Goal: Transaction & Acquisition: Book appointment/travel/reservation

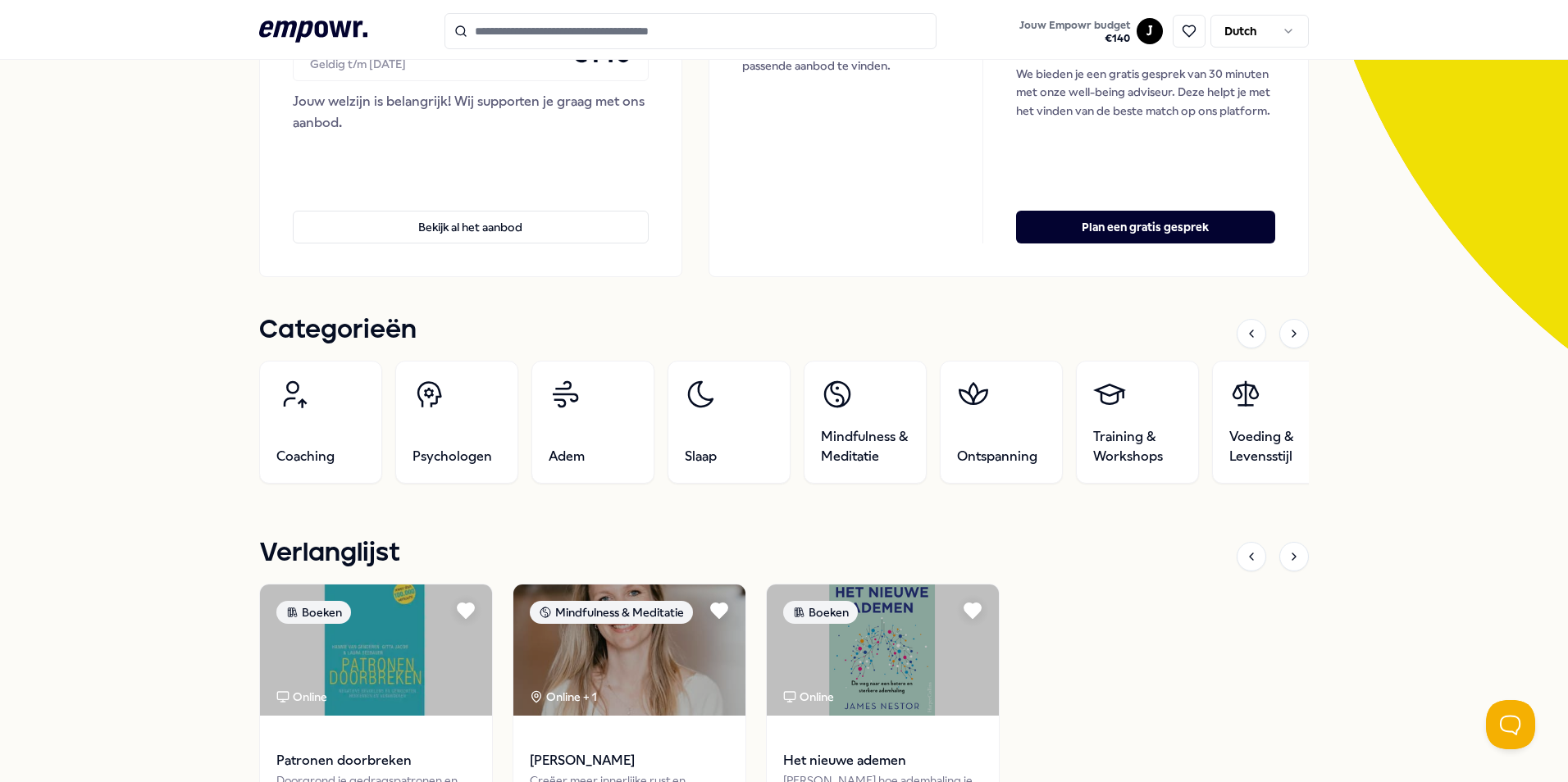
scroll to position [328, 0]
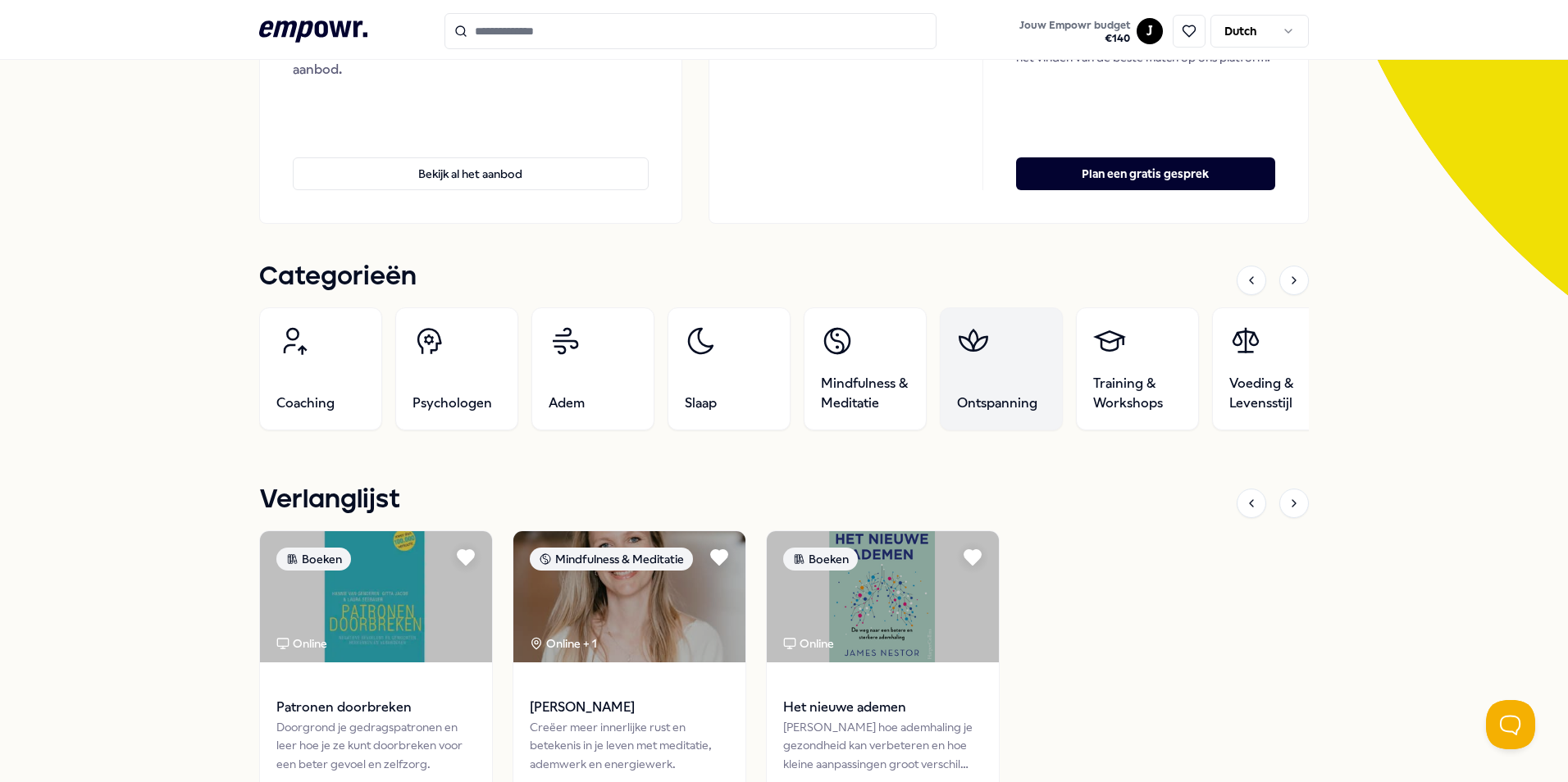
click at [1008, 357] on link "Ontspanning" at bounding box center [1001, 369] width 123 height 123
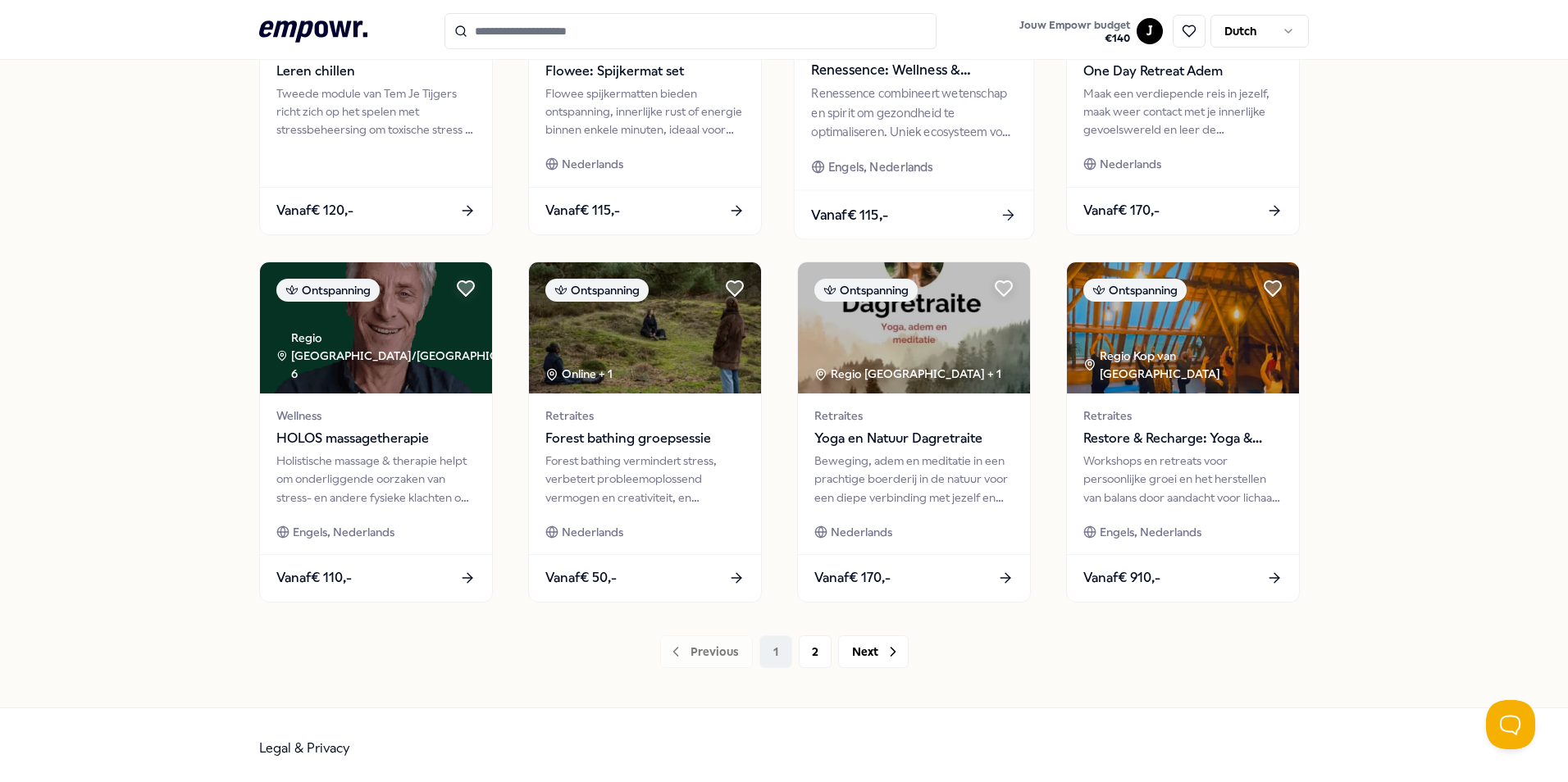
scroll to position [684, 0]
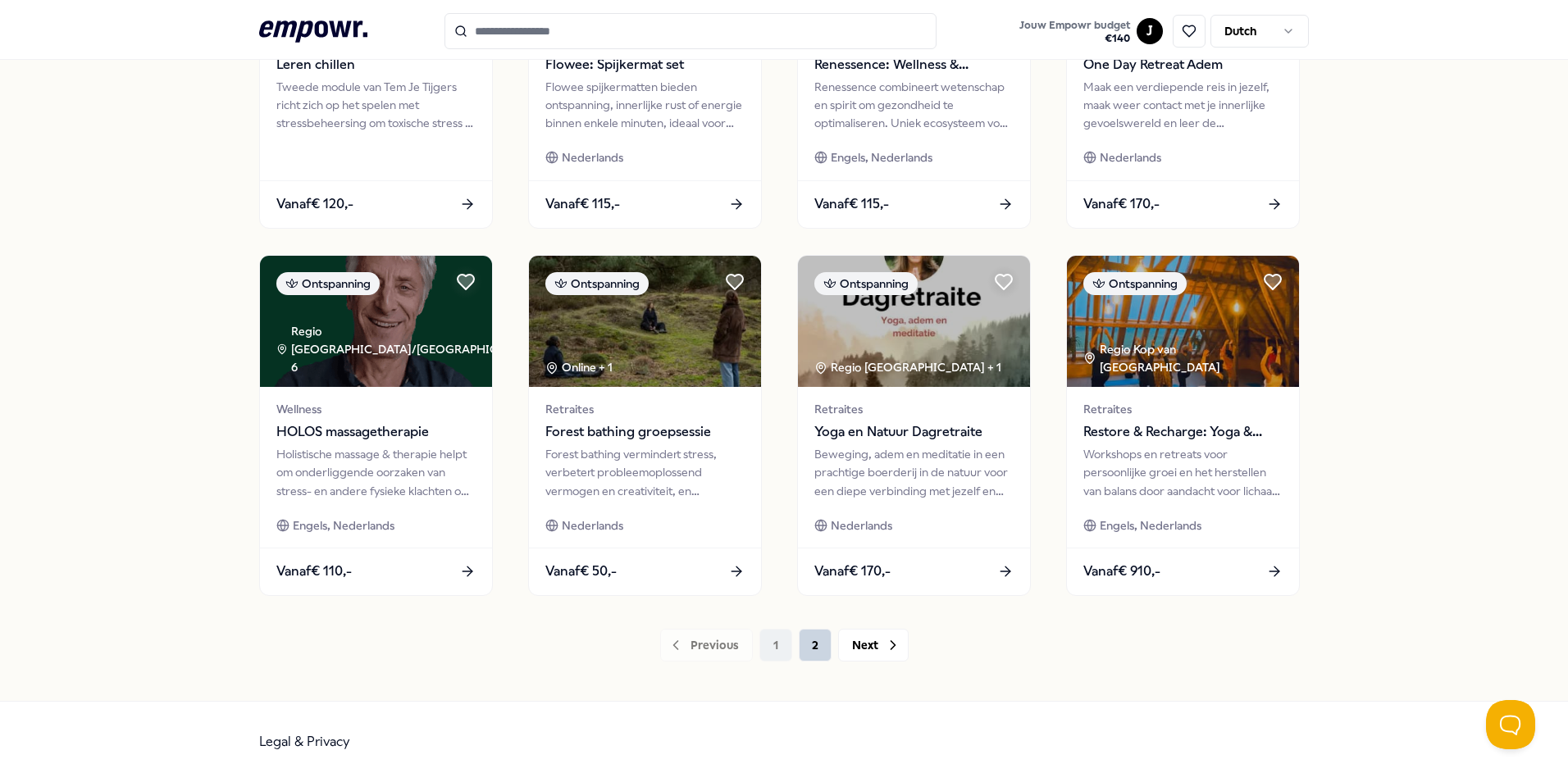
click at [801, 638] on button "2" at bounding box center [815, 645] width 33 height 33
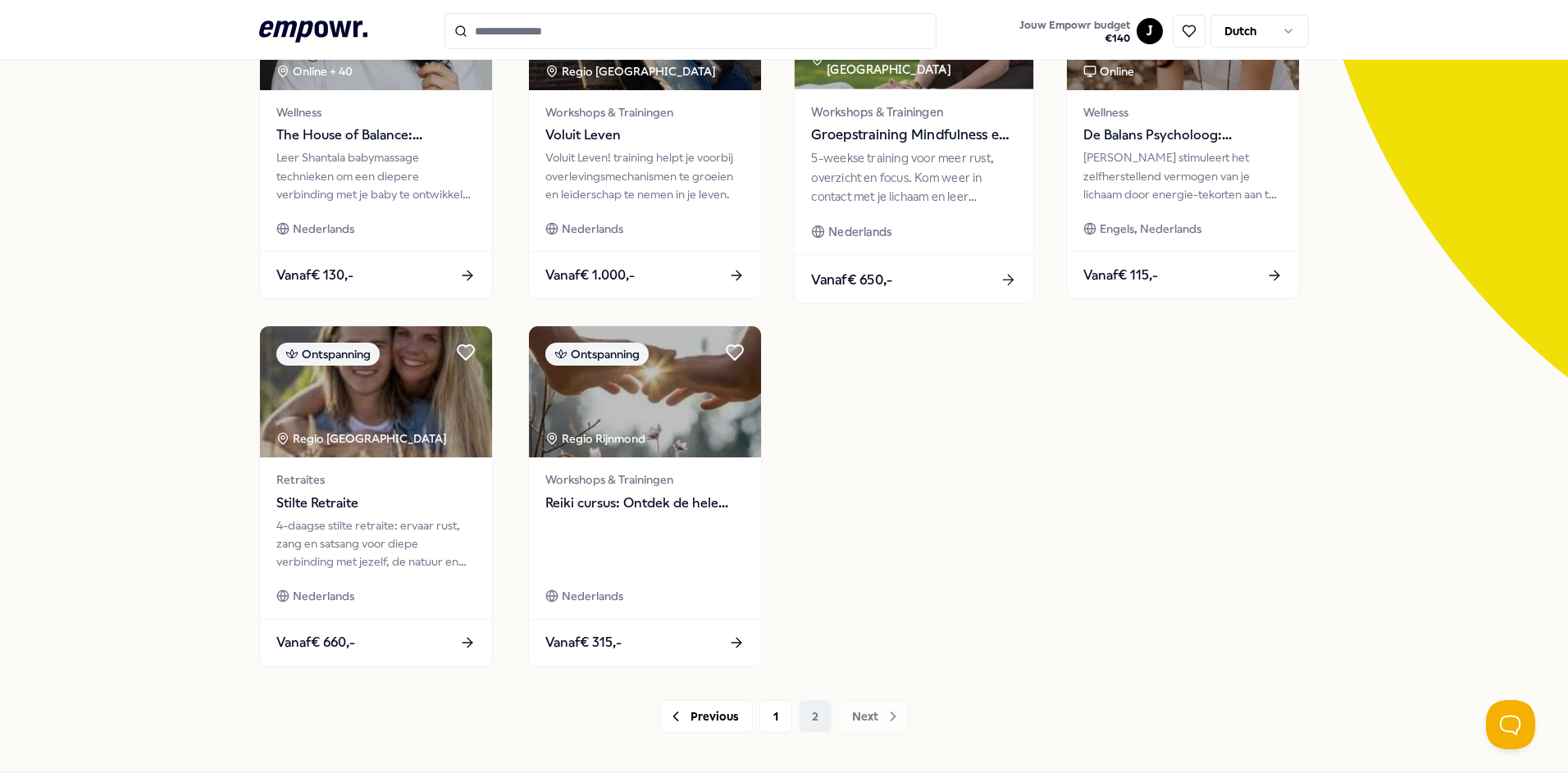
scroll to position [317, 0]
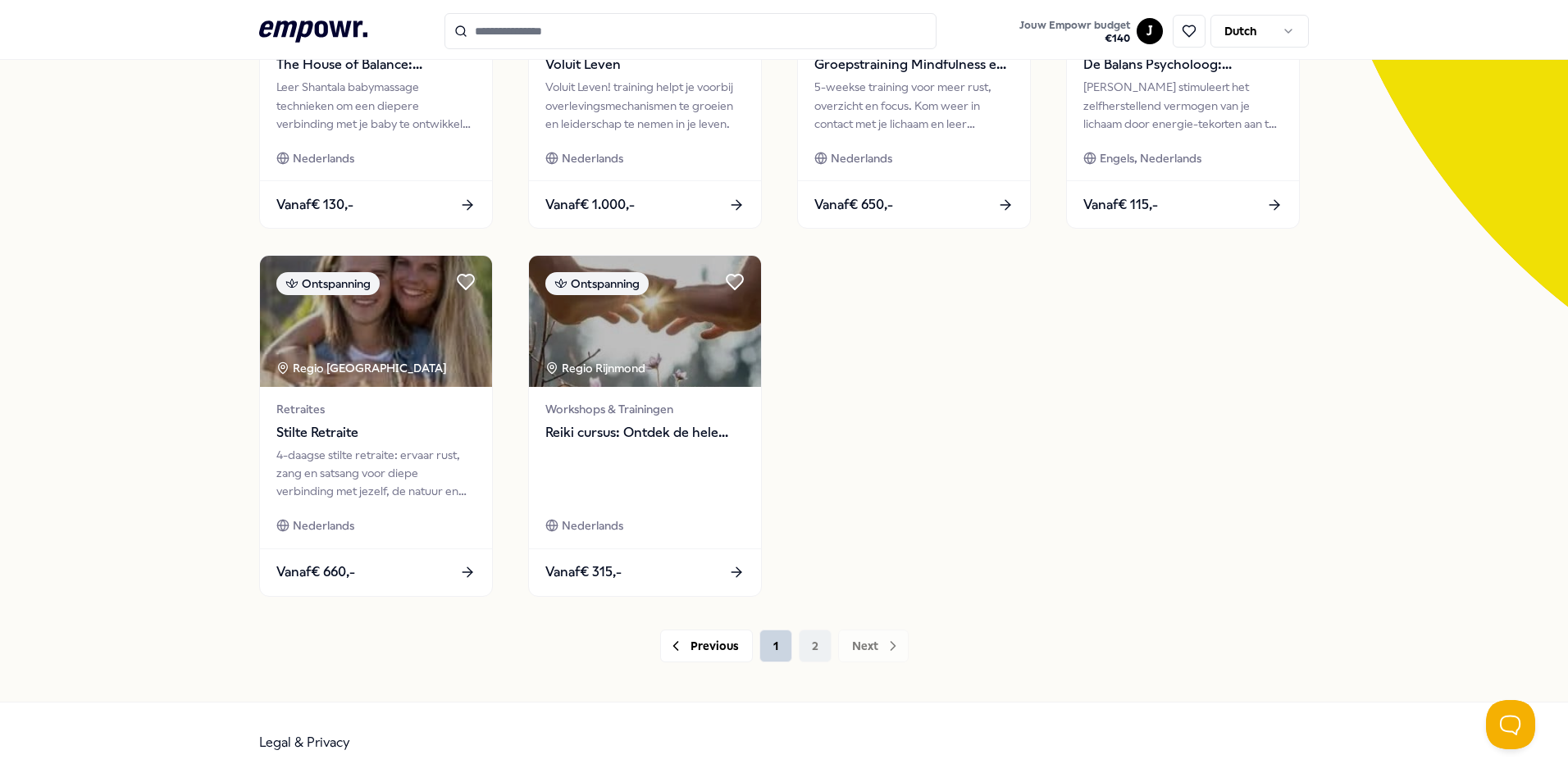
click at [769, 647] on button "1" at bounding box center [775, 646] width 33 height 33
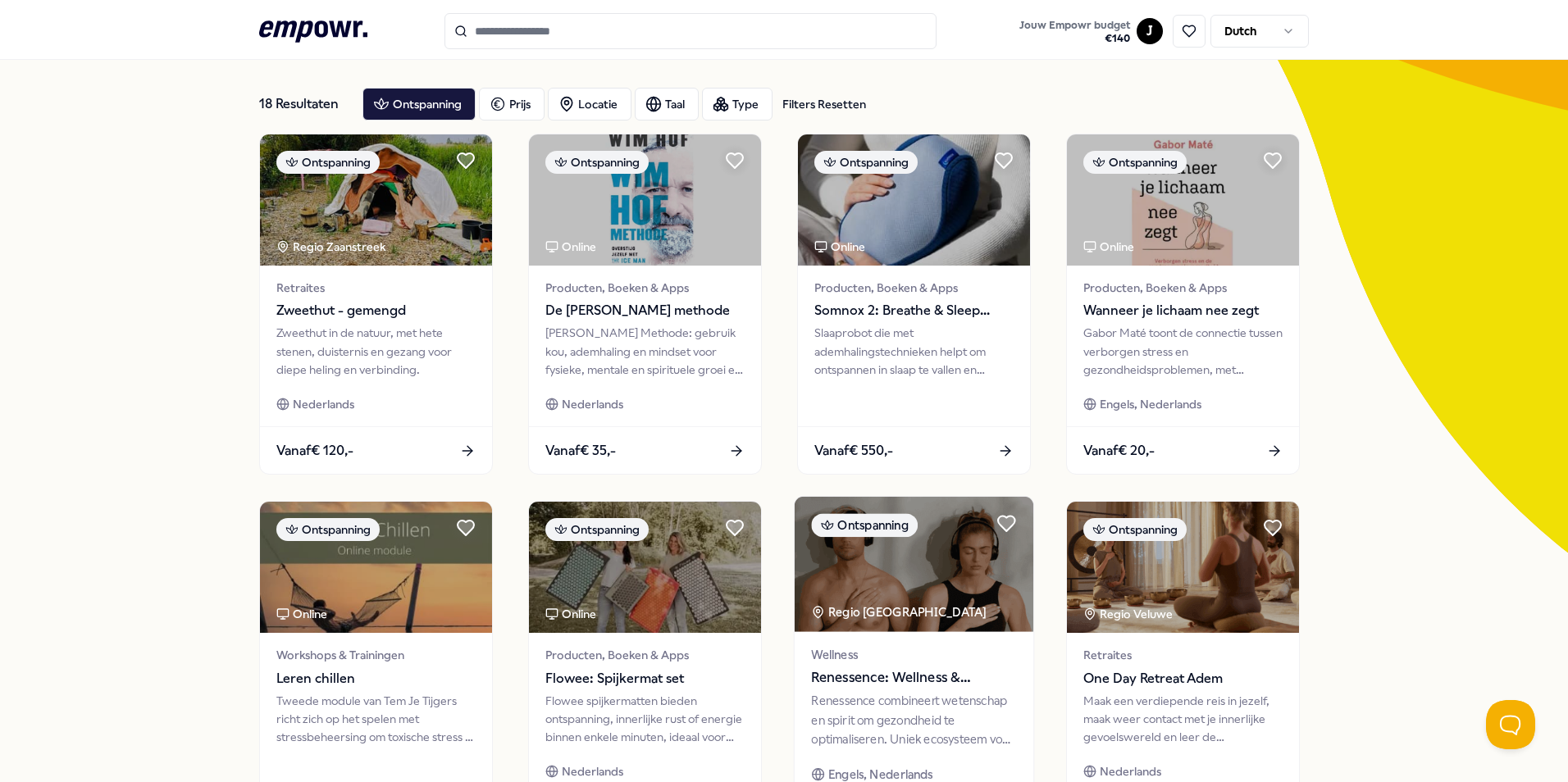
scroll to position [152, 0]
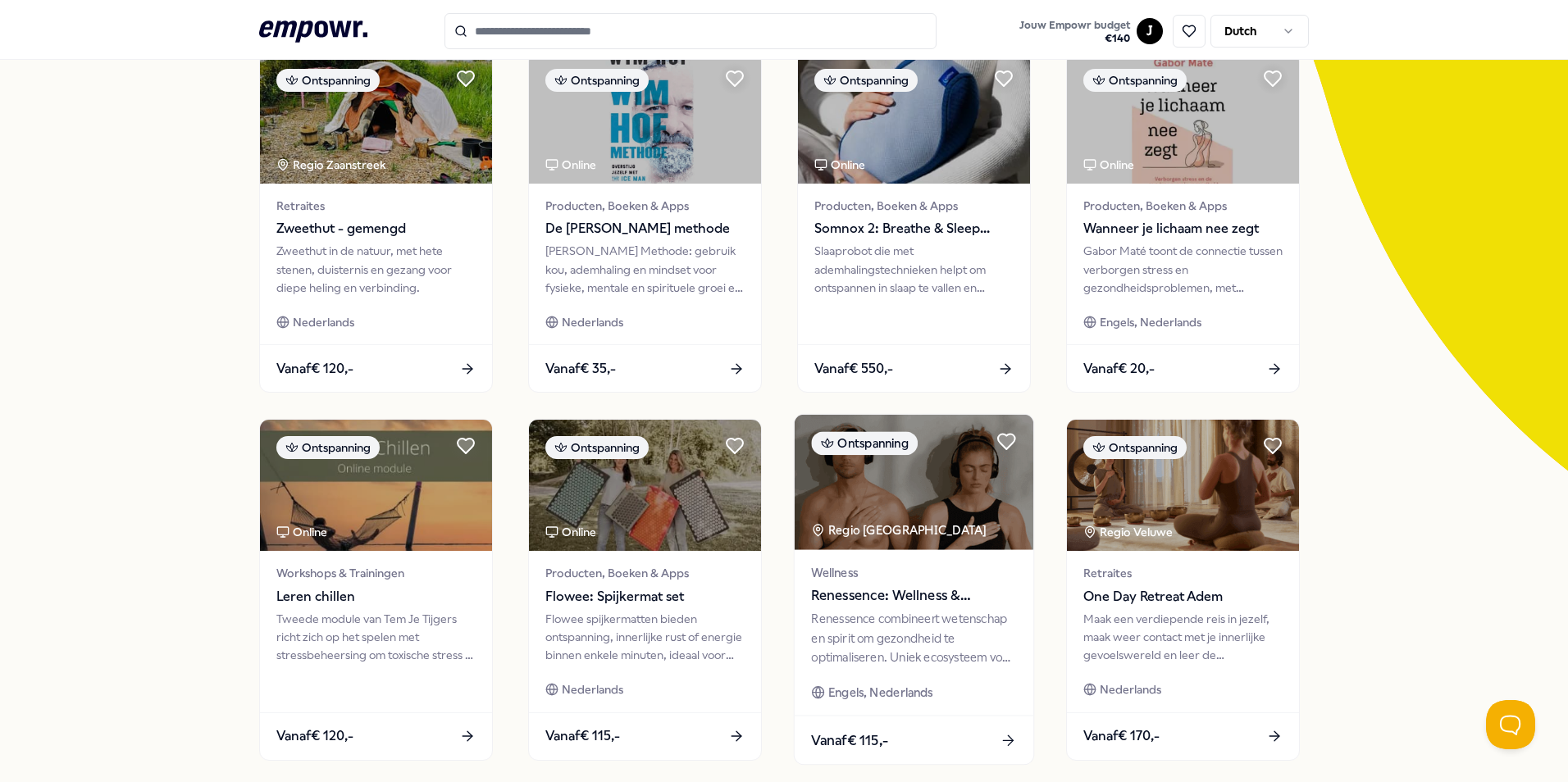
click at [874, 611] on div "Renessence combineert wetenschap en spirit om gezondheid te optimaliseren. Unie…" at bounding box center [913, 639] width 205 height 56
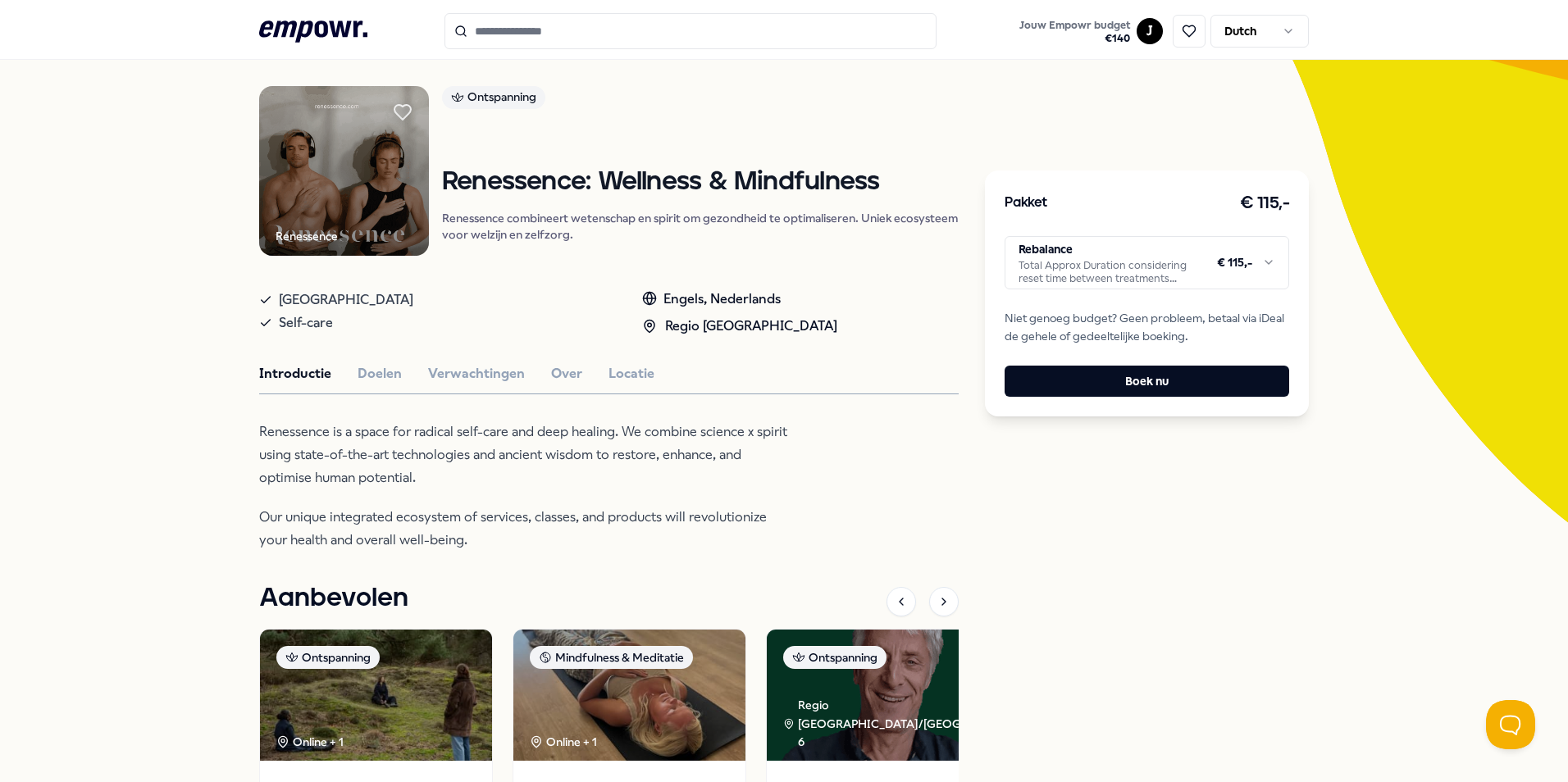
scroll to position [91, 0]
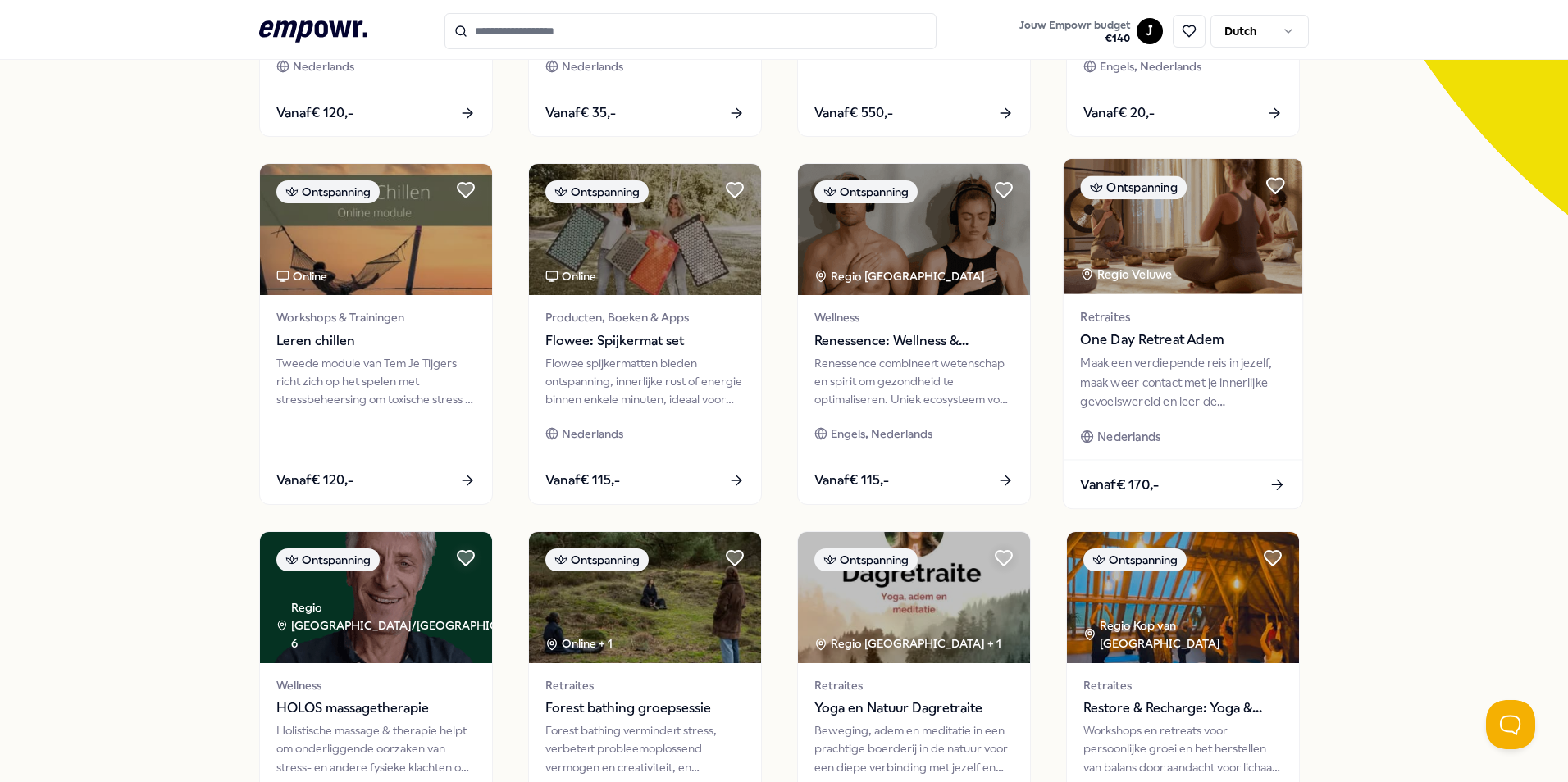
scroll to position [501, 0]
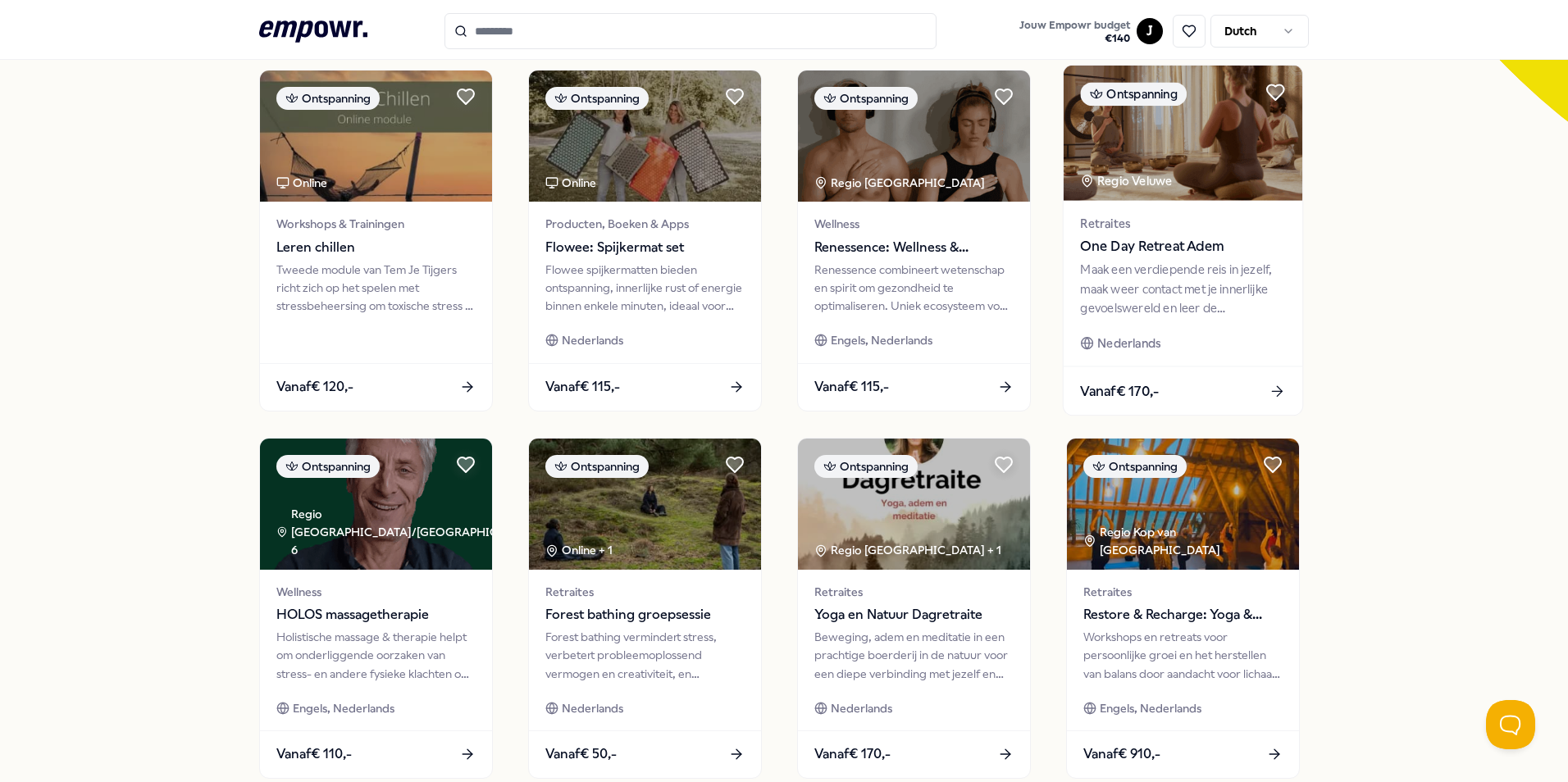
click at [1186, 210] on div "Retraites One Day Retreat Adem Maak een verdiepende reis in jezelf, maak weer c…" at bounding box center [1183, 283] width 238 height 165
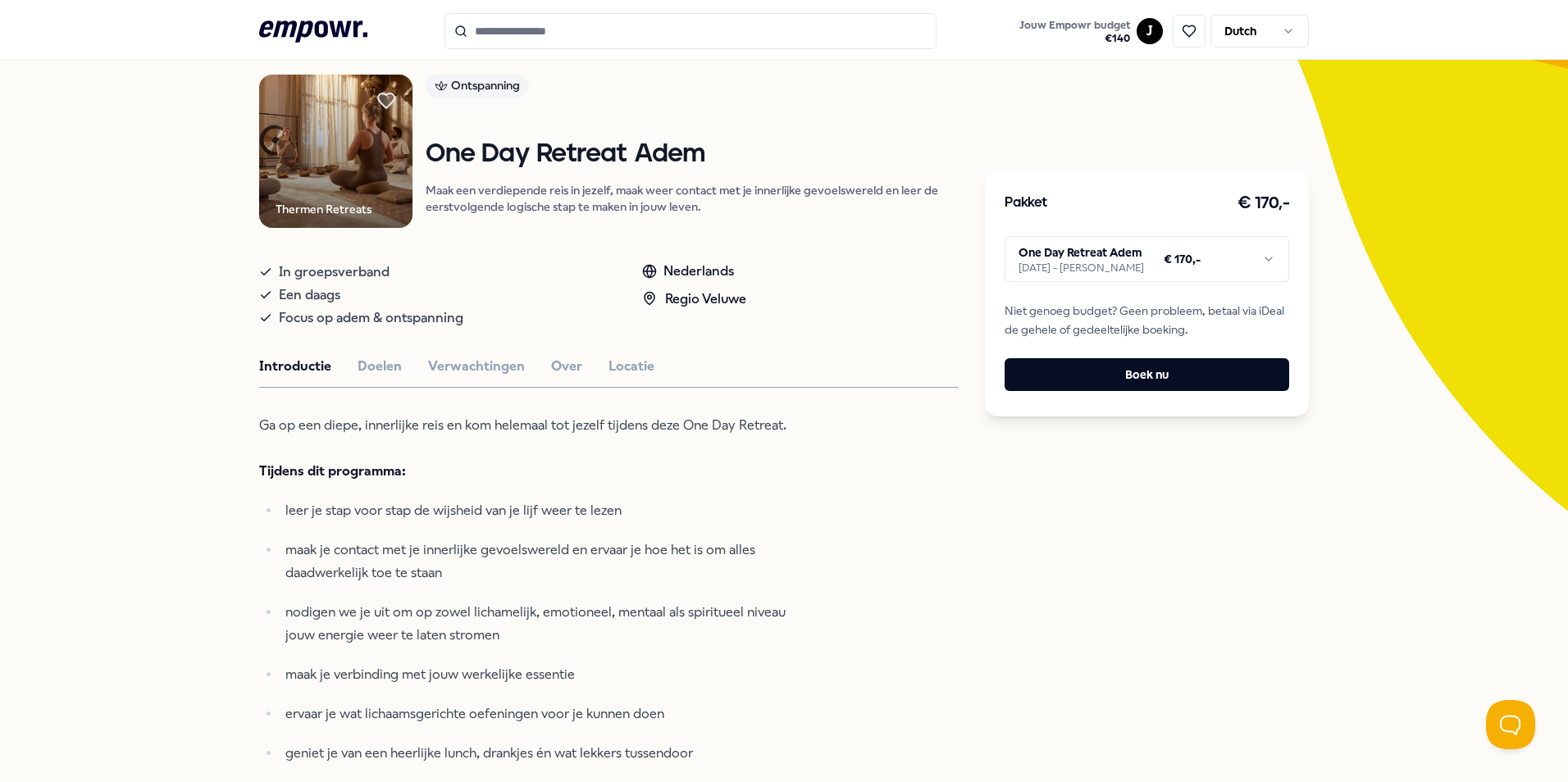
scroll to position [106, 0]
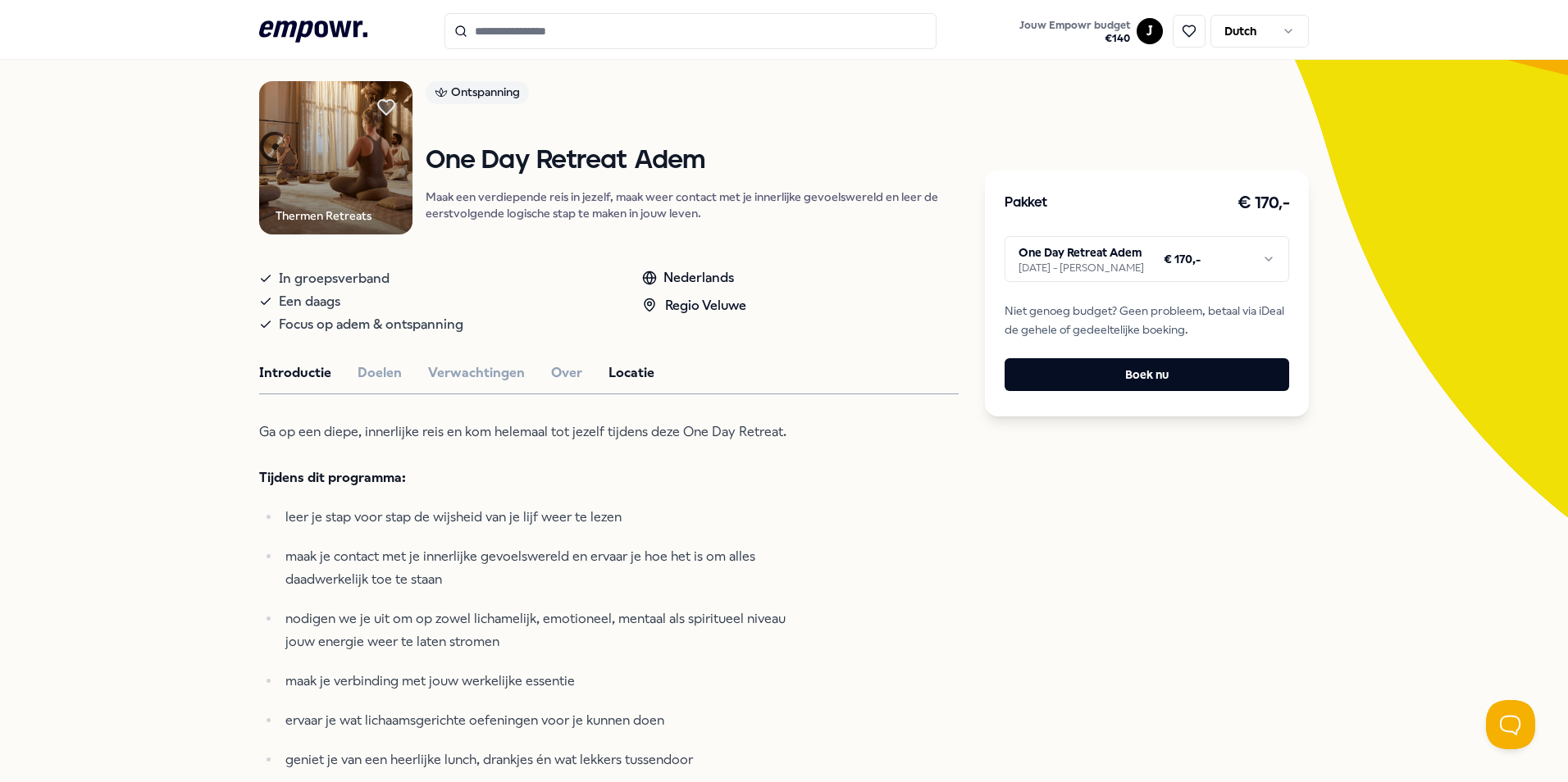
click at [632, 369] on button "Locatie" at bounding box center [632, 373] width 46 height 21
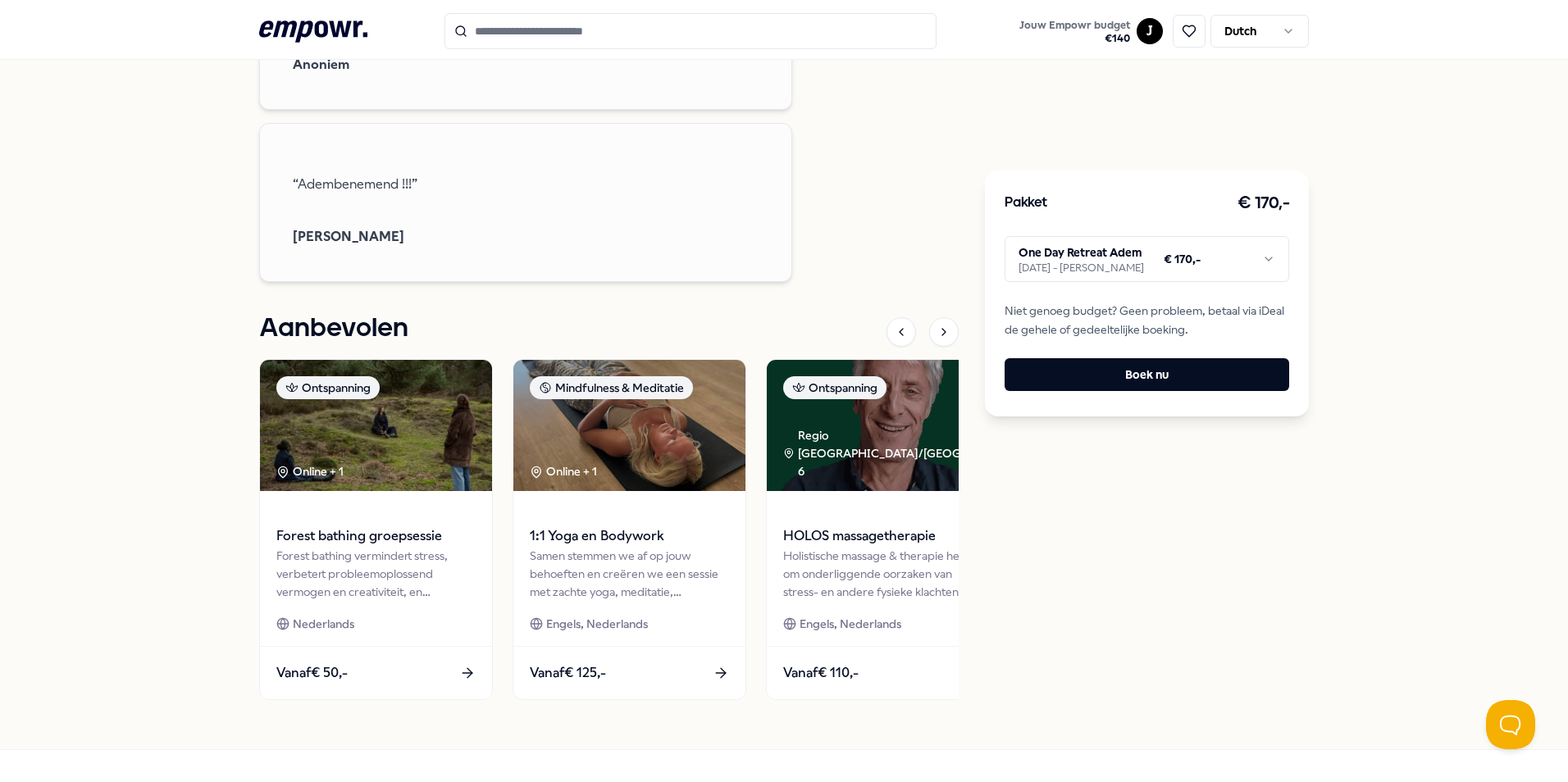
scroll to position [1992, 0]
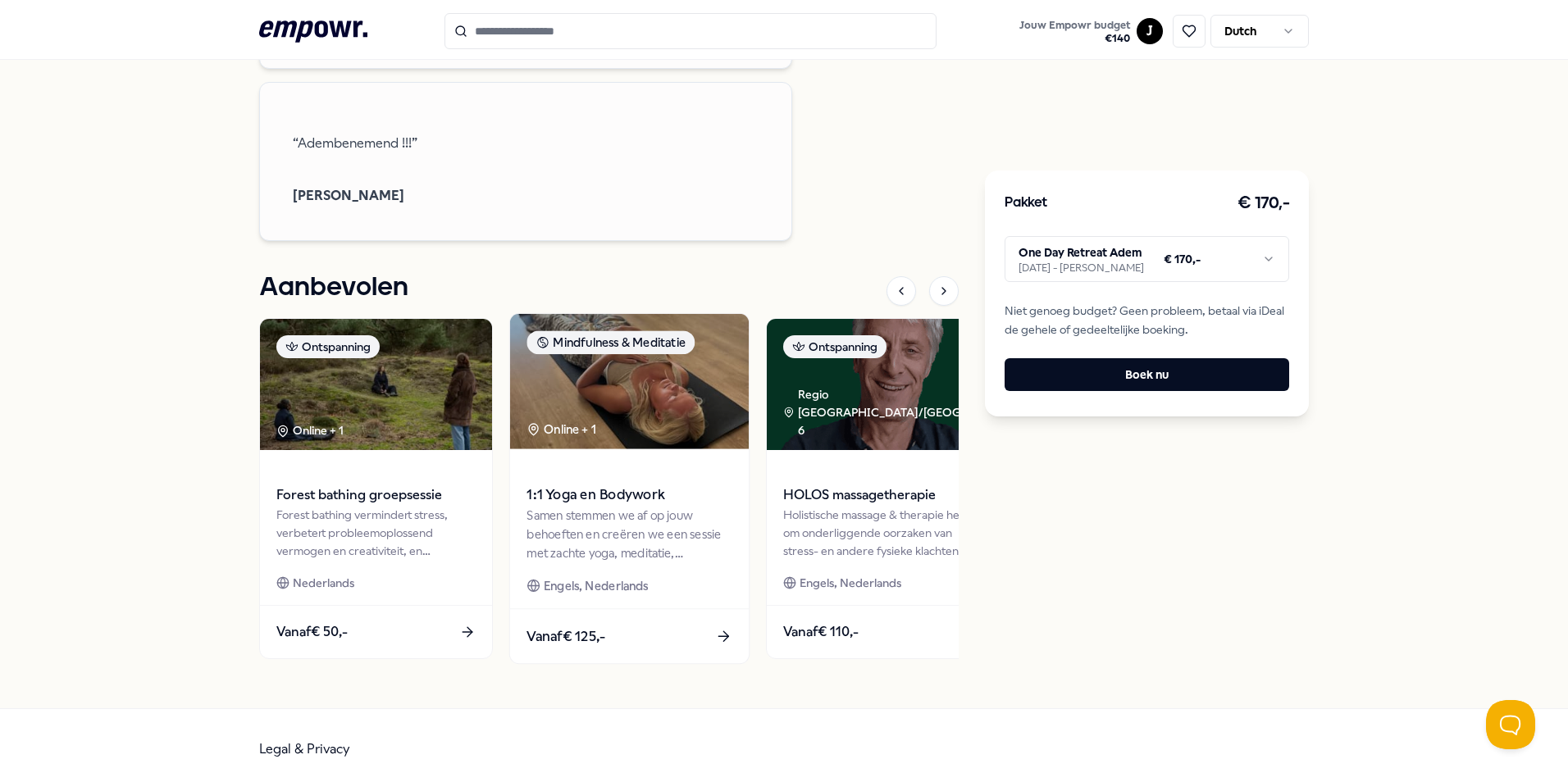
click at [644, 449] on img at bounding box center [629, 382] width 238 height 135
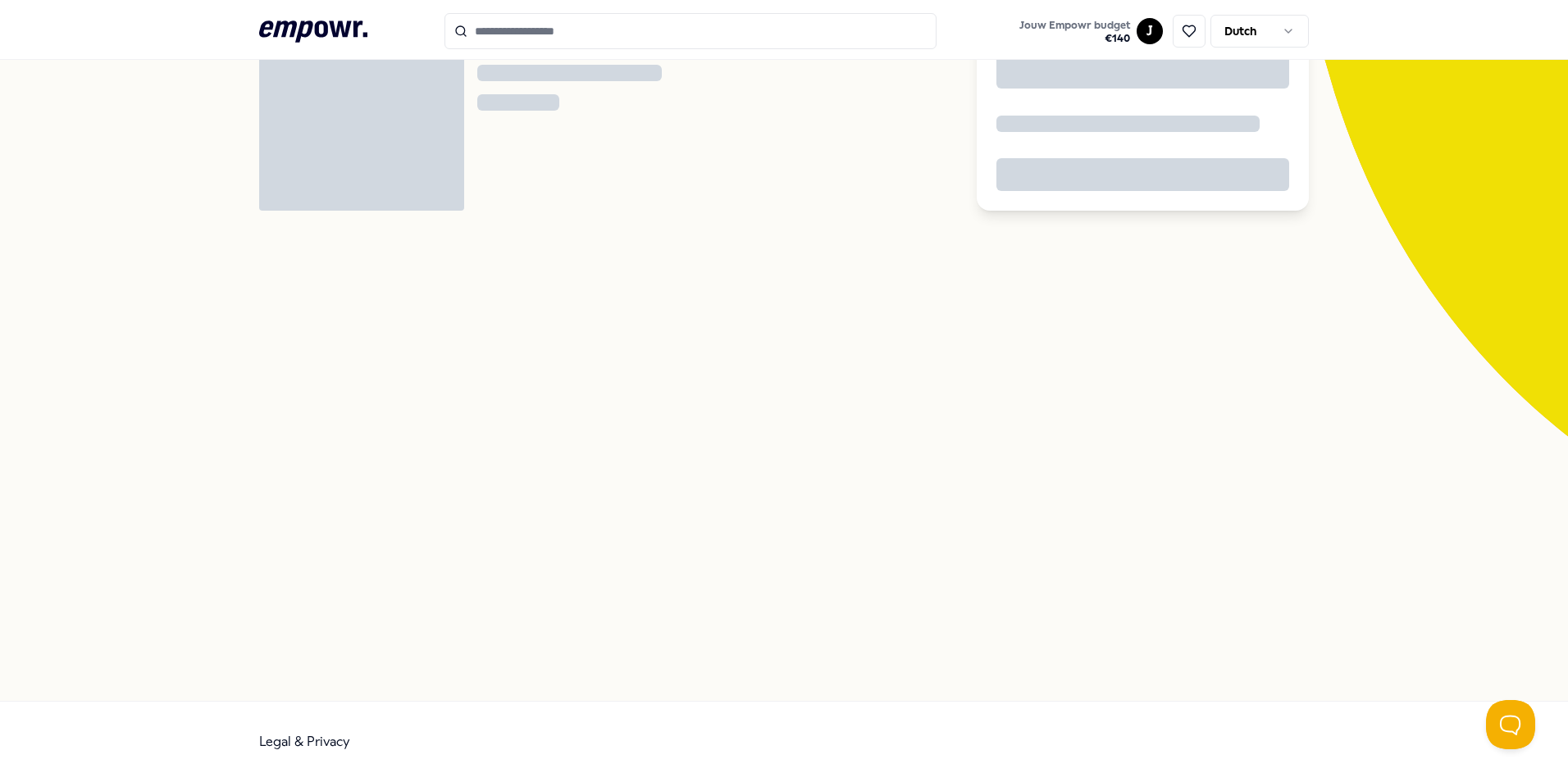
scroll to position [106, 0]
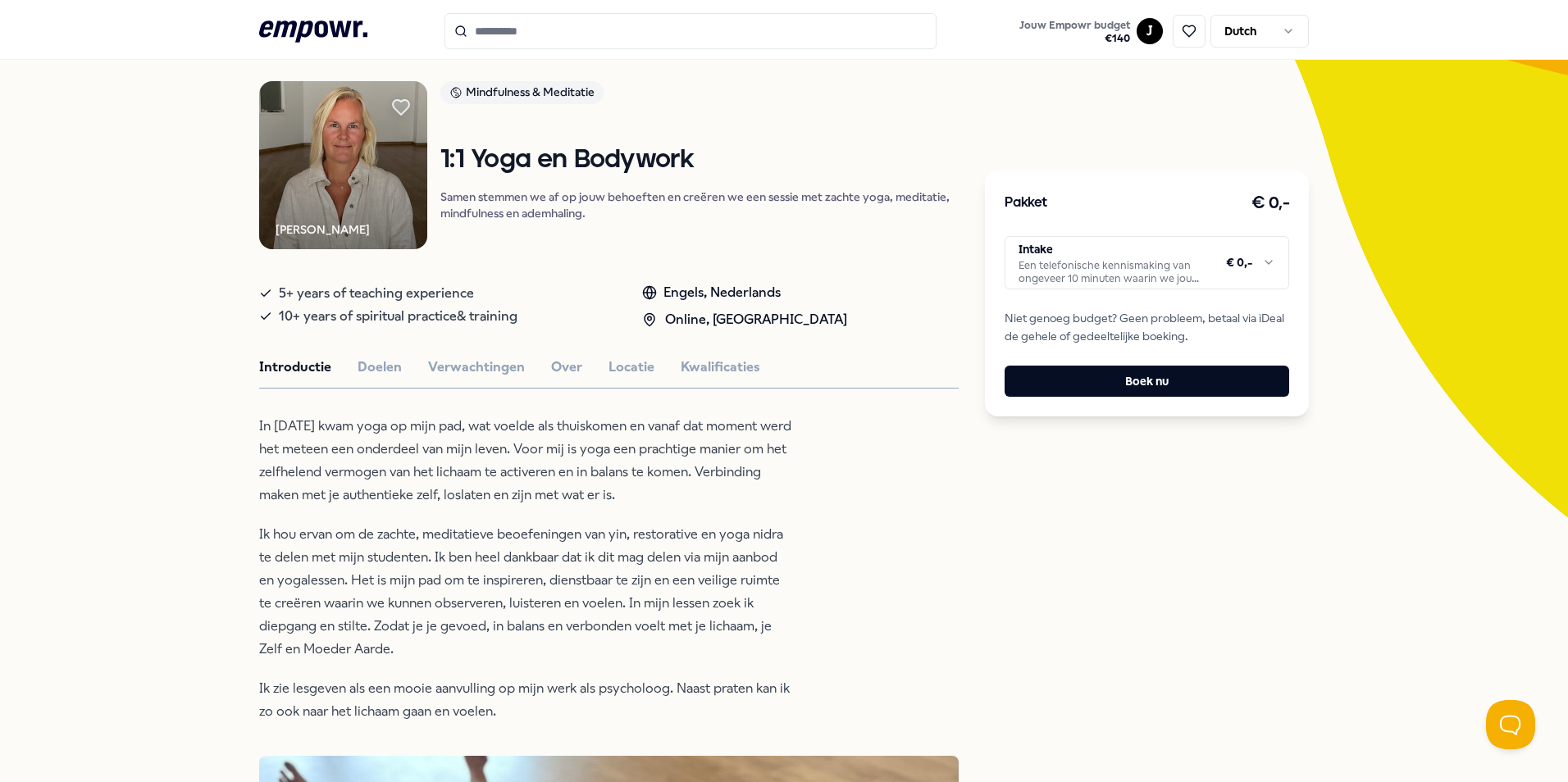
click at [1264, 264] on html ".empowr-logo_svg__cls-1{fill:#03032f} Jouw Empowr budget € 140 J Dutch Alle cat…" at bounding box center [784, 391] width 1568 height 782
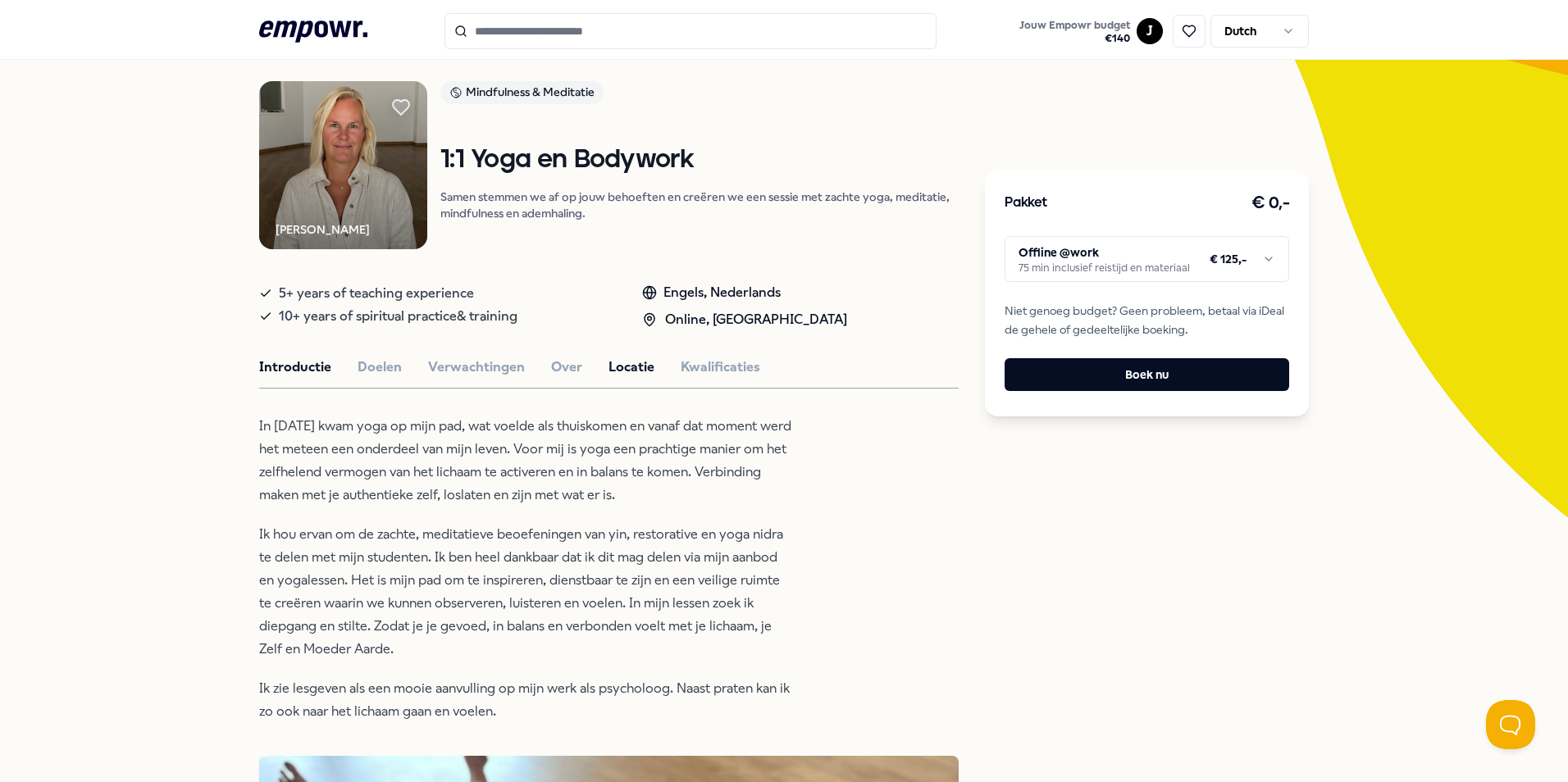
click at [609, 369] on button "Locatie" at bounding box center [632, 367] width 46 height 21
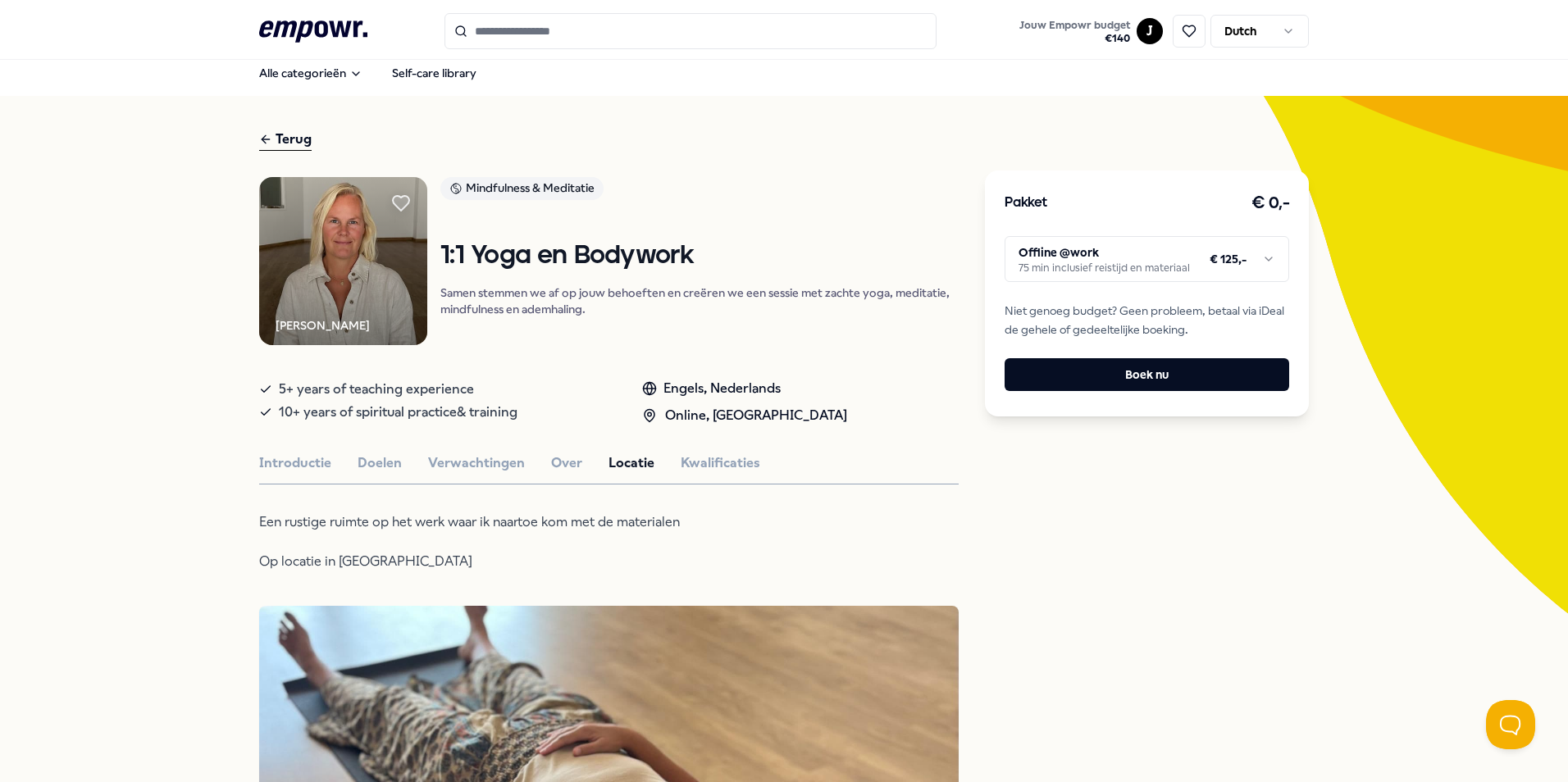
scroll to position [0, 0]
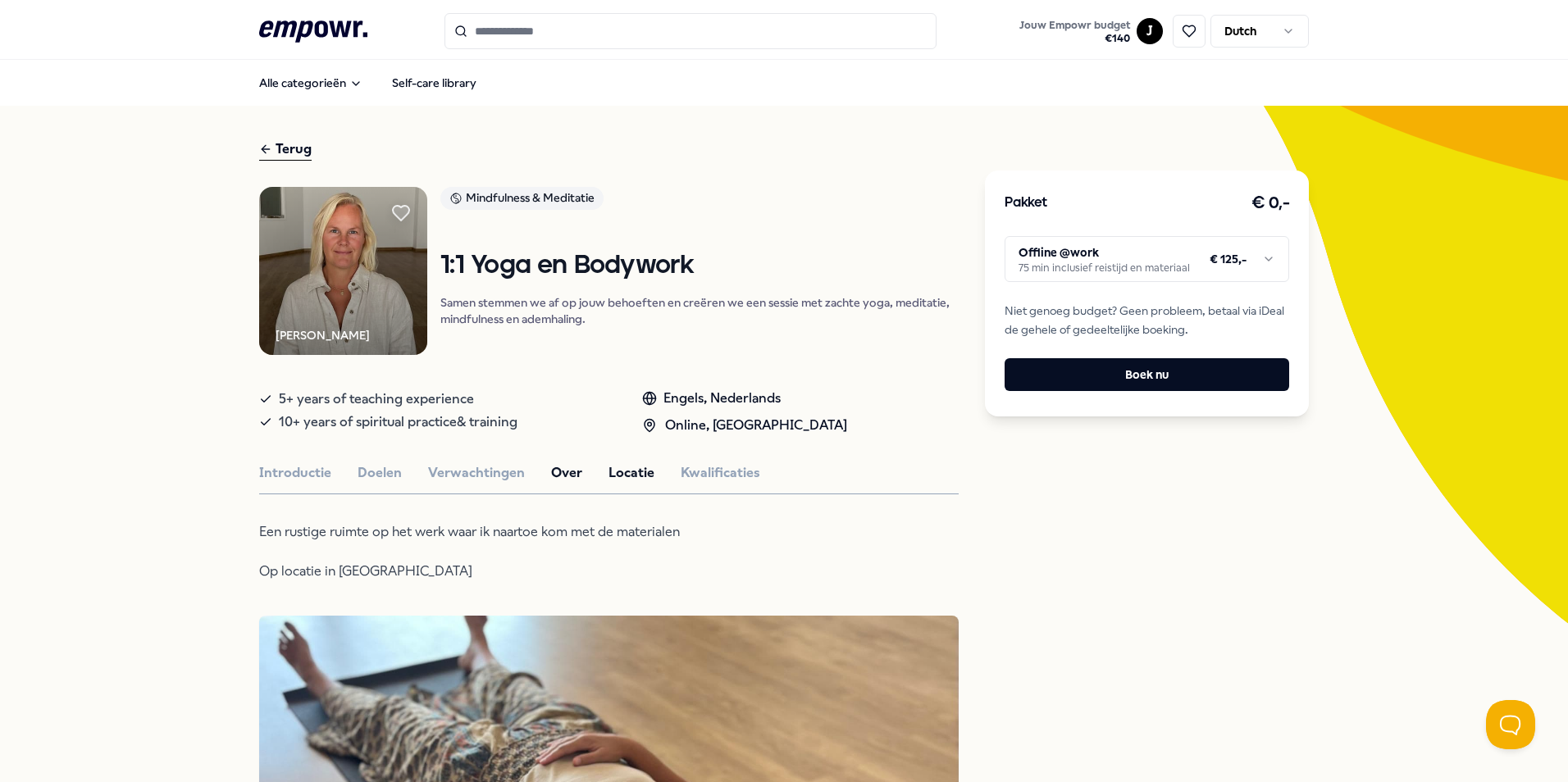
click at [554, 471] on button "Over" at bounding box center [566, 473] width 31 height 21
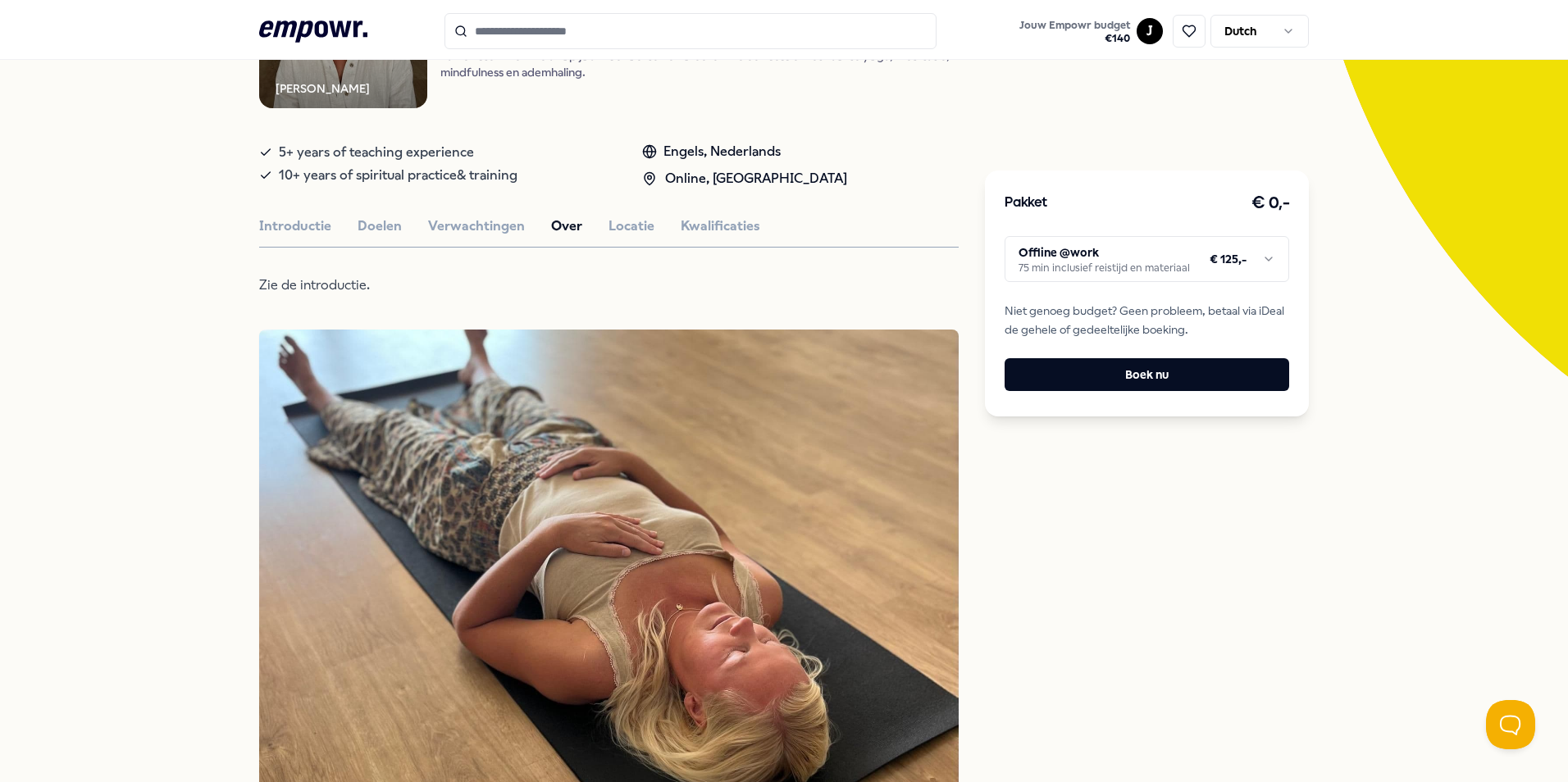
scroll to position [246, 0]
click at [366, 221] on button "Doelen" at bounding box center [379, 227] width 44 height 21
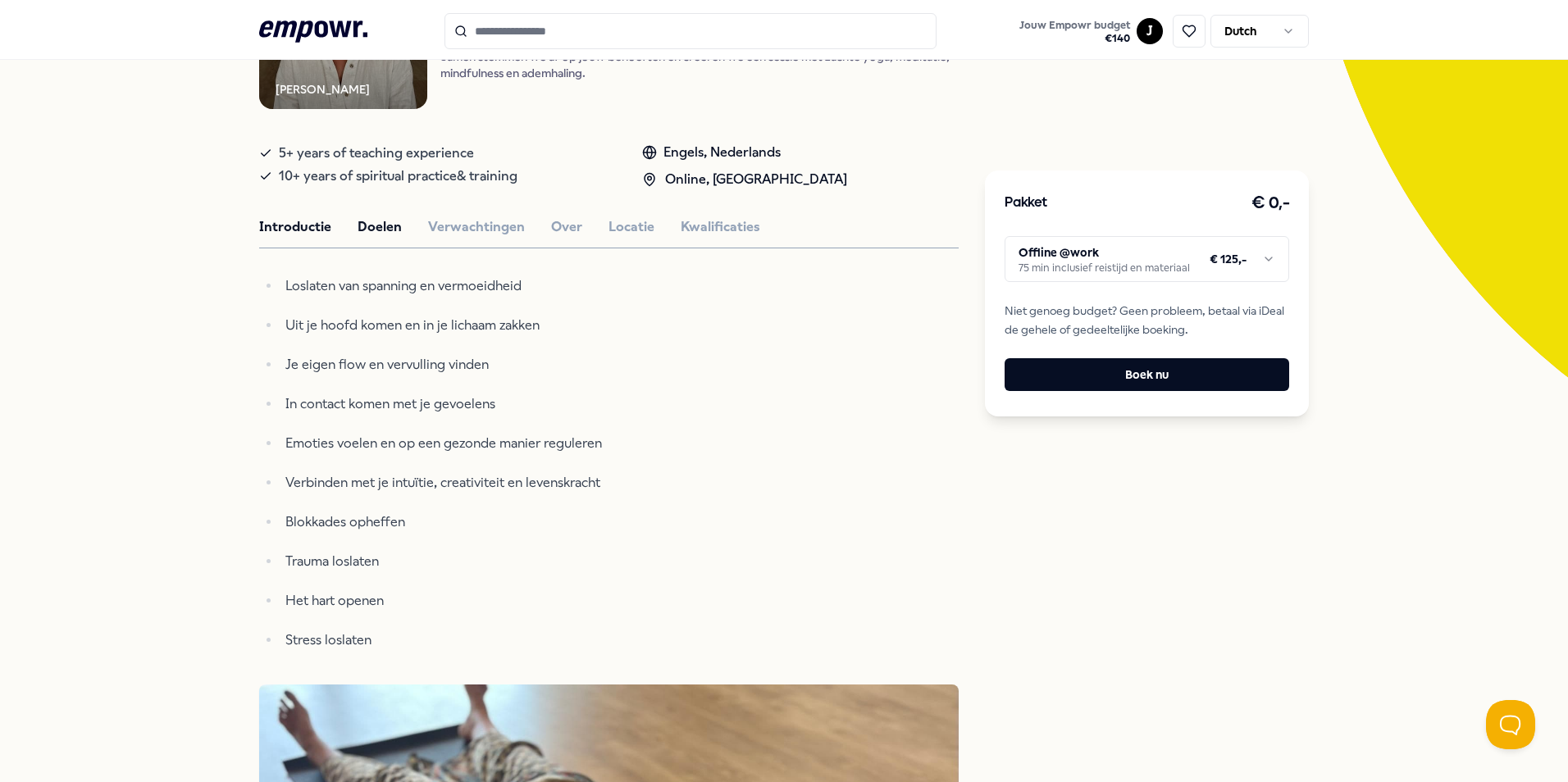
click at [311, 232] on button "Introductie" at bounding box center [296, 227] width 72 height 21
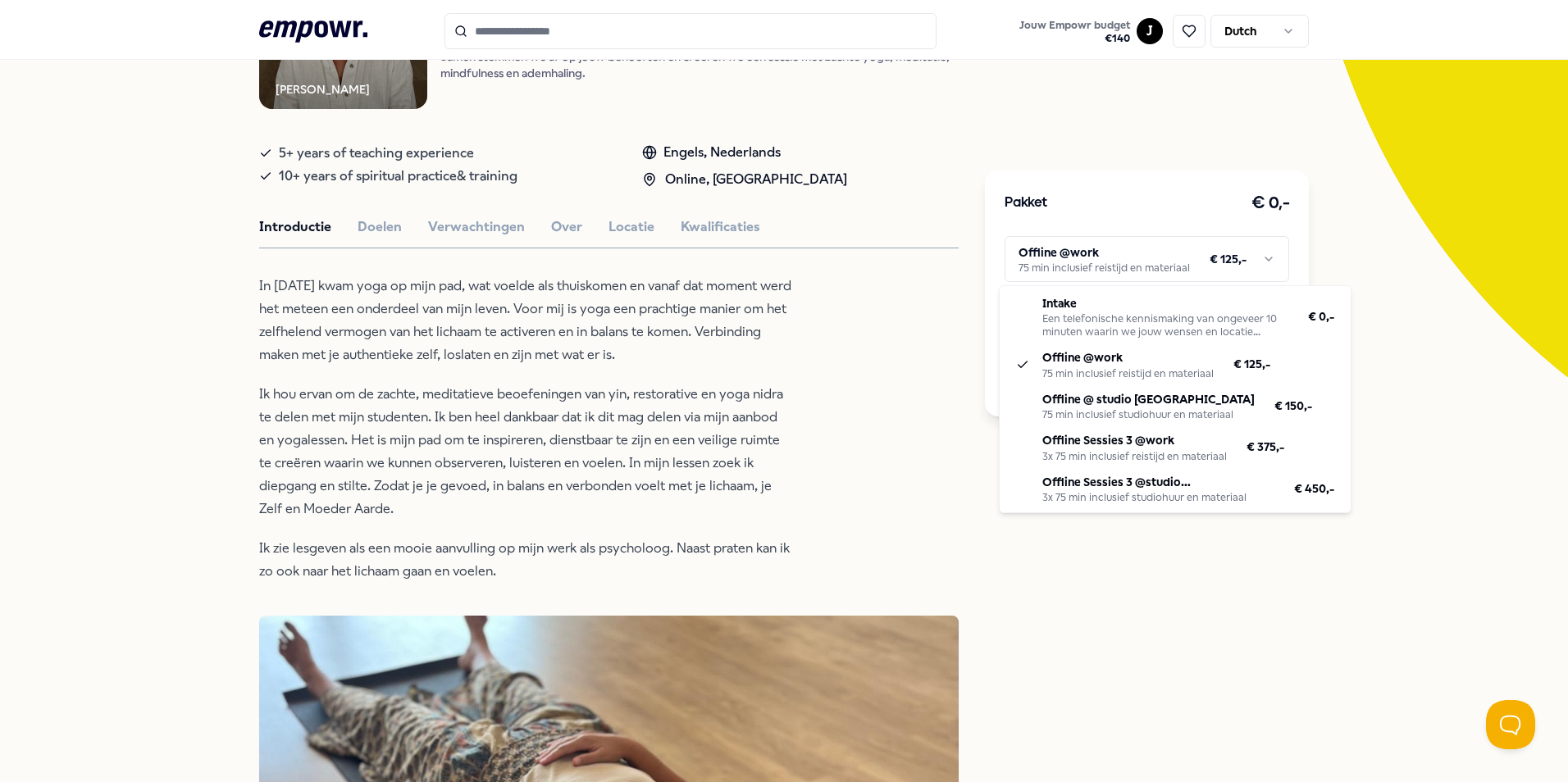
click at [1116, 267] on html ".empowr-logo_svg__cls-1{fill:#03032f} Jouw Empowr budget € 140 J Dutch Alle cat…" at bounding box center [784, 391] width 1568 height 782
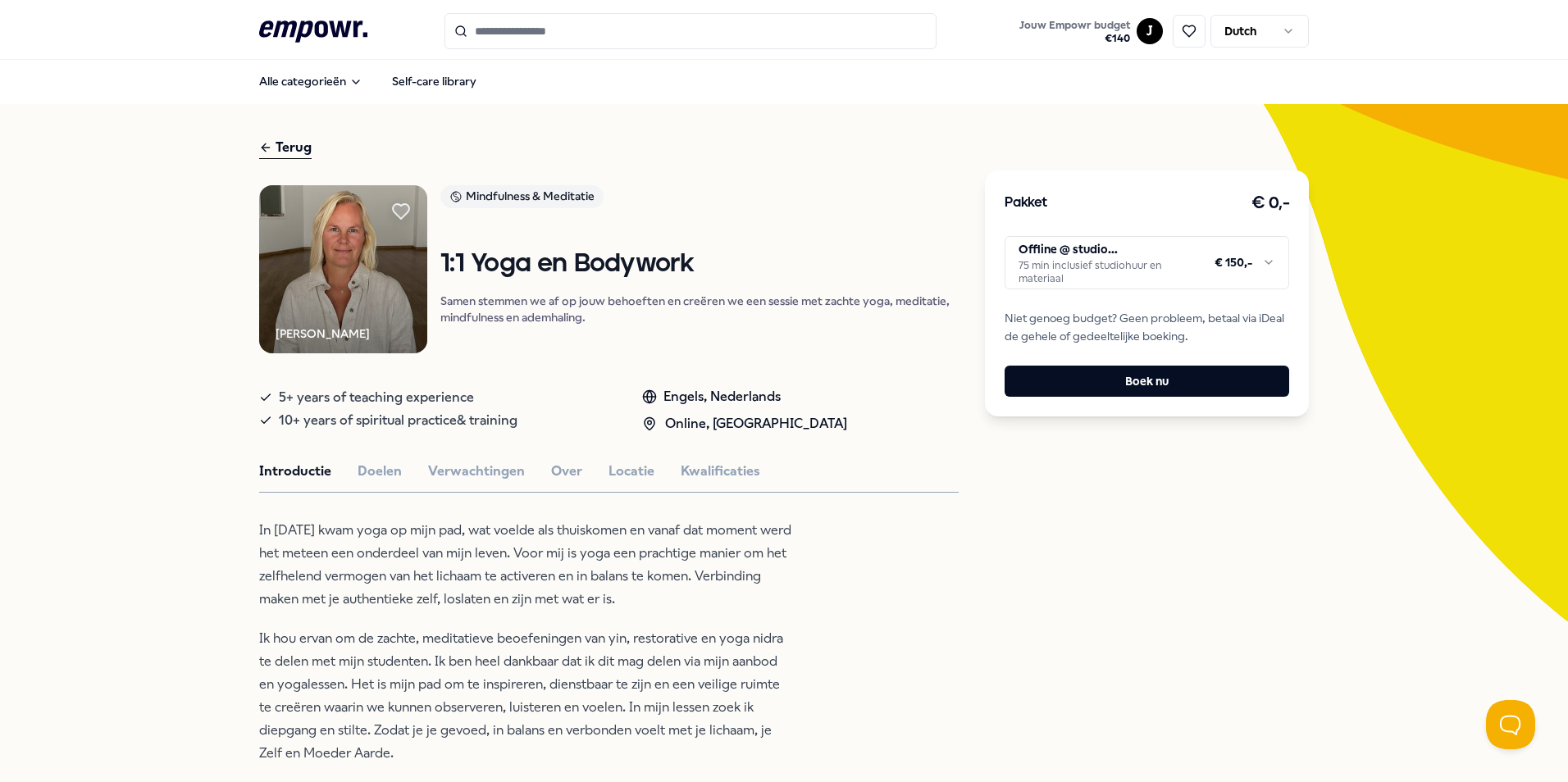
scroll to position [0, 0]
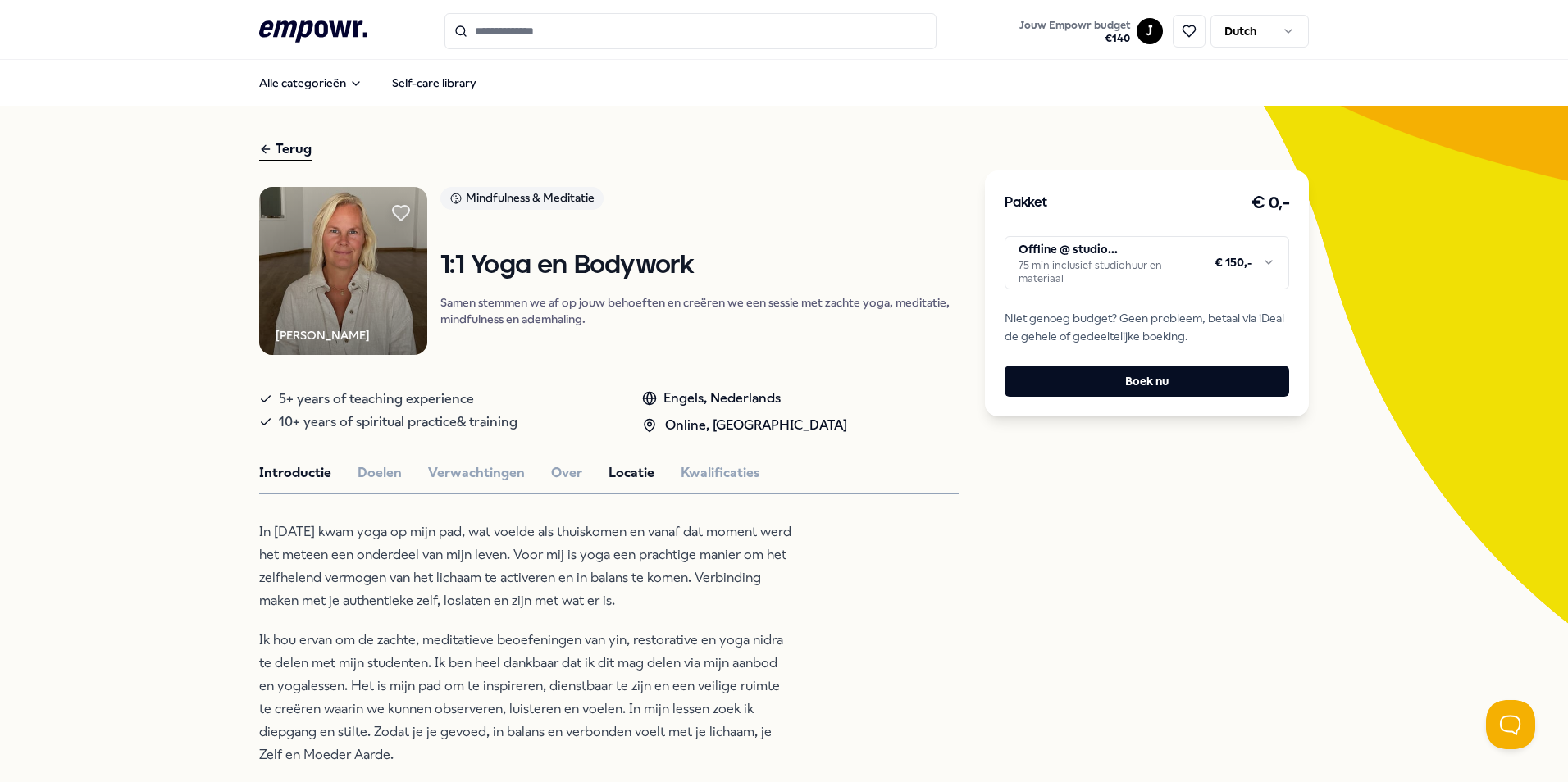
click at [623, 478] on button "Locatie" at bounding box center [632, 473] width 46 height 21
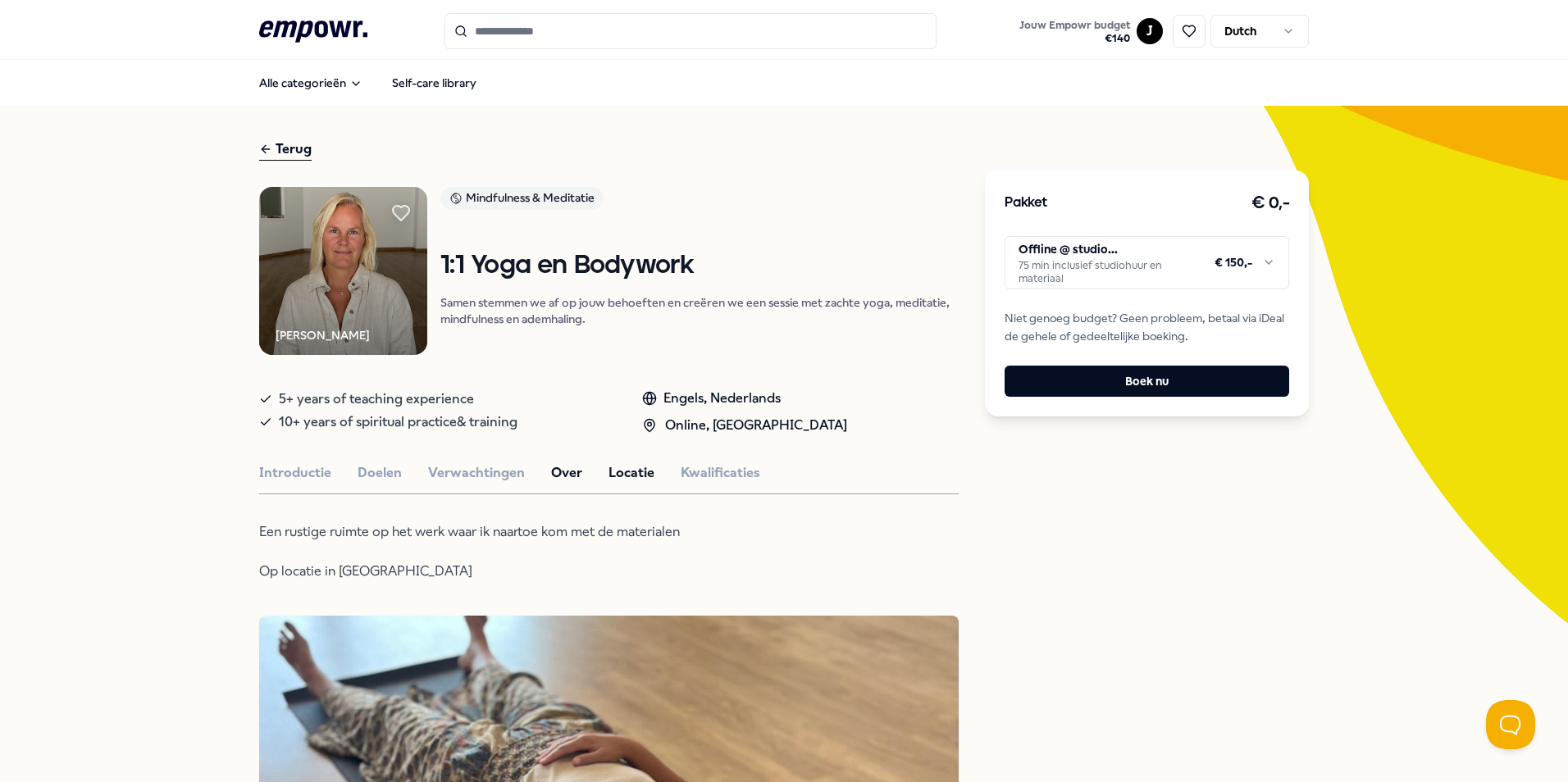
click at [561, 471] on button "Over" at bounding box center [566, 473] width 31 height 21
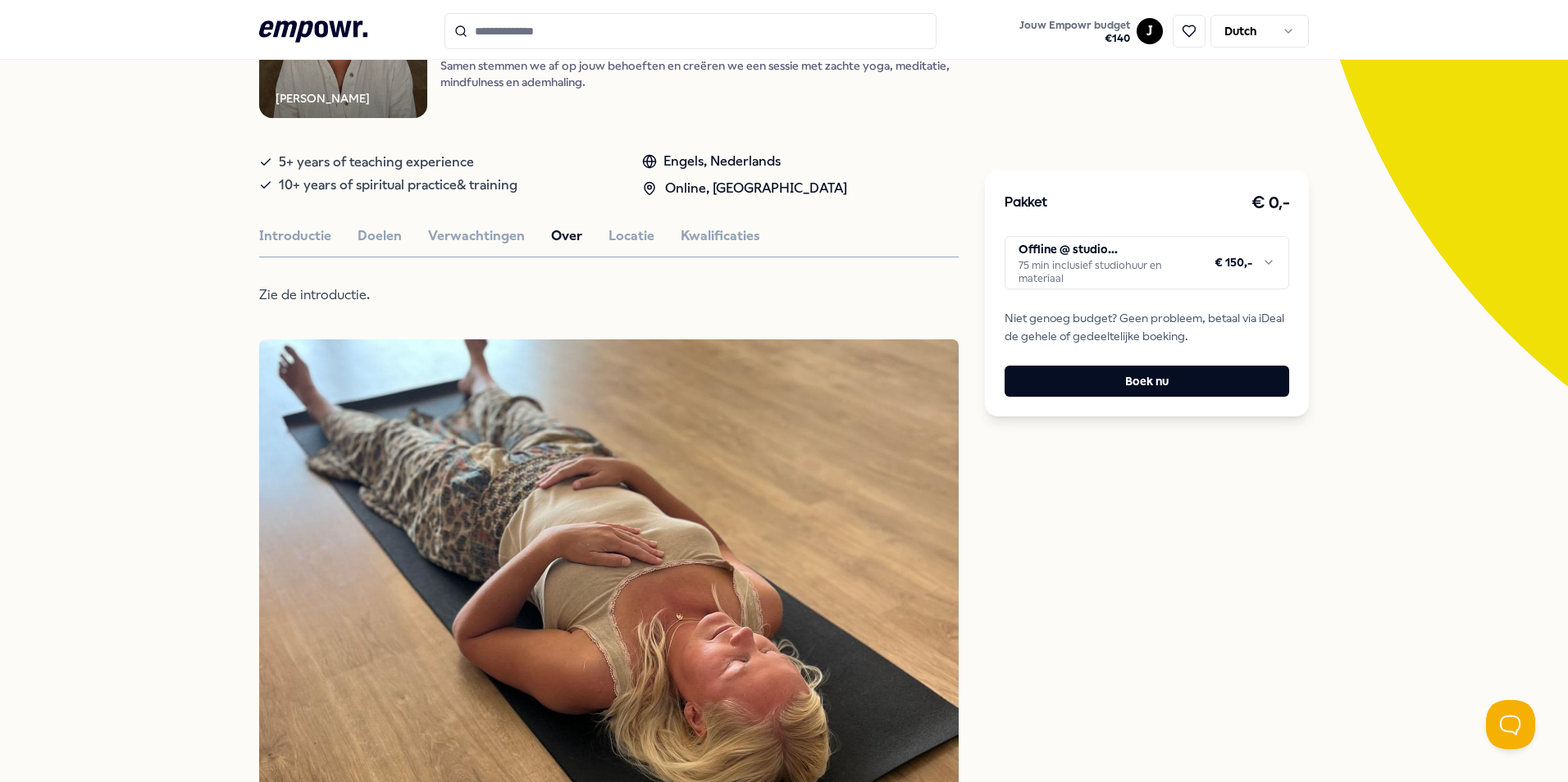
scroll to position [246, 0]
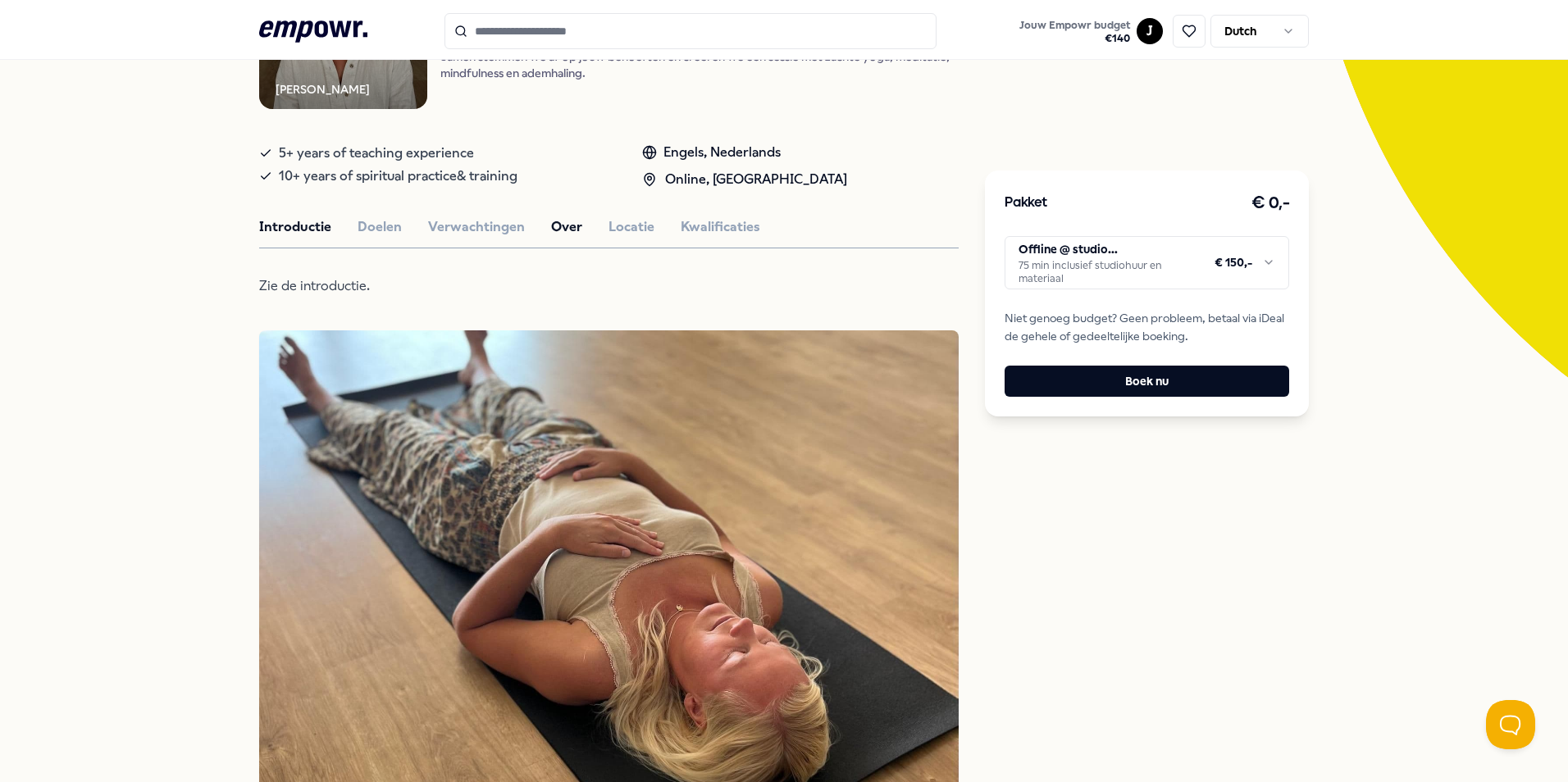
click at [315, 230] on button "Introductie" at bounding box center [296, 227] width 72 height 21
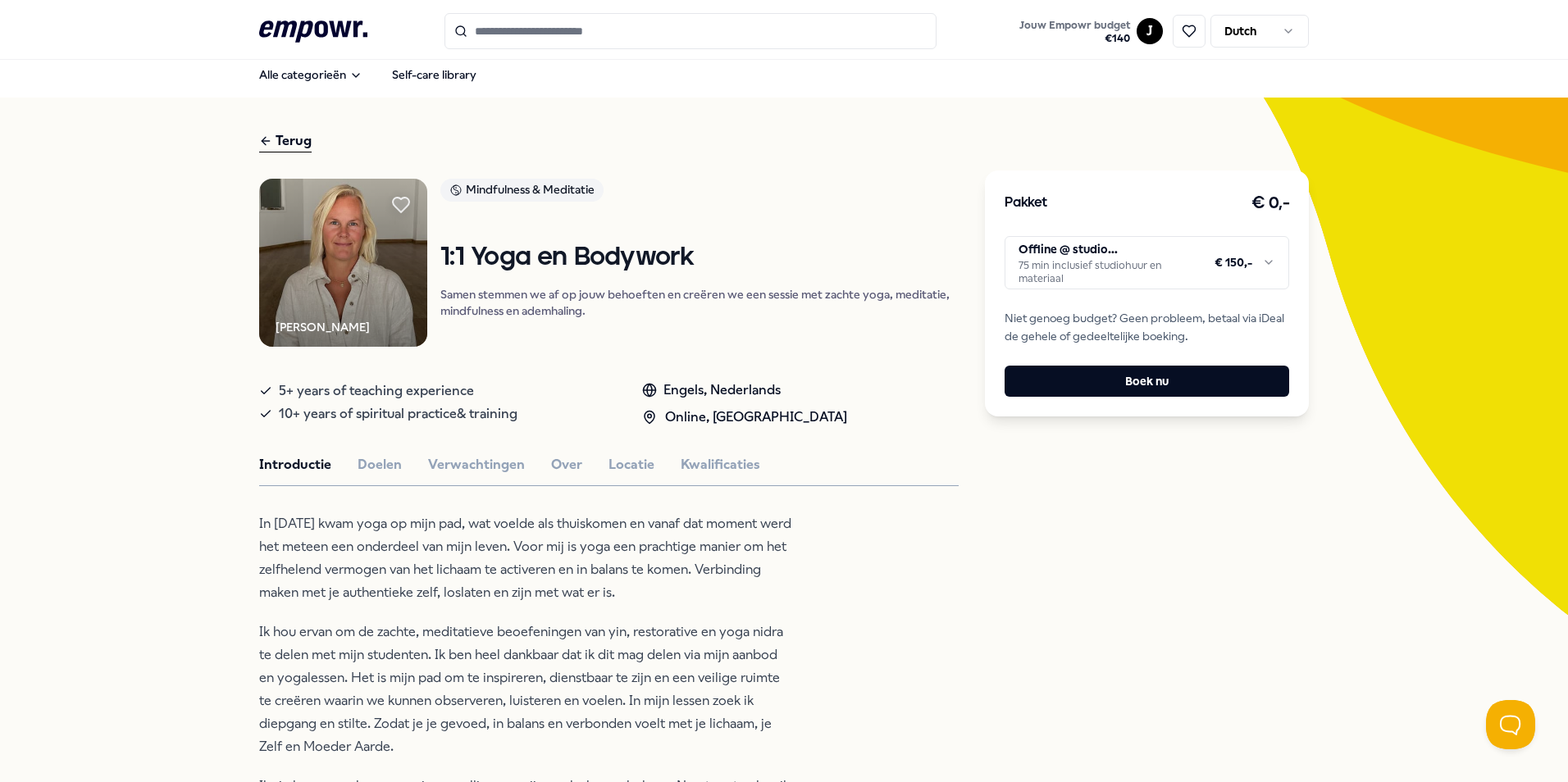
scroll to position [0, 0]
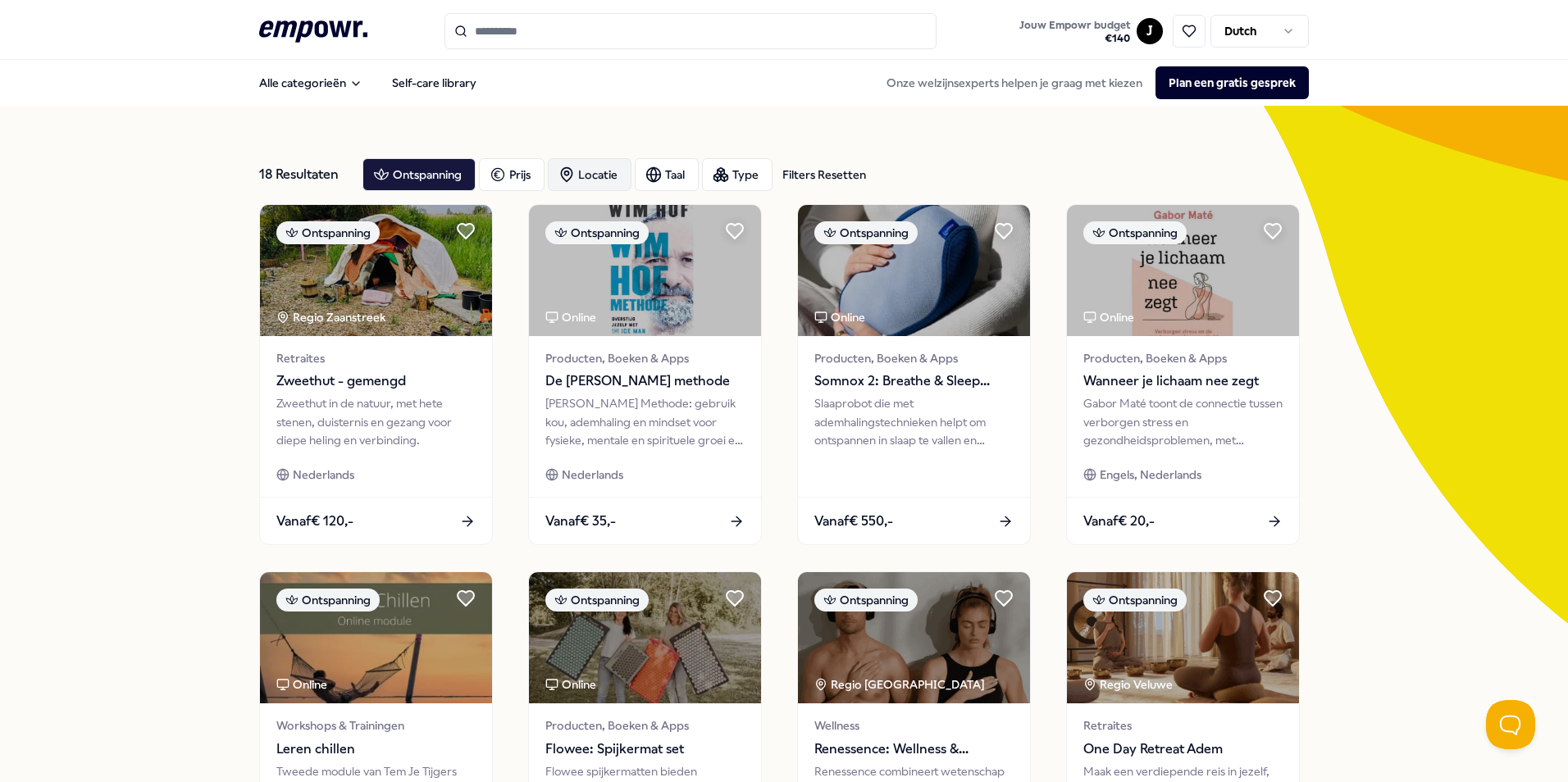
click at [593, 171] on div "Locatie" at bounding box center [590, 174] width 84 height 33
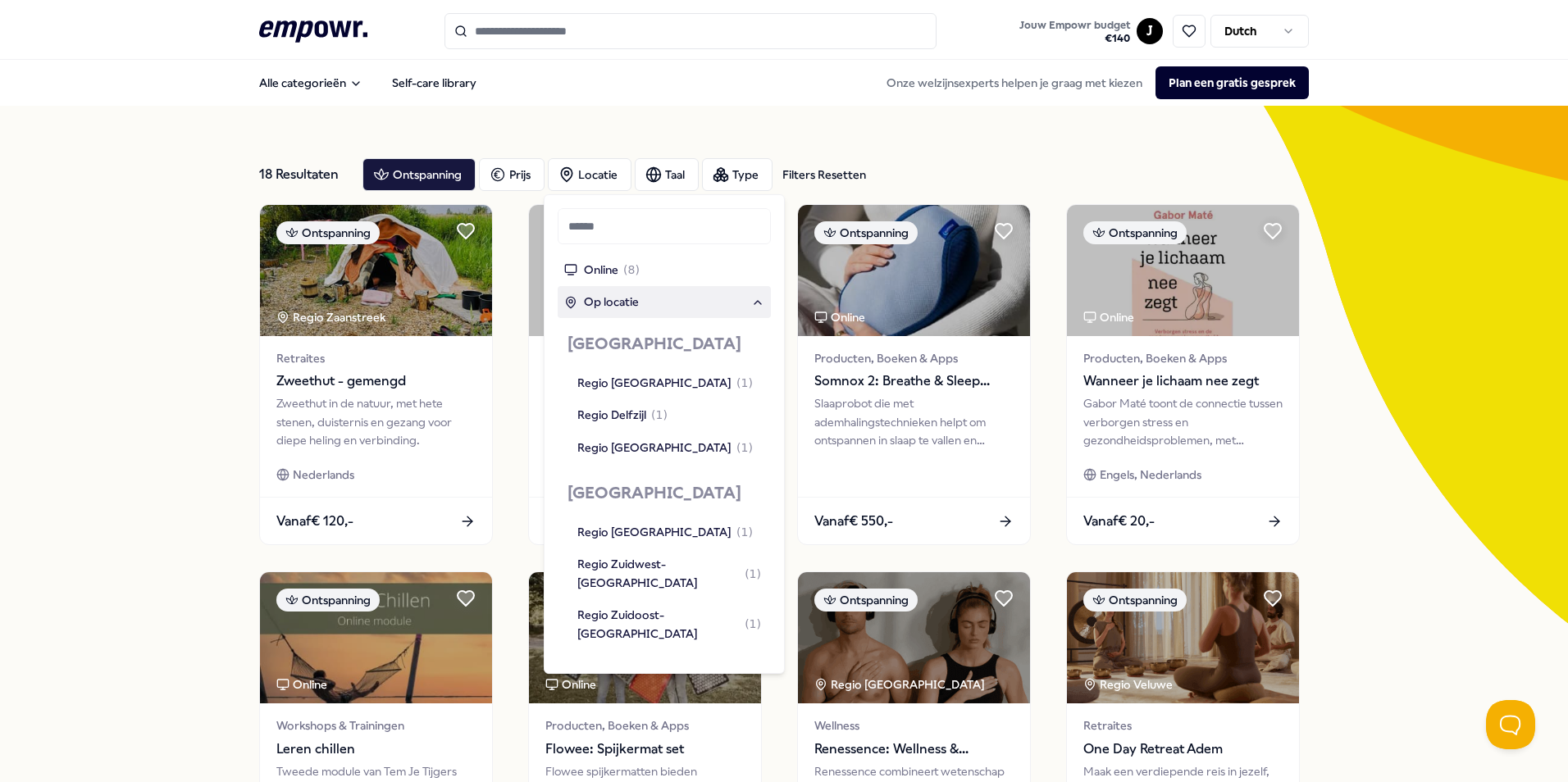
click at [619, 300] on span "Op locatie" at bounding box center [612, 302] width 55 height 18
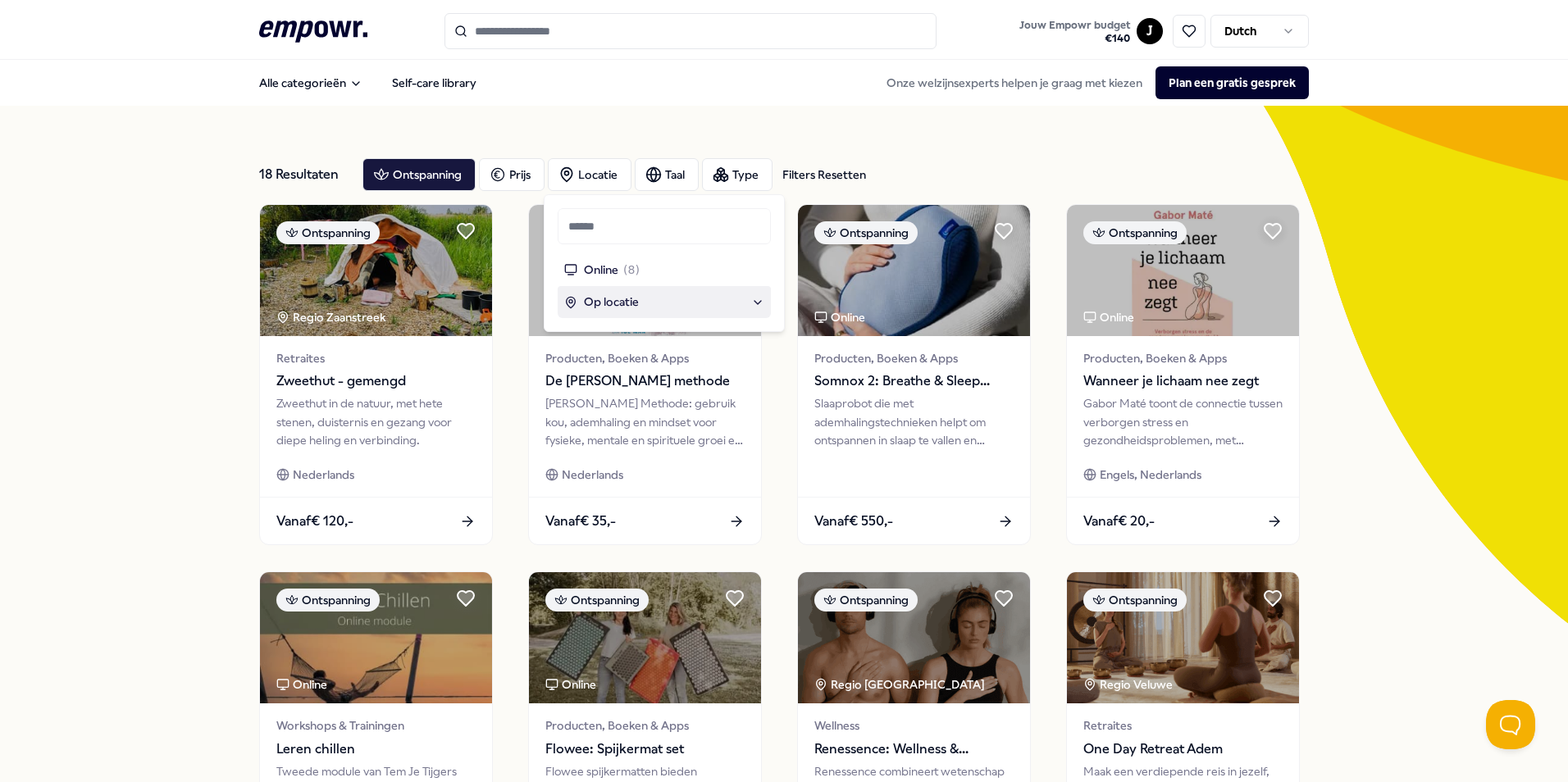
click at [619, 298] on span "Op locatie" at bounding box center [612, 302] width 55 height 18
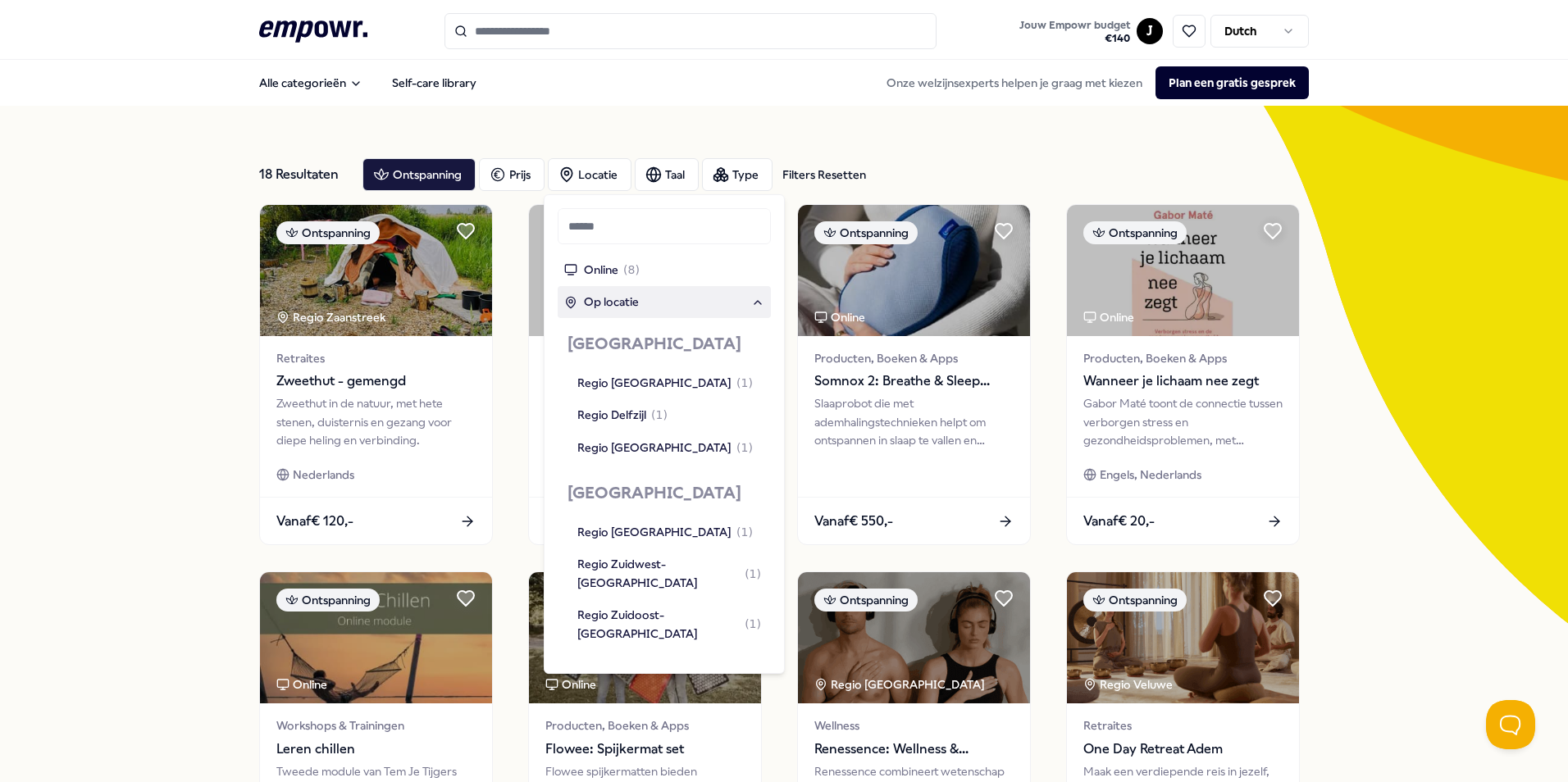
click at [619, 298] on span "Op locatie" at bounding box center [612, 302] width 55 height 18
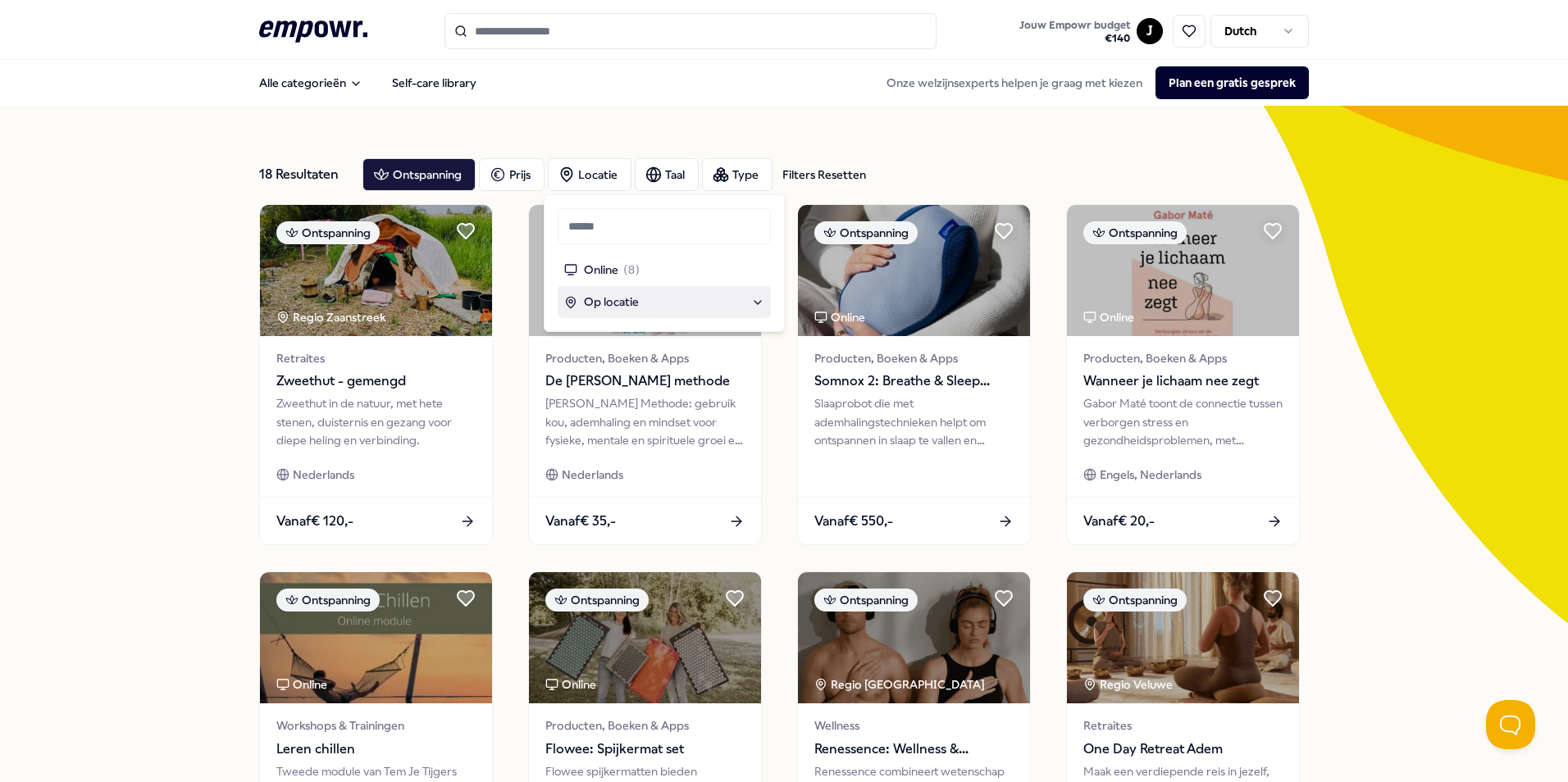
click at [620, 302] on span "Op locatie" at bounding box center [612, 302] width 55 height 18
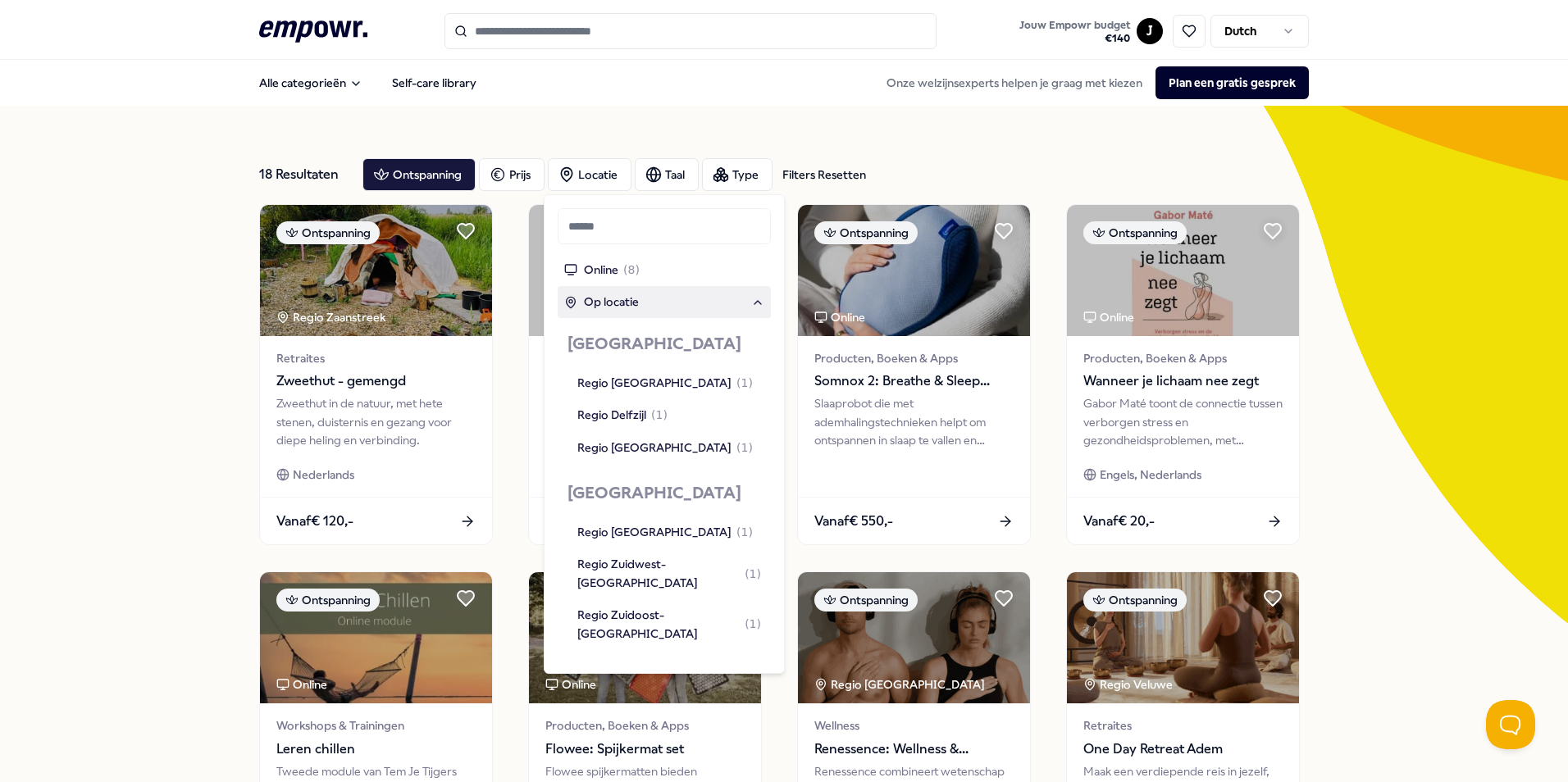
click at [629, 298] on span "Op locatie" at bounding box center [612, 302] width 55 height 18
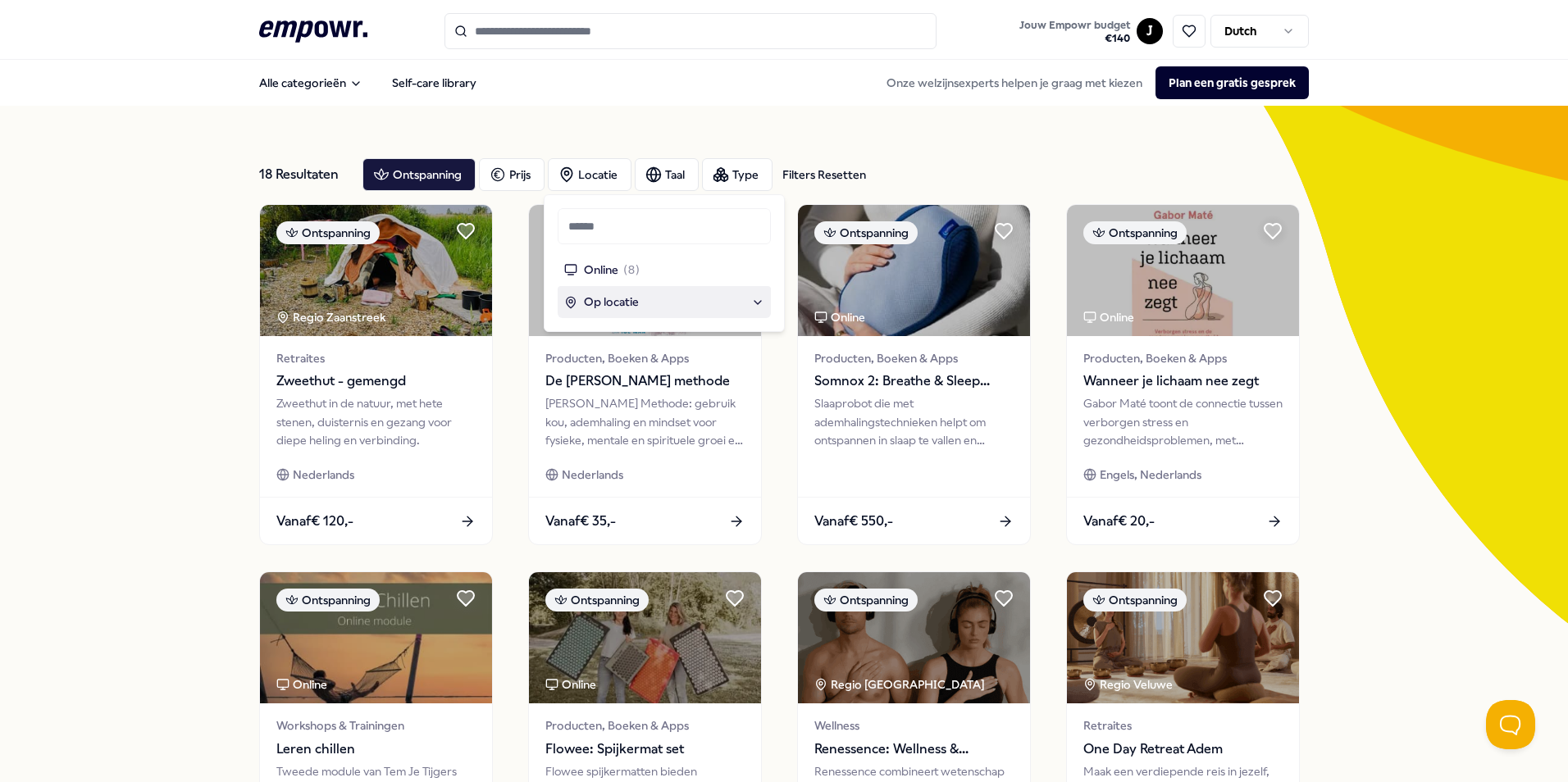
click at [627, 295] on span "Op locatie" at bounding box center [612, 302] width 55 height 18
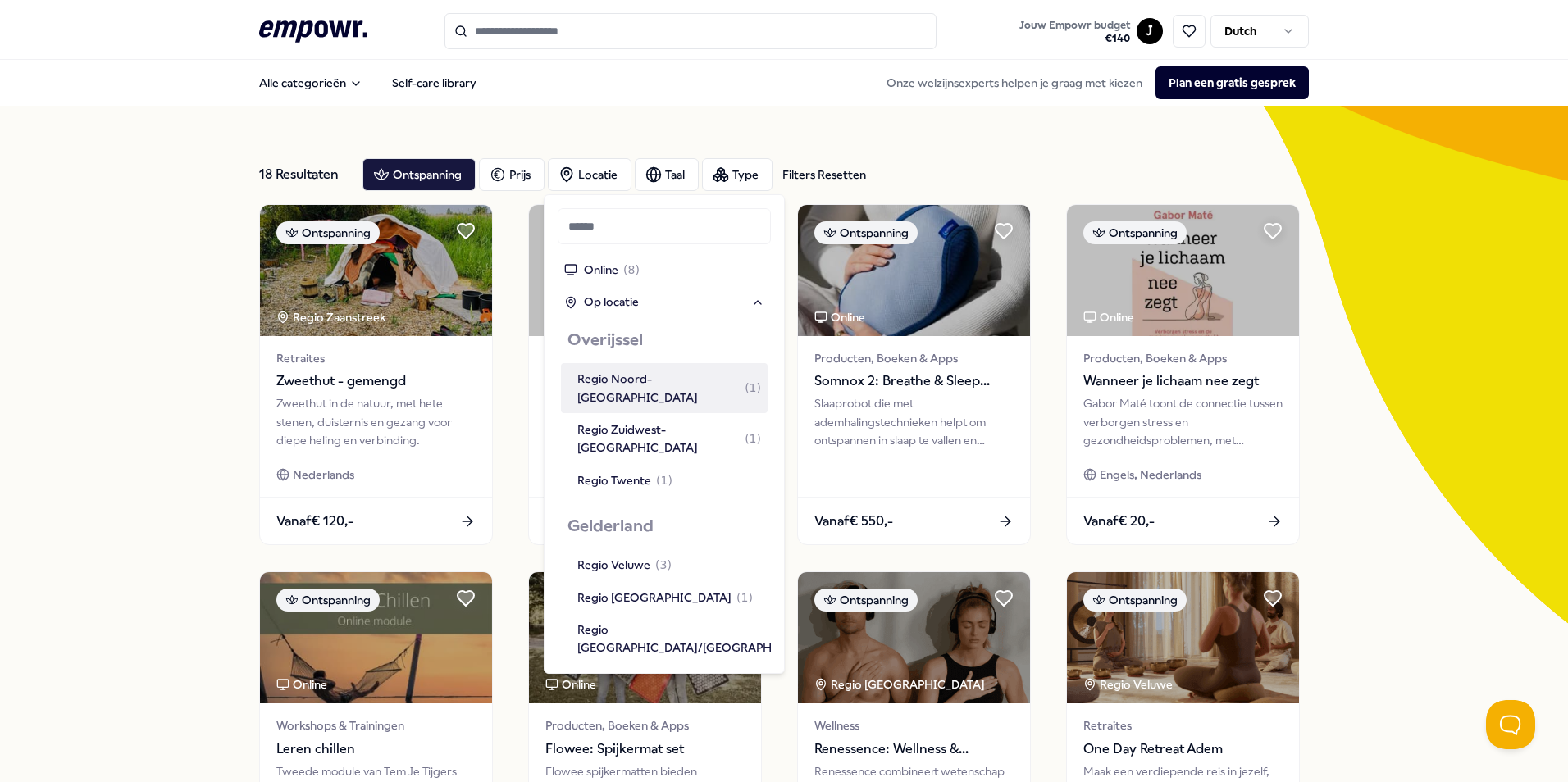
scroll to position [574, 0]
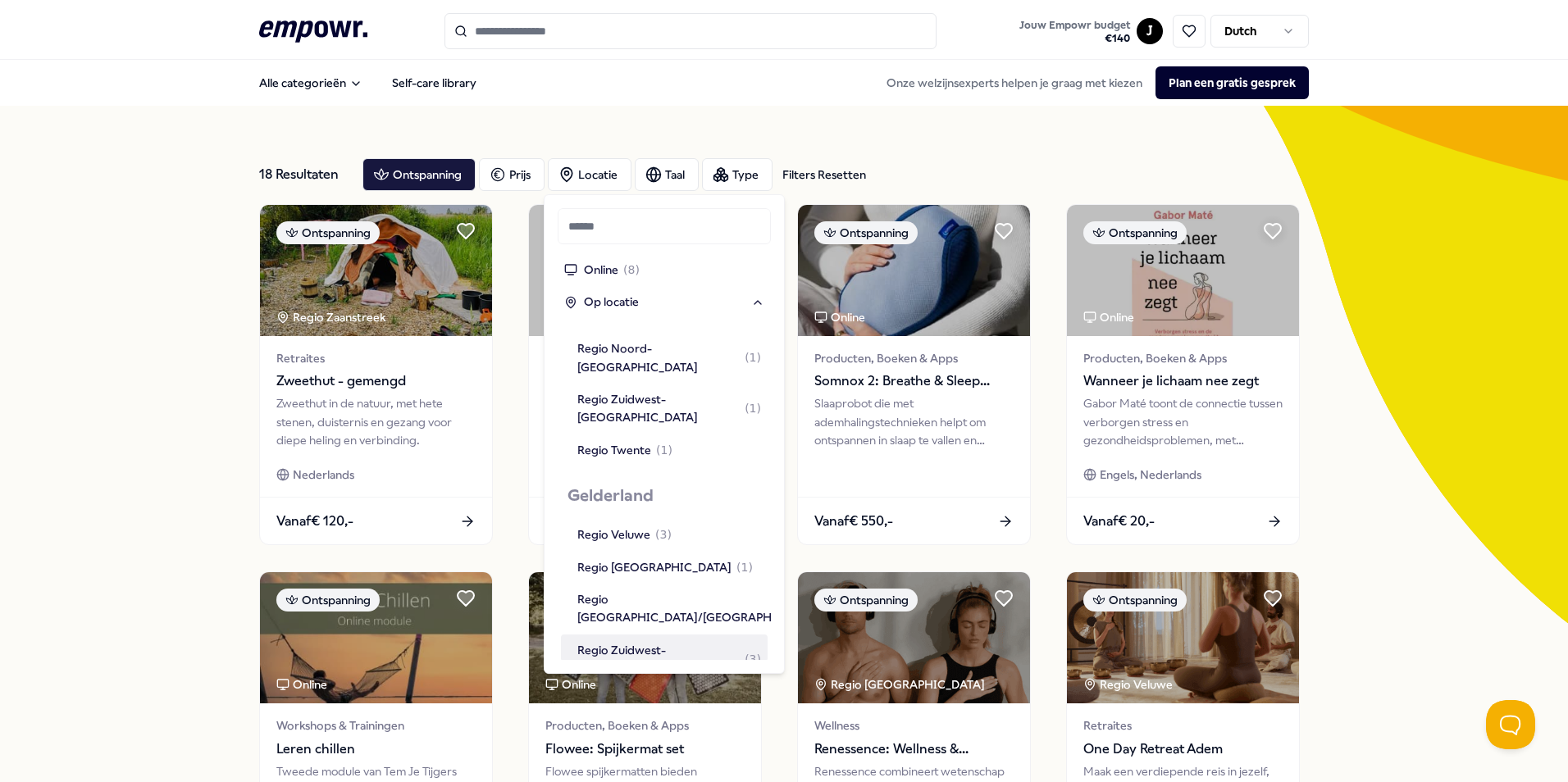
click at [656, 641] on div "Regio Zuidwest-[GEOGRAPHIC_DATA] ( 3 )" at bounding box center [669, 660] width 184 height 37
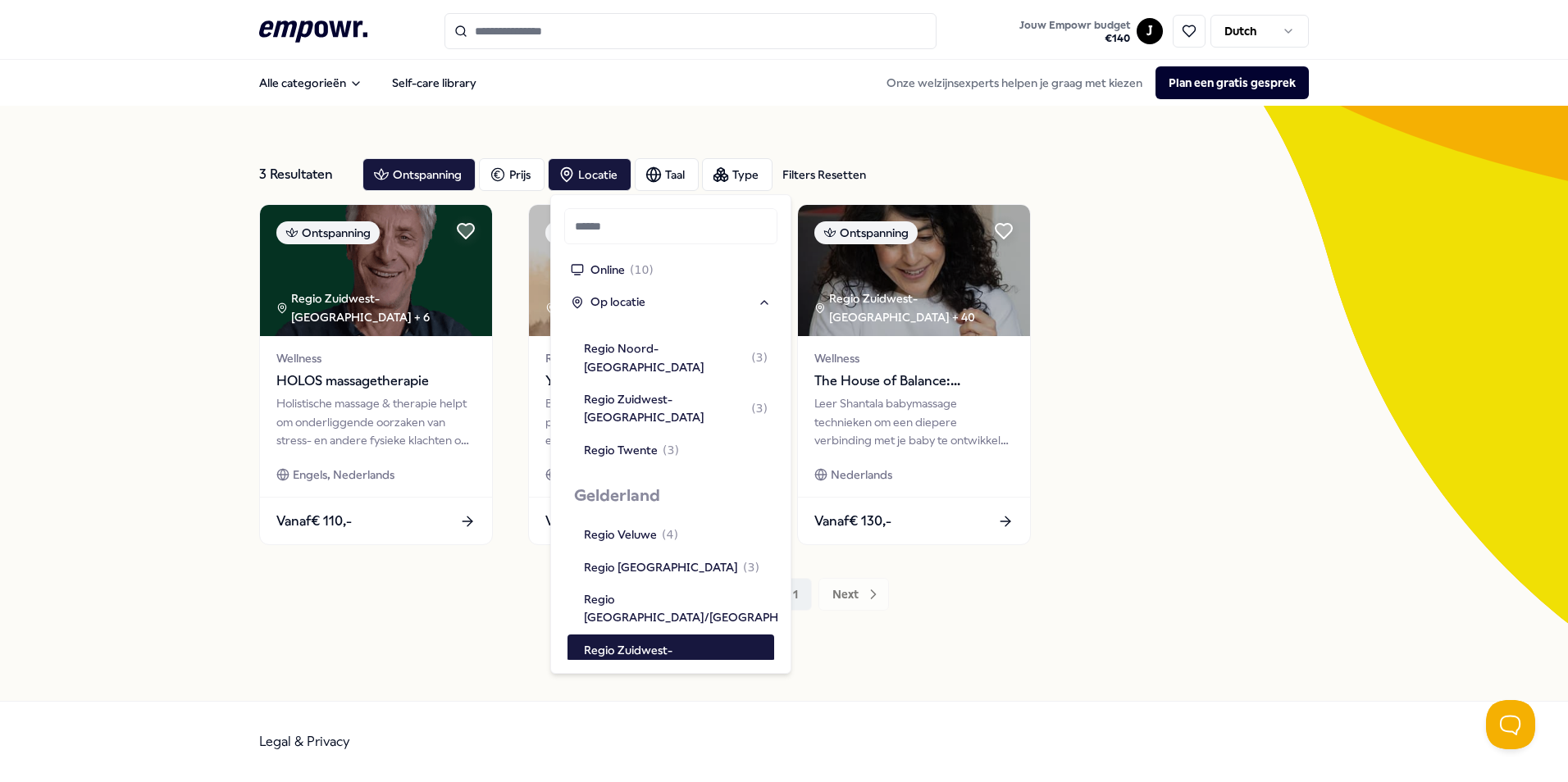
click at [1183, 399] on div "Ontspanning [GEOGRAPHIC_DATA]-[GEOGRAPHIC_DATA] + 6 Wellness HOLOS massagethera…" at bounding box center [784, 375] width 1050 height 341
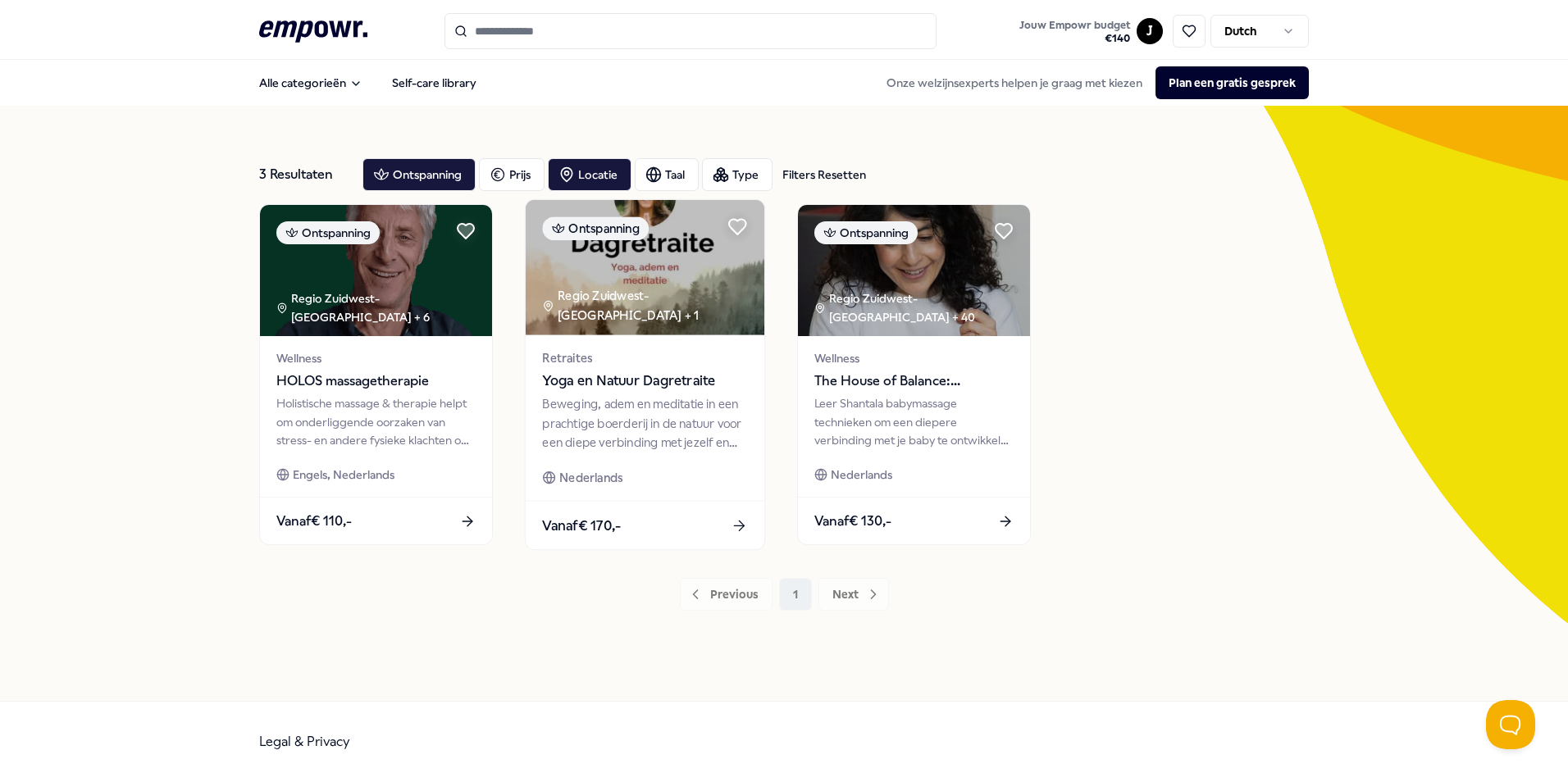
click at [667, 383] on span "Yoga en Natuur Dagretraite" at bounding box center [644, 381] width 205 height 21
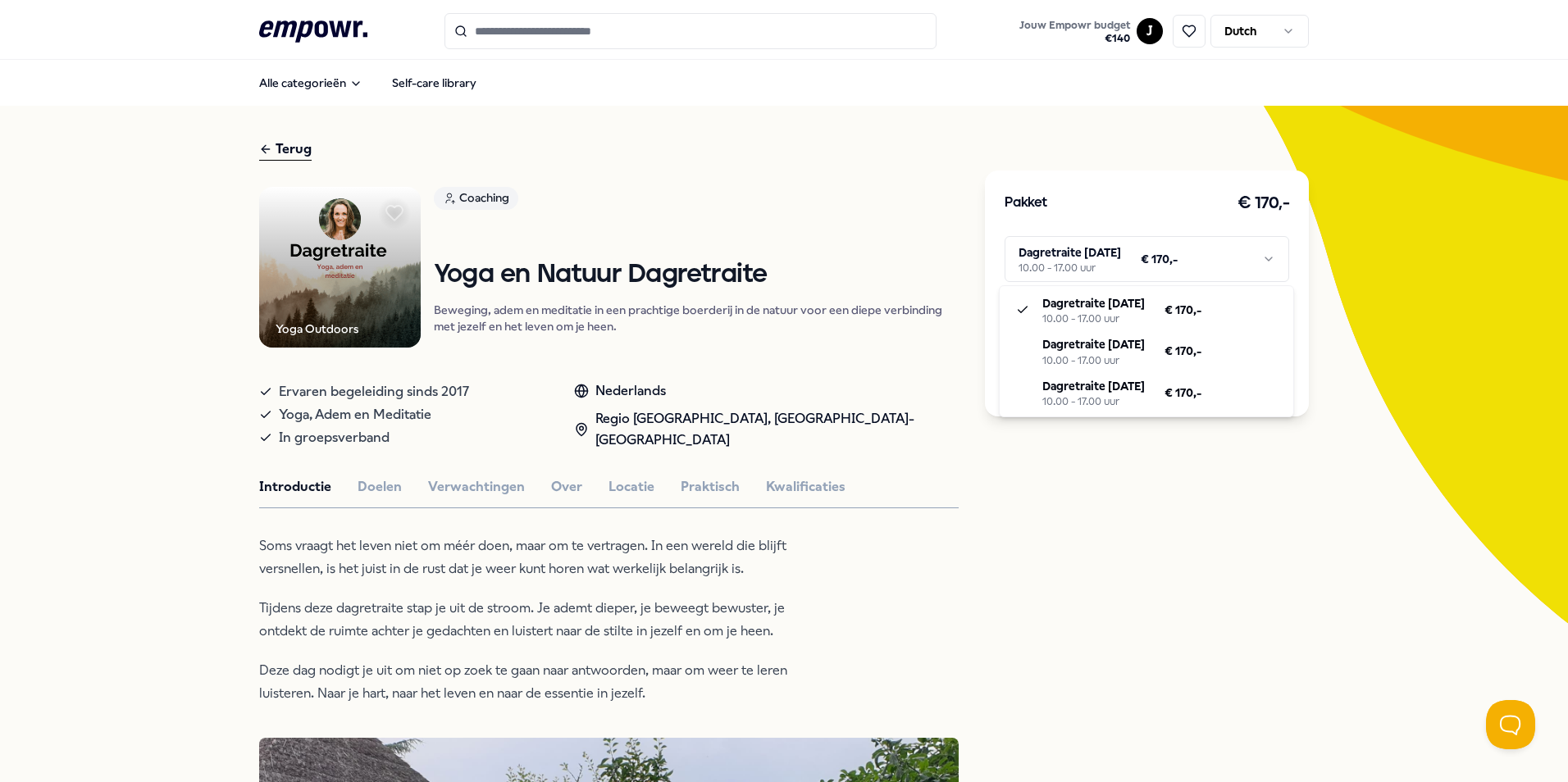
click at [1139, 256] on html ".empowr-logo_svg__cls-1{fill:#03032f} Jouw Empowr budget € 140 J Dutch Alle cat…" at bounding box center [784, 391] width 1568 height 782
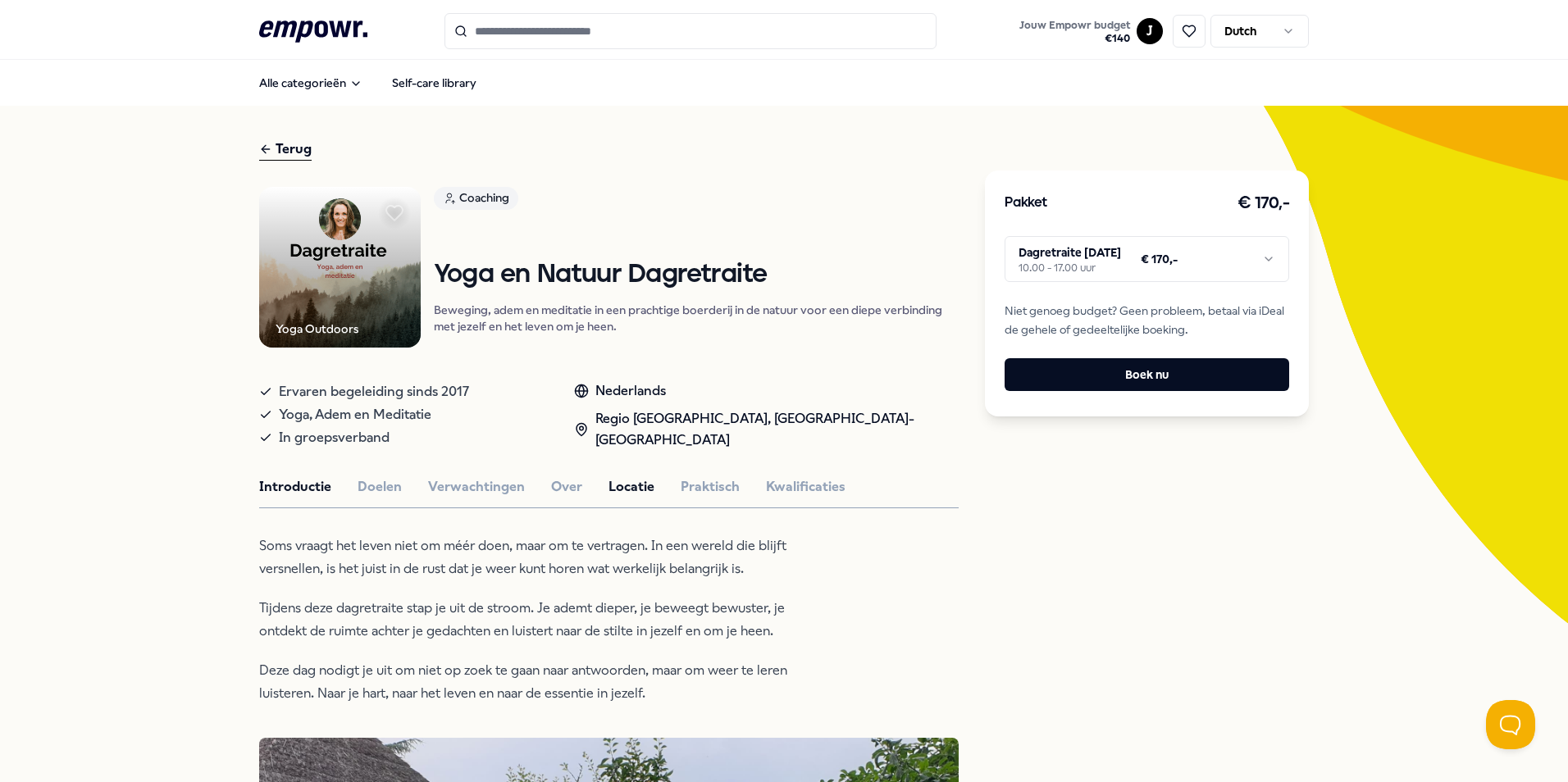
click at [630, 490] on button "Locatie" at bounding box center [632, 487] width 46 height 21
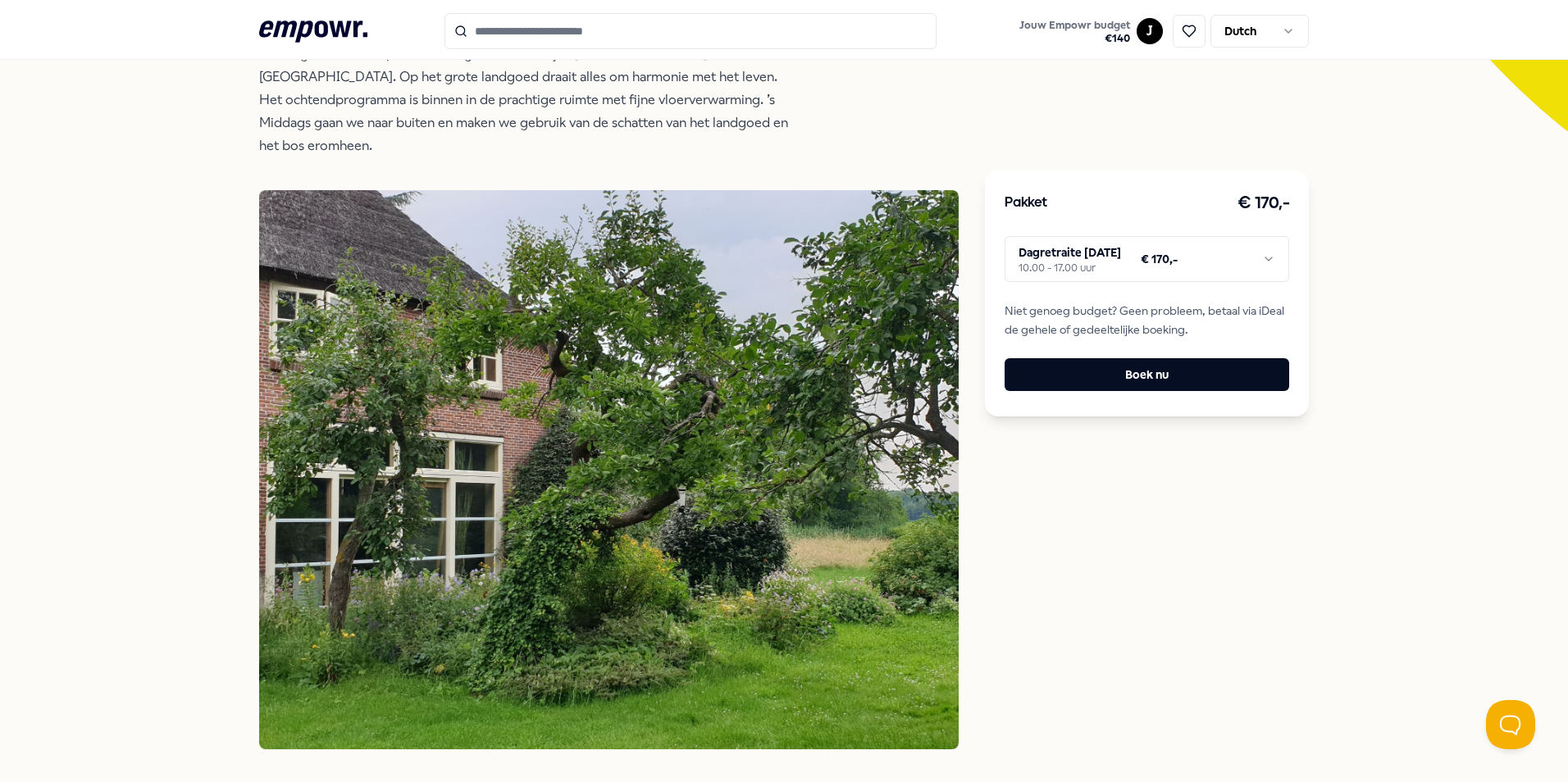
scroll to position [82, 0]
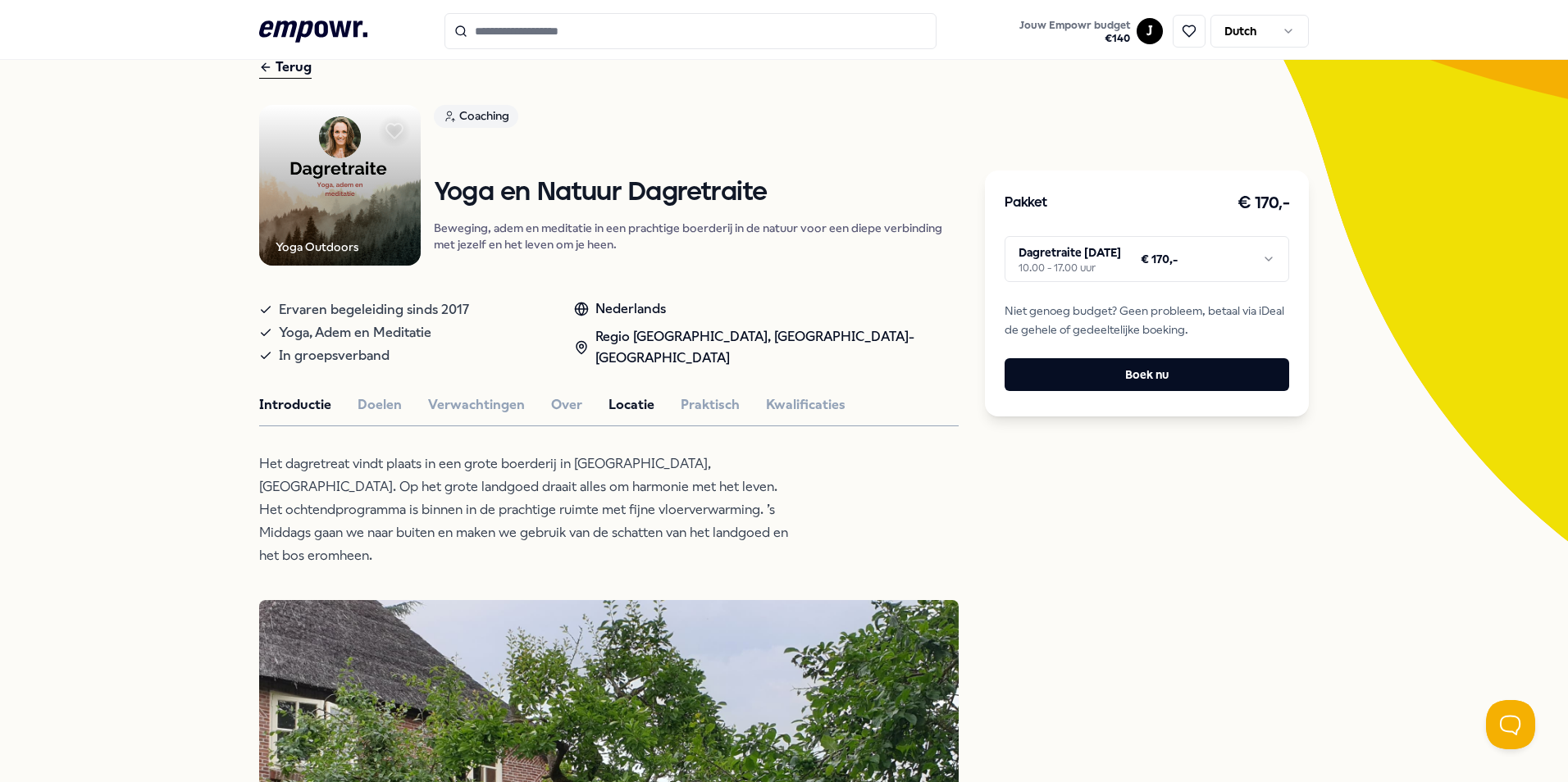
click at [304, 404] on button "Introductie" at bounding box center [296, 405] width 72 height 21
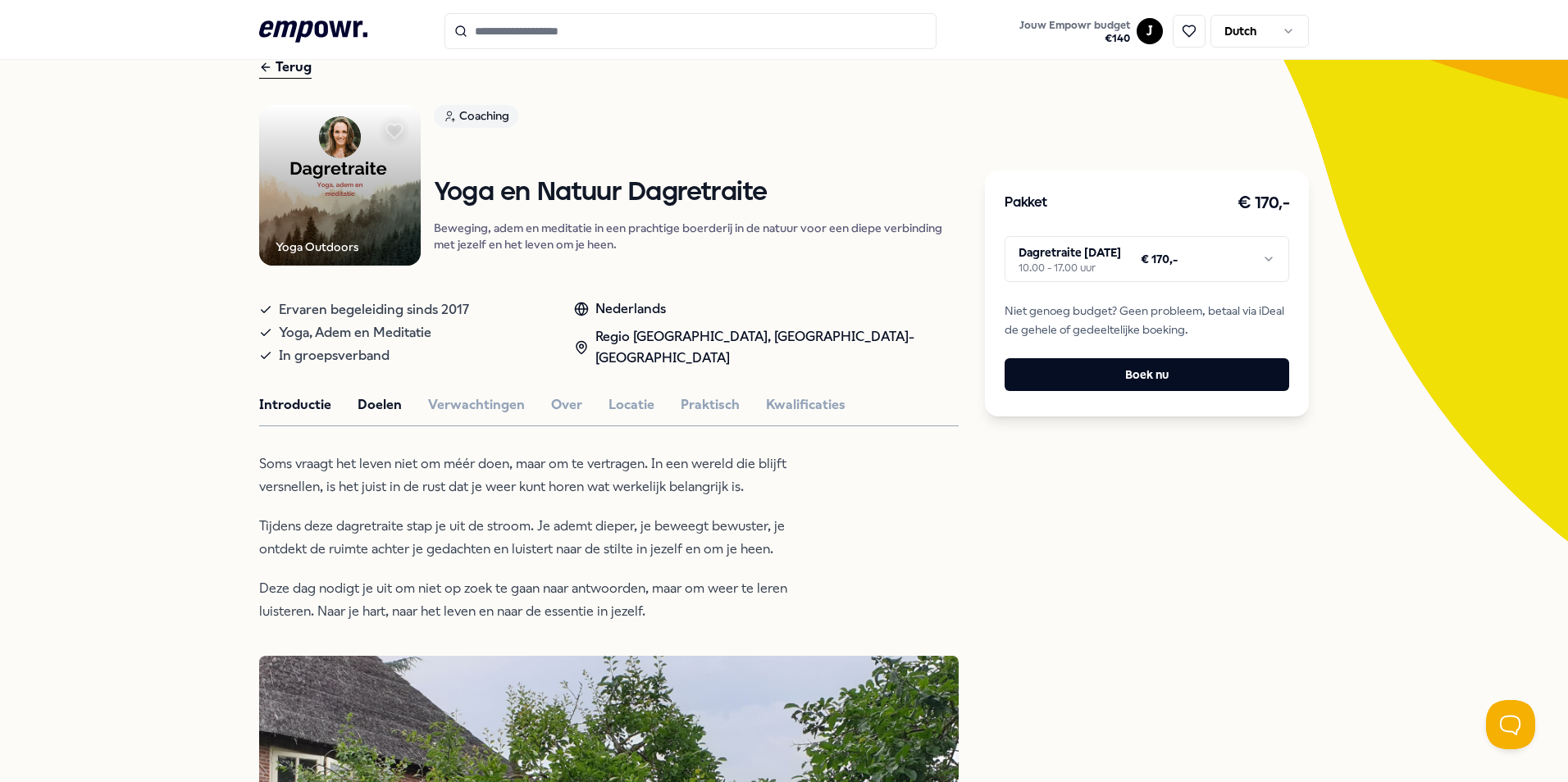
click at [373, 402] on button "Doelen" at bounding box center [379, 405] width 44 height 21
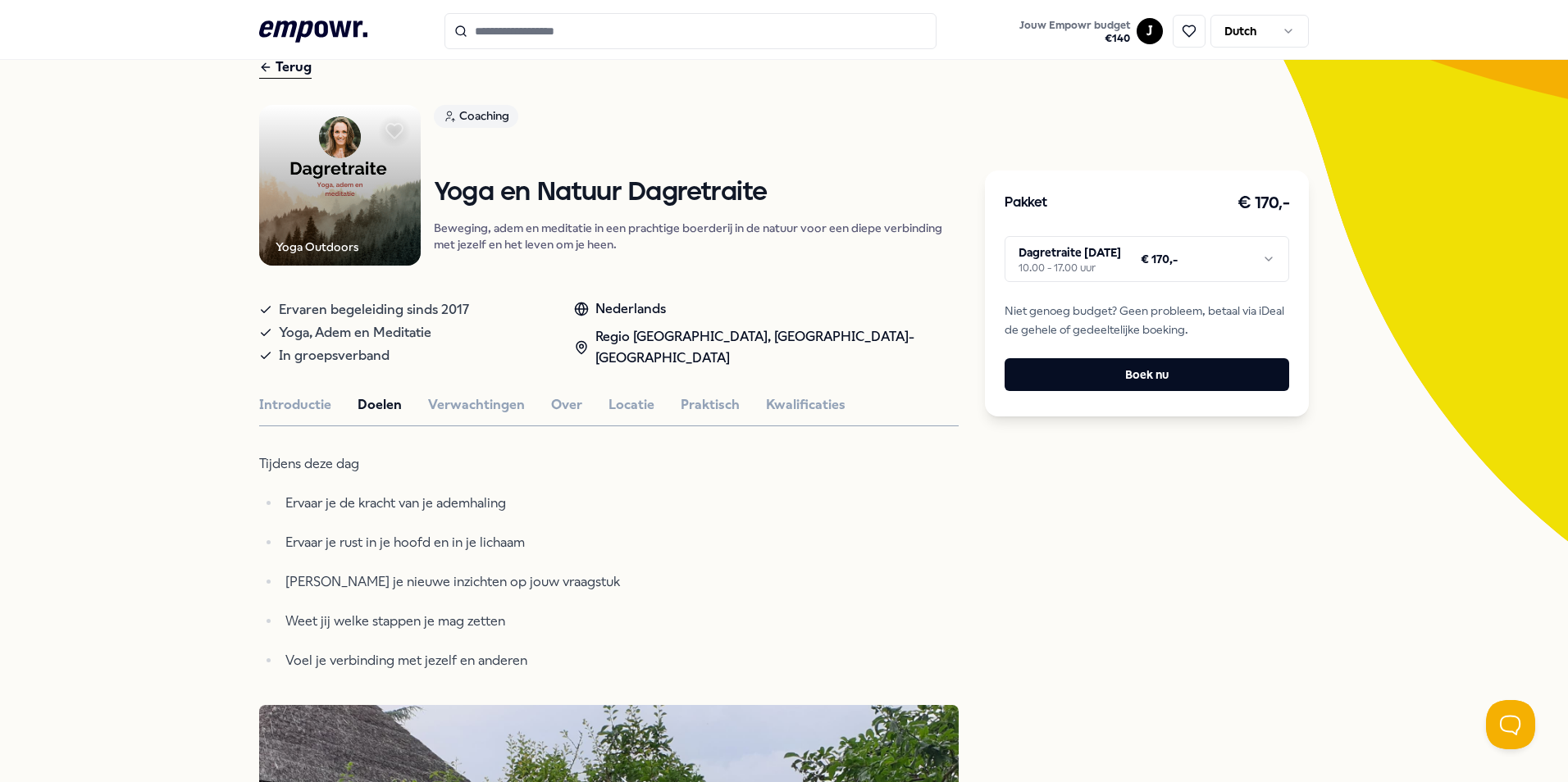
click at [572, 406] on div "Introductie Doelen Verwachtingen Over Locatie Praktisch Kwalificaties" at bounding box center [609, 405] width 700 height 21
click at [565, 407] on button "Over" at bounding box center [566, 405] width 31 height 21
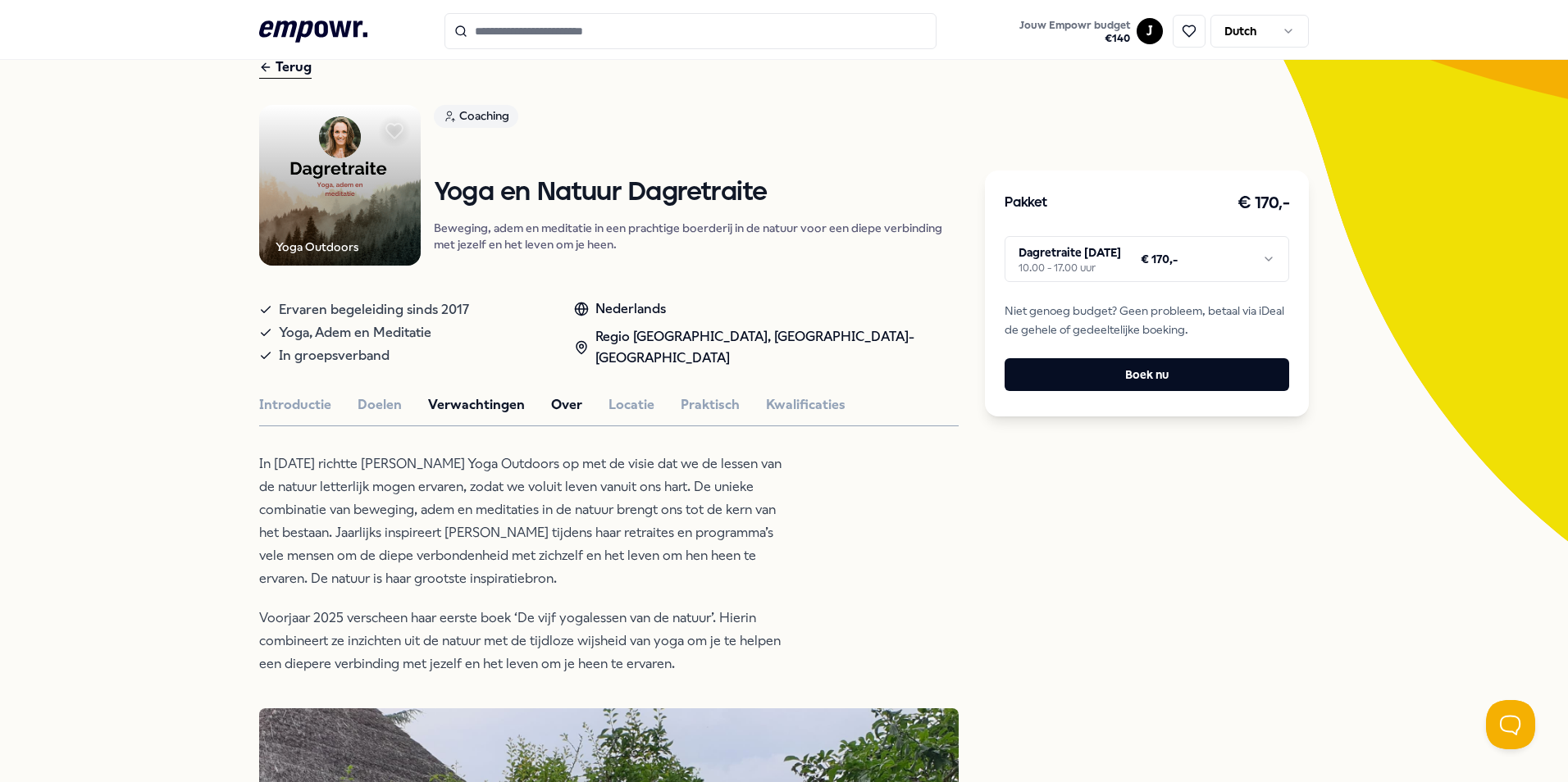
click at [465, 405] on button "Verwachtingen" at bounding box center [477, 405] width 97 height 21
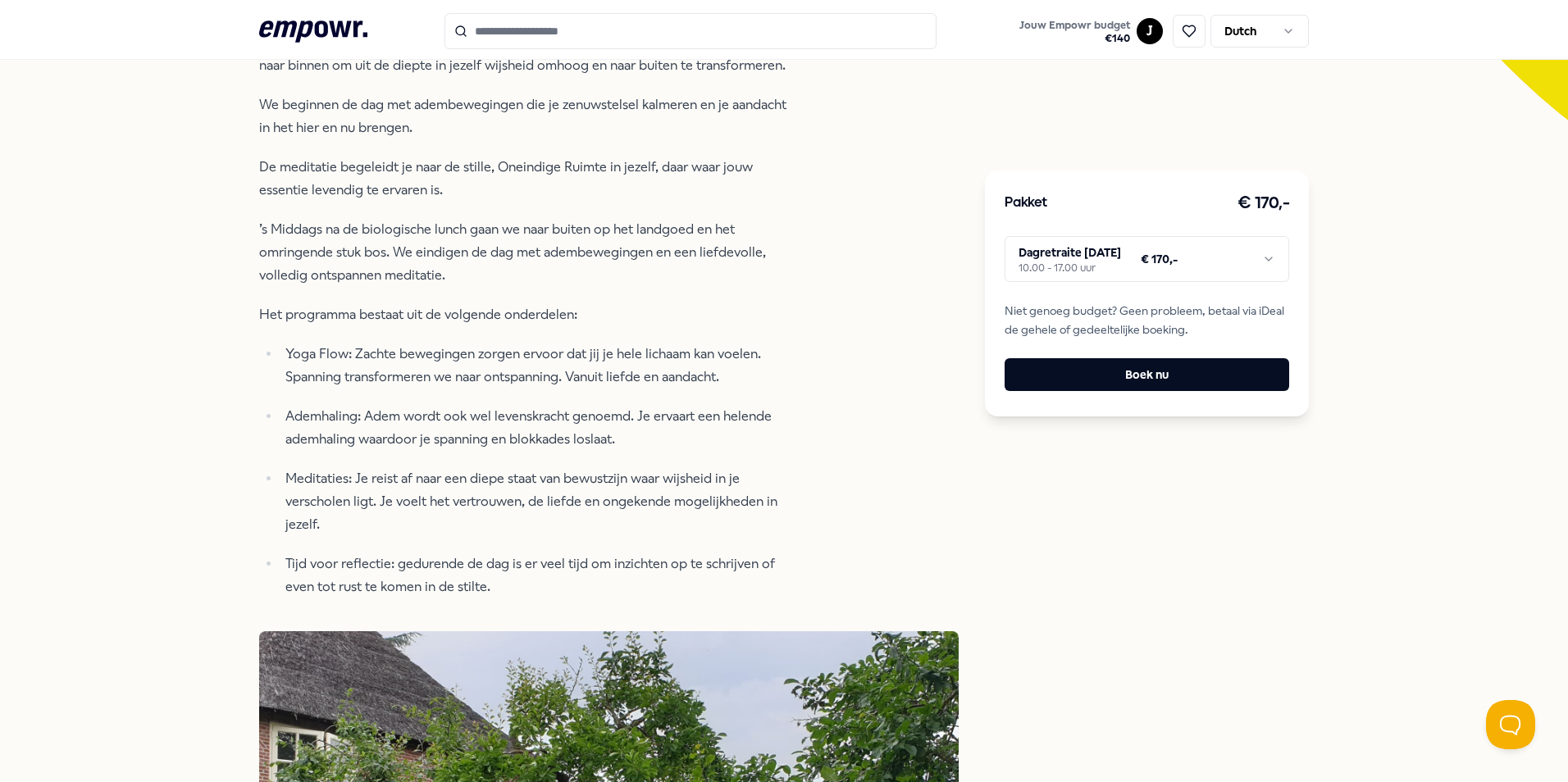
scroll to position [574, 0]
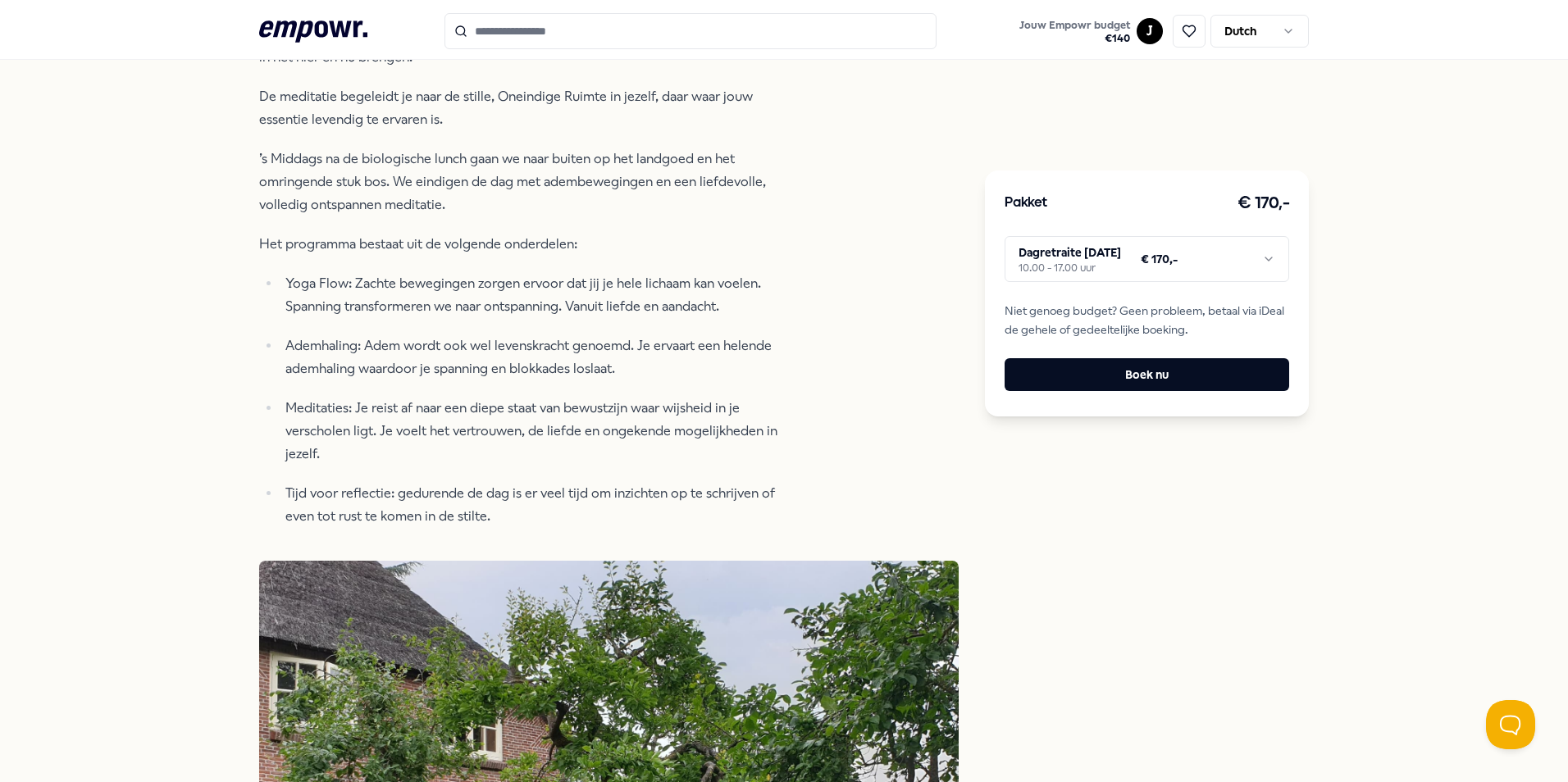
click at [1235, 255] on html ".empowr-logo_svg__cls-1{fill:#03032f} Jouw Empowr budget € 140 J Dutch Alle cat…" at bounding box center [784, 391] width 1568 height 782
click at [1206, 369] on button "Boek nu" at bounding box center [1147, 374] width 284 height 33
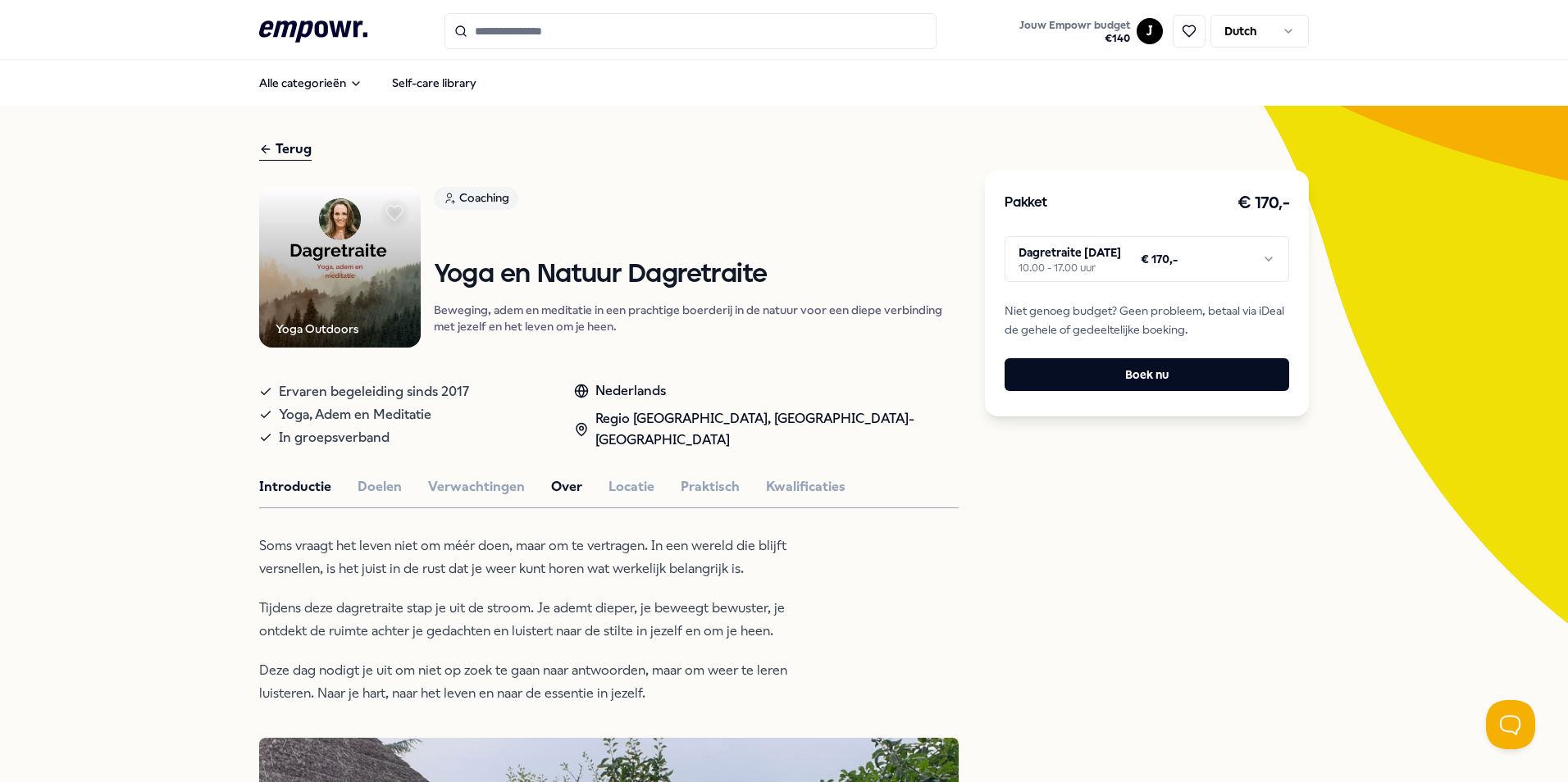
click at [567, 486] on button "Over" at bounding box center [566, 487] width 31 height 21
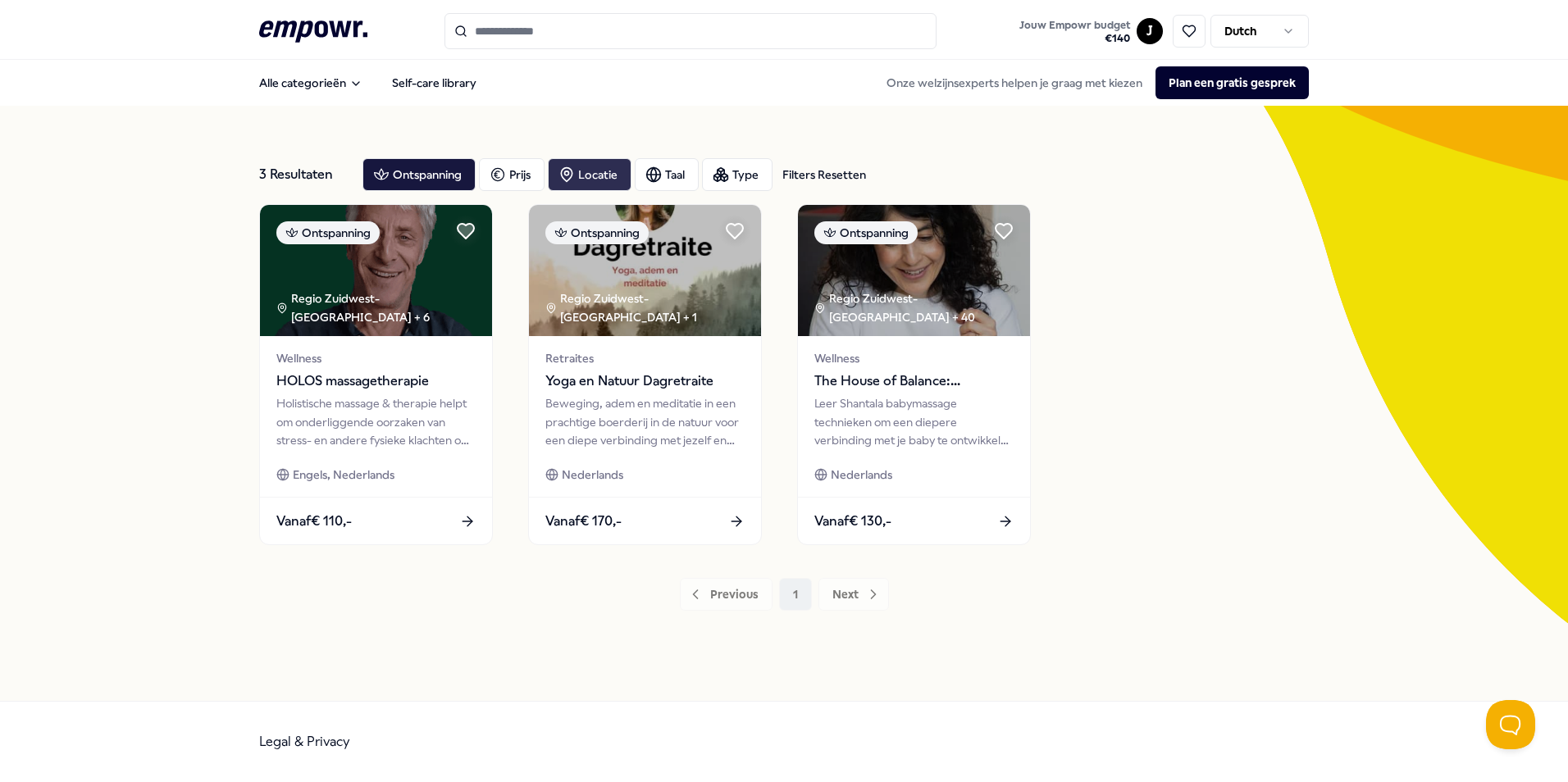
click at [611, 173] on div "Locatie" at bounding box center [590, 174] width 84 height 33
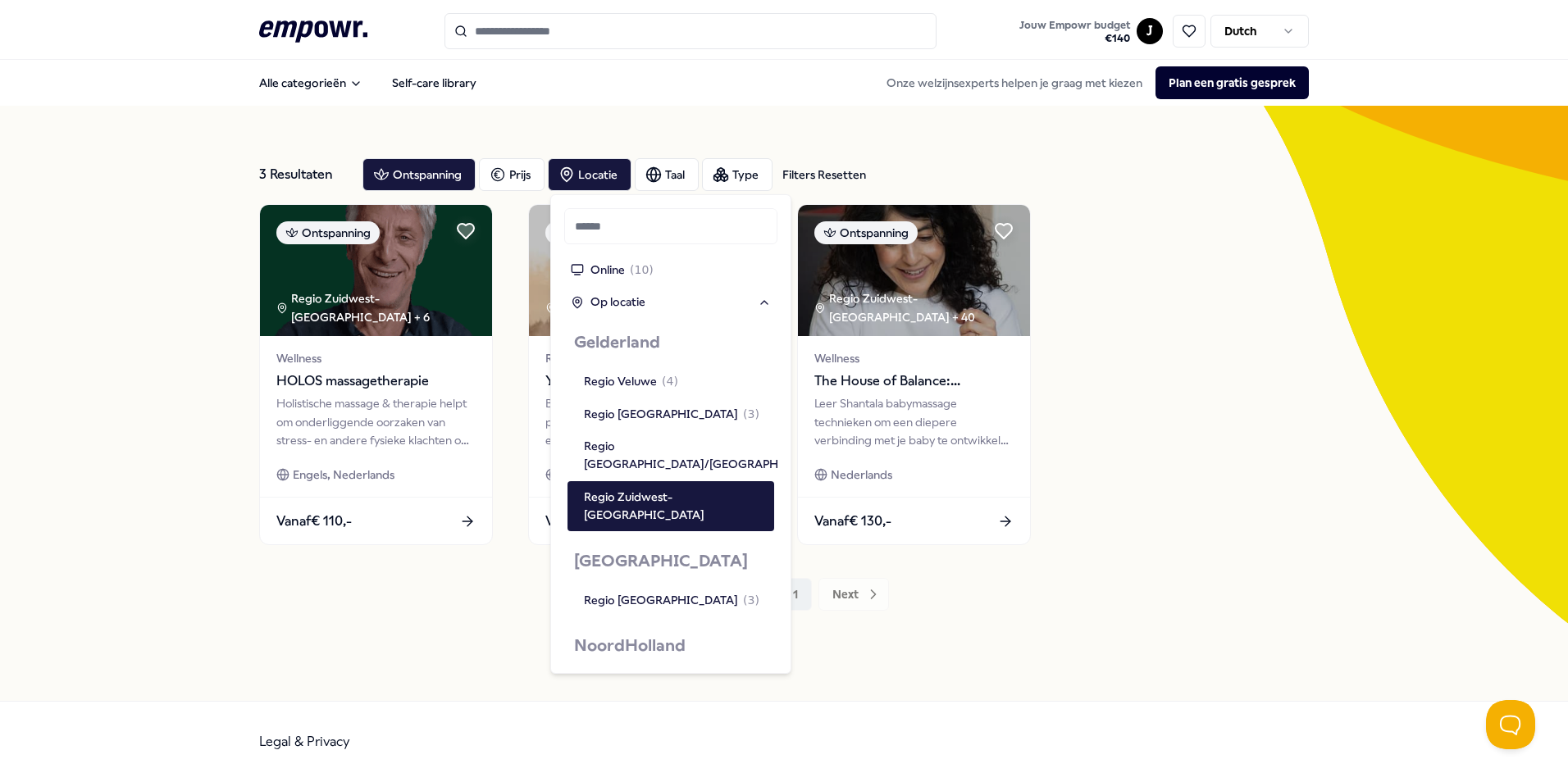
scroll to position [738, 0]
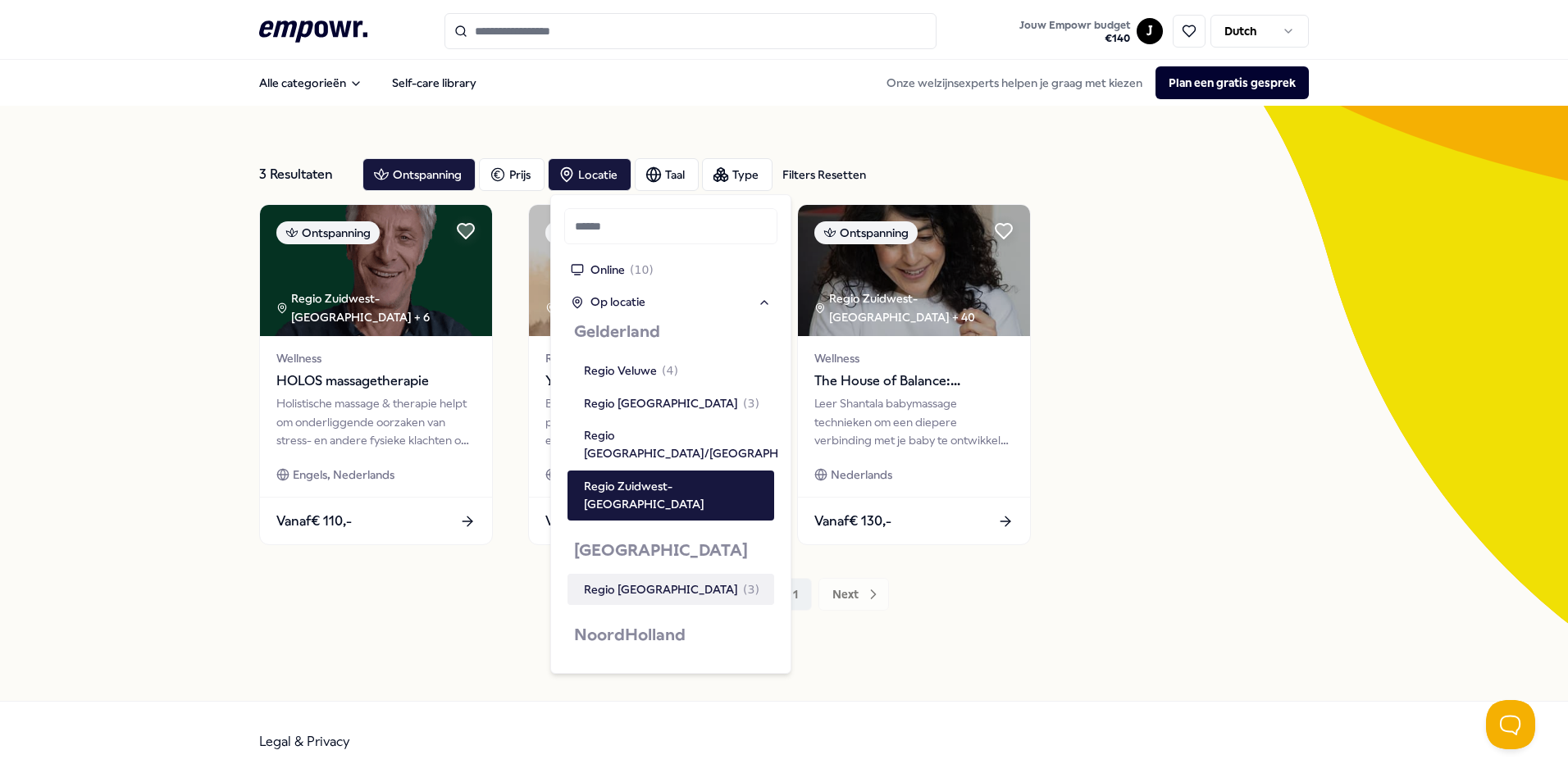
click at [634, 581] on div "Regio [GEOGRAPHIC_DATA] ( 3 )" at bounding box center [671, 589] width 175 height 18
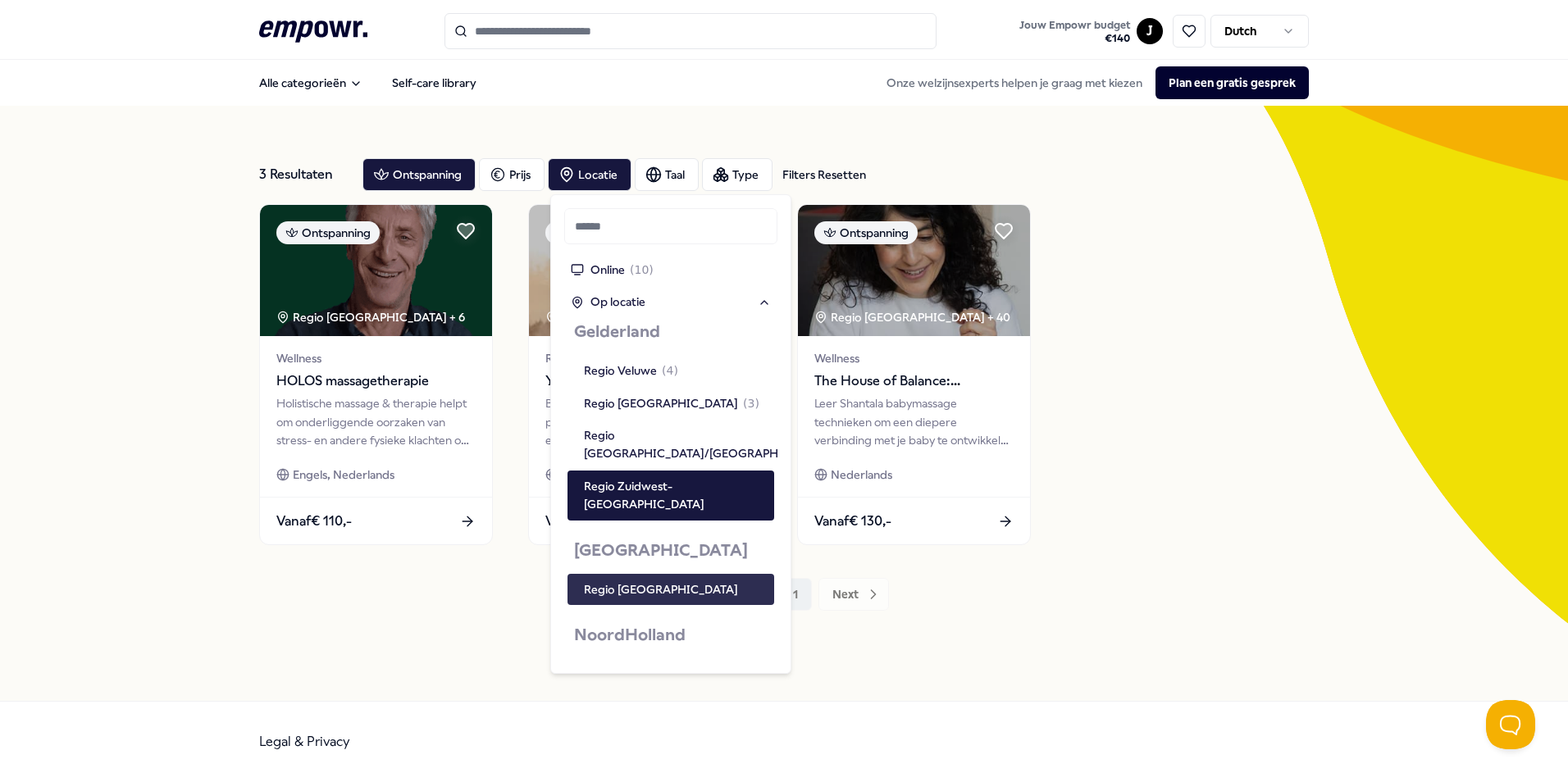
click at [658, 581] on div "Regio [GEOGRAPHIC_DATA]" at bounding box center [661, 589] width 154 height 18
click at [661, 581] on div "Regio [GEOGRAPHIC_DATA] ( 3 )" at bounding box center [671, 589] width 175 height 18
click at [701, 478] on div "Regio Zuidwest-[GEOGRAPHIC_DATA]" at bounding box center [676, 496] width 184 height 37
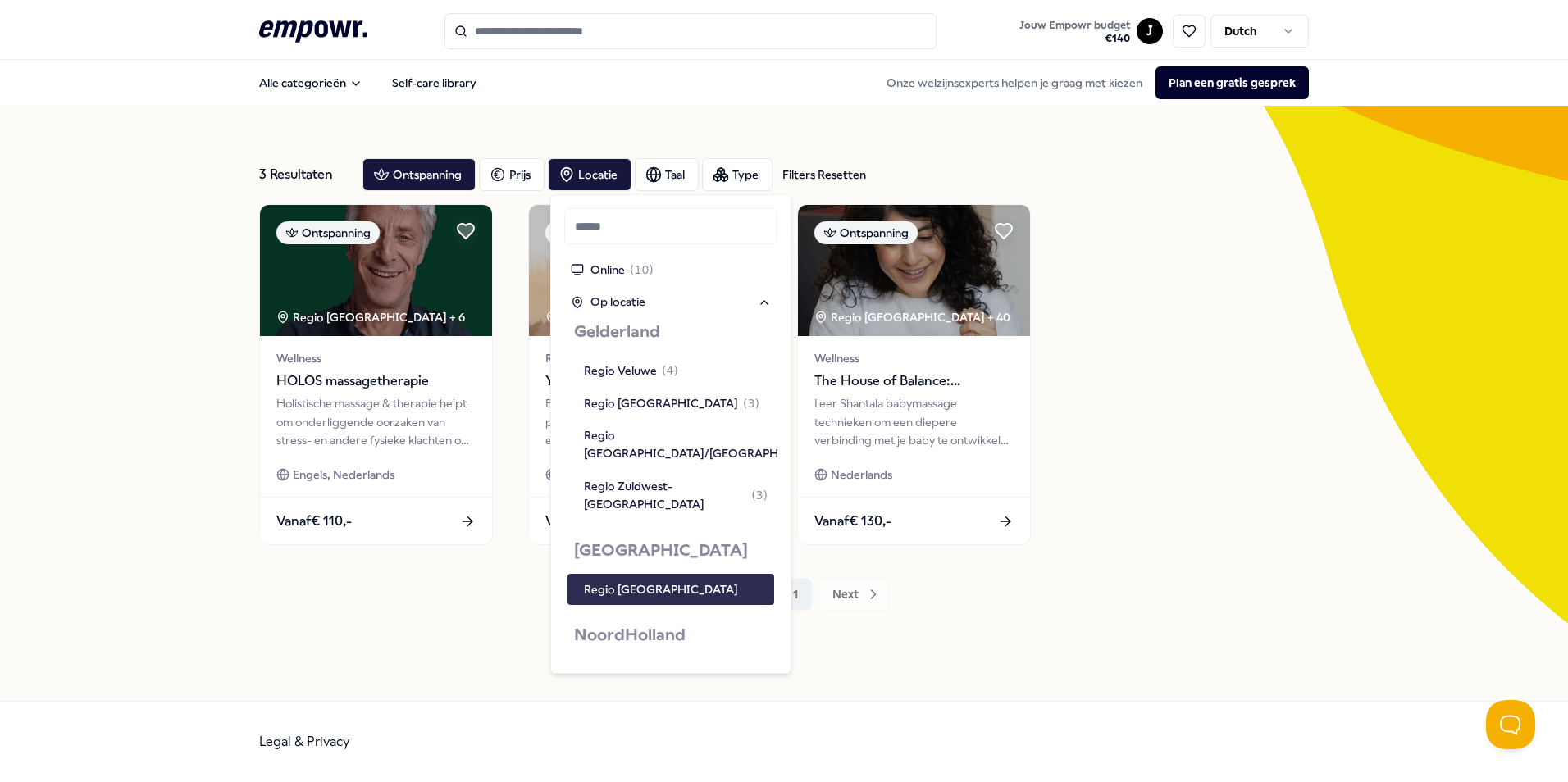
click at [624, 574] on div "Regio [GEOGRAPHIC_DATA]" at bounding box center [670, 589] width 207 height 31
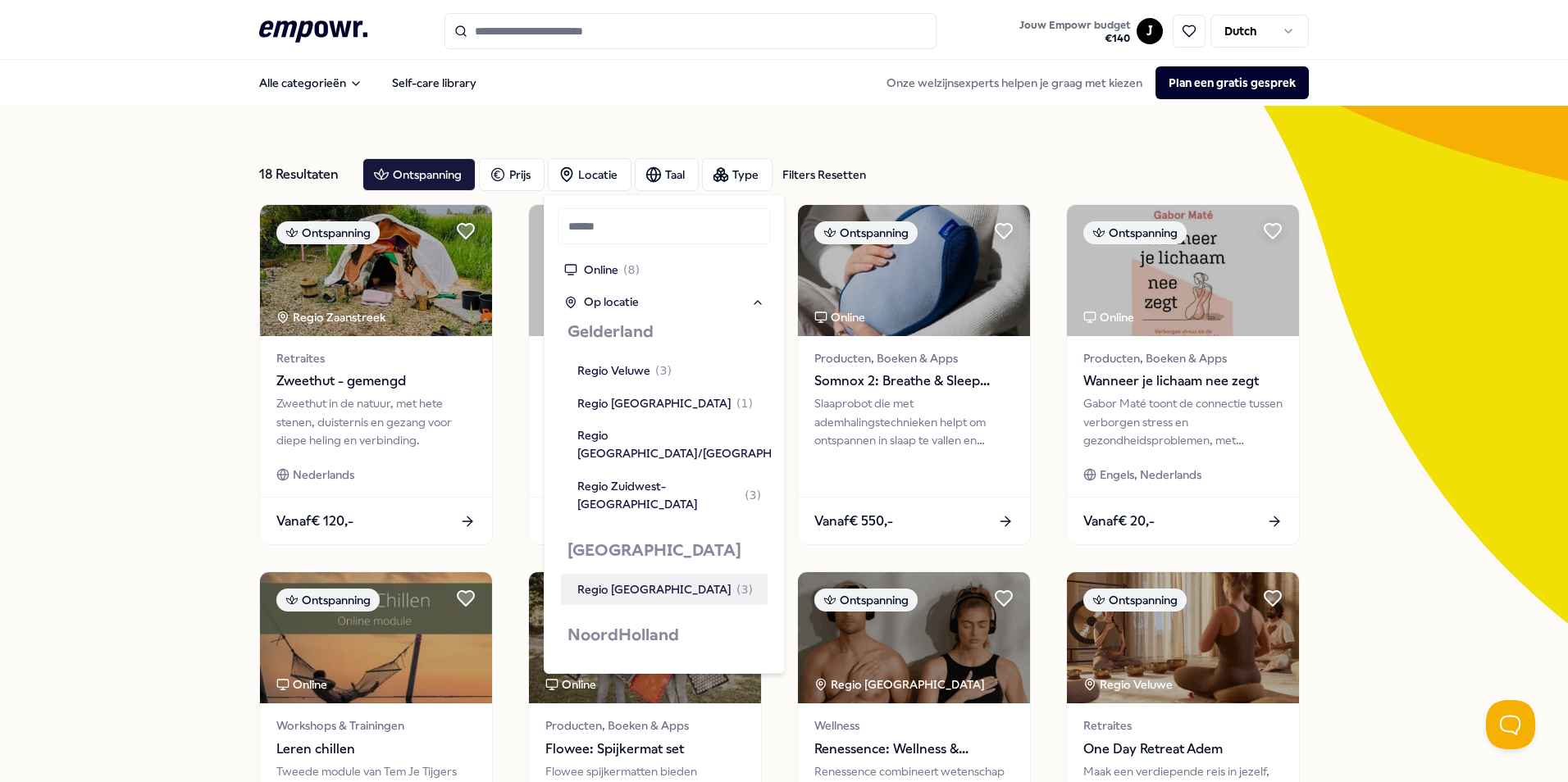
click at [640, 581] on div "Regio [GEOGRAPHIC_DATA] ( 3 )" at bounding box center [664, 589] width 175 height 18
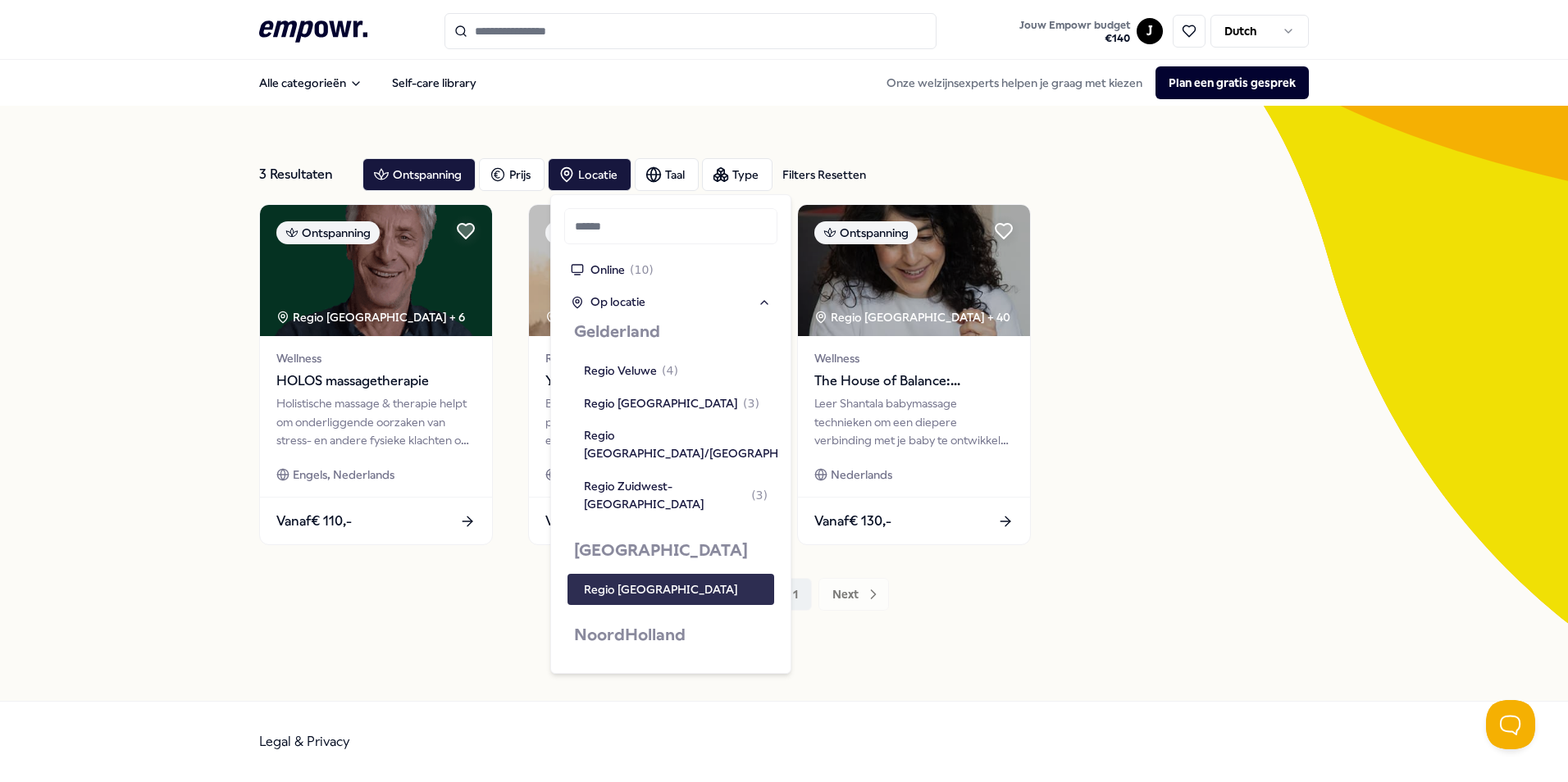
click at [626, 581] on div "Regio [GEOGRAPHIC_DATA]" at bounding box center [661, 589] width 154 height 18
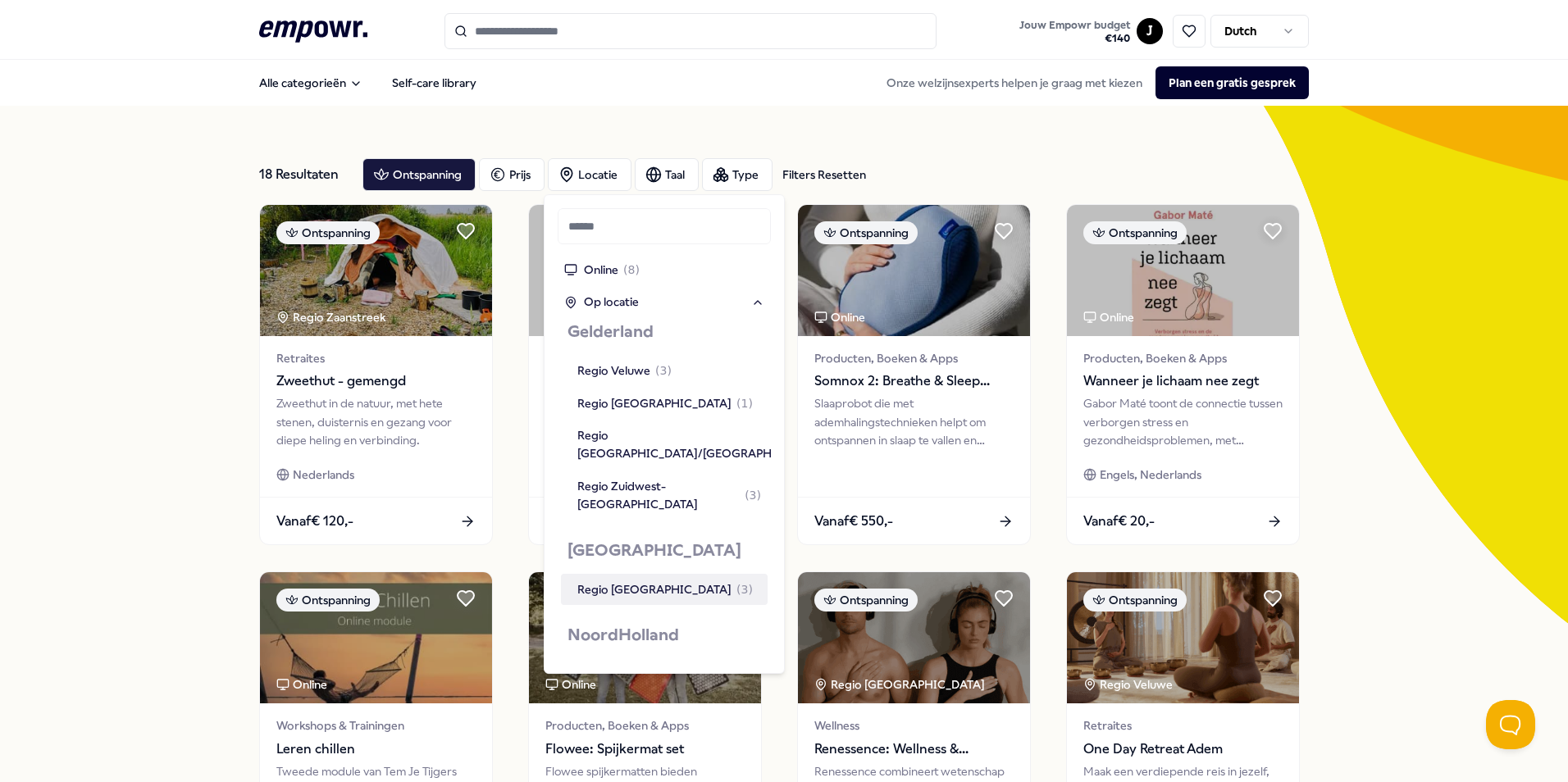
click at [655, 581] on div "Regio [GEOGRAPHIC_DATA] ( 3 )" at bounding box center [664, 589] width 175 height 18
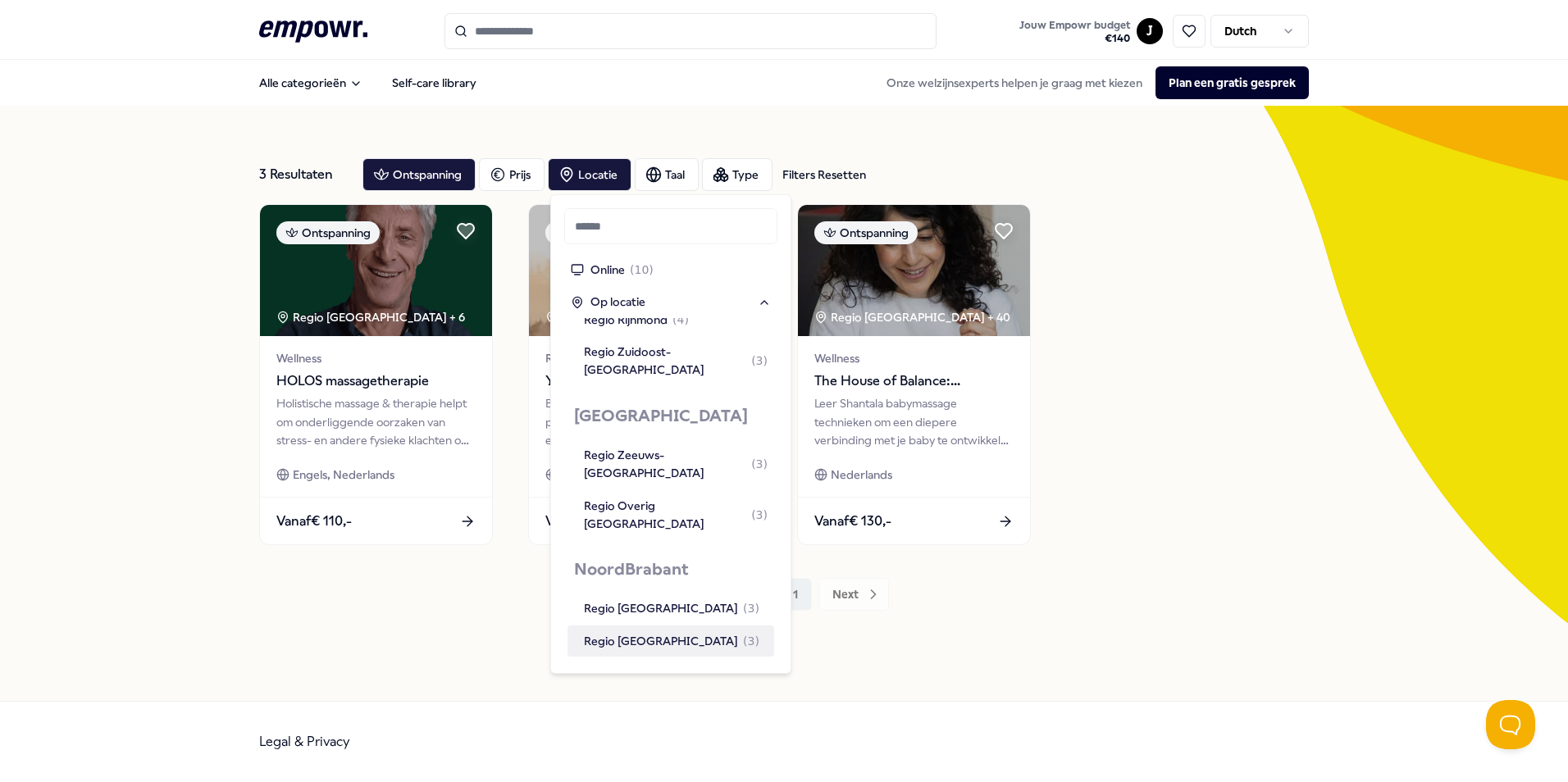
scroll to position [1481, 0]
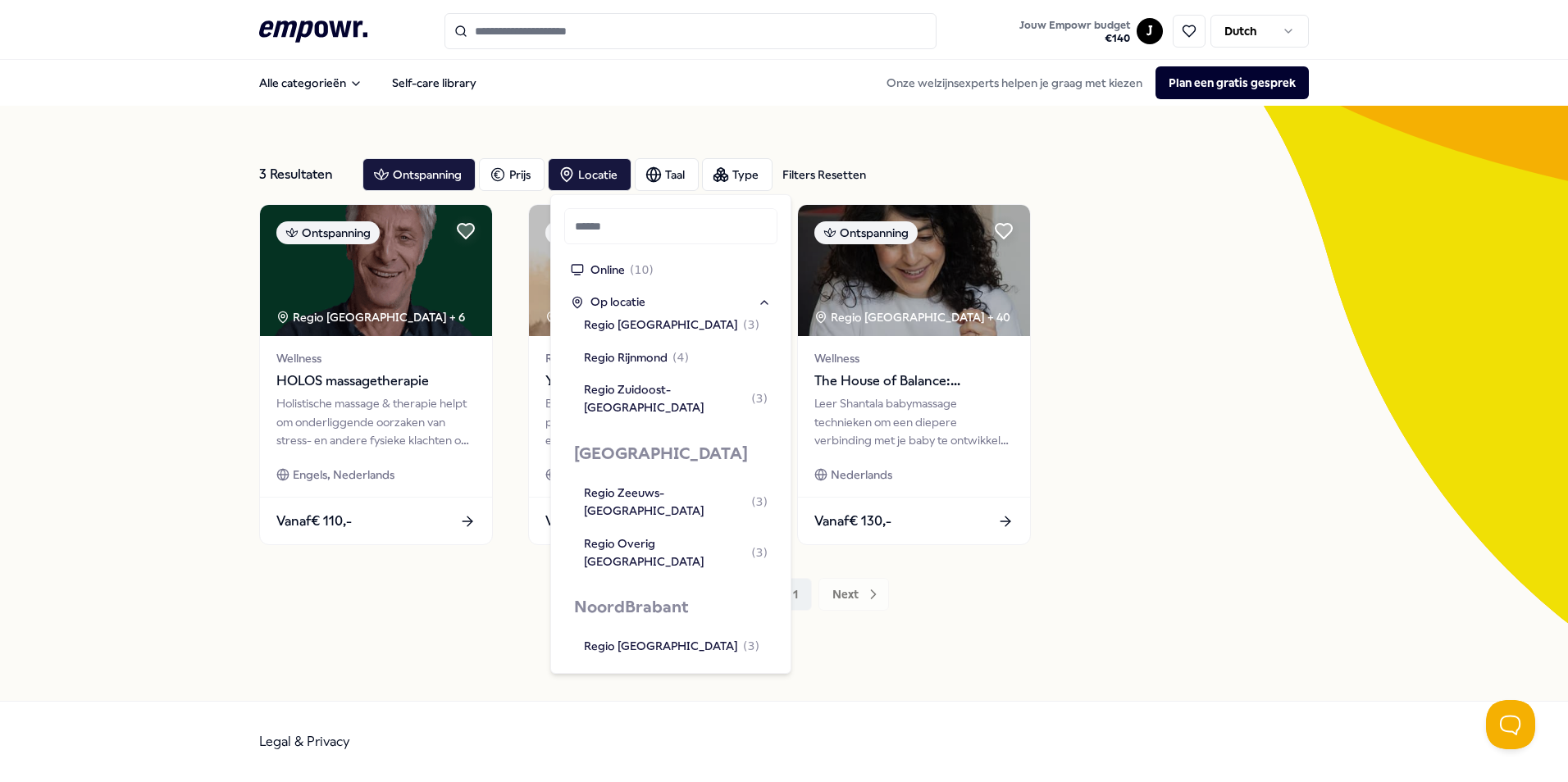
click at [668, 702] on div "Regio Noordoost-[GEOGRAPHIC_DATA] ( 4 )" at bounding box center [676, 720] width 184 height 37
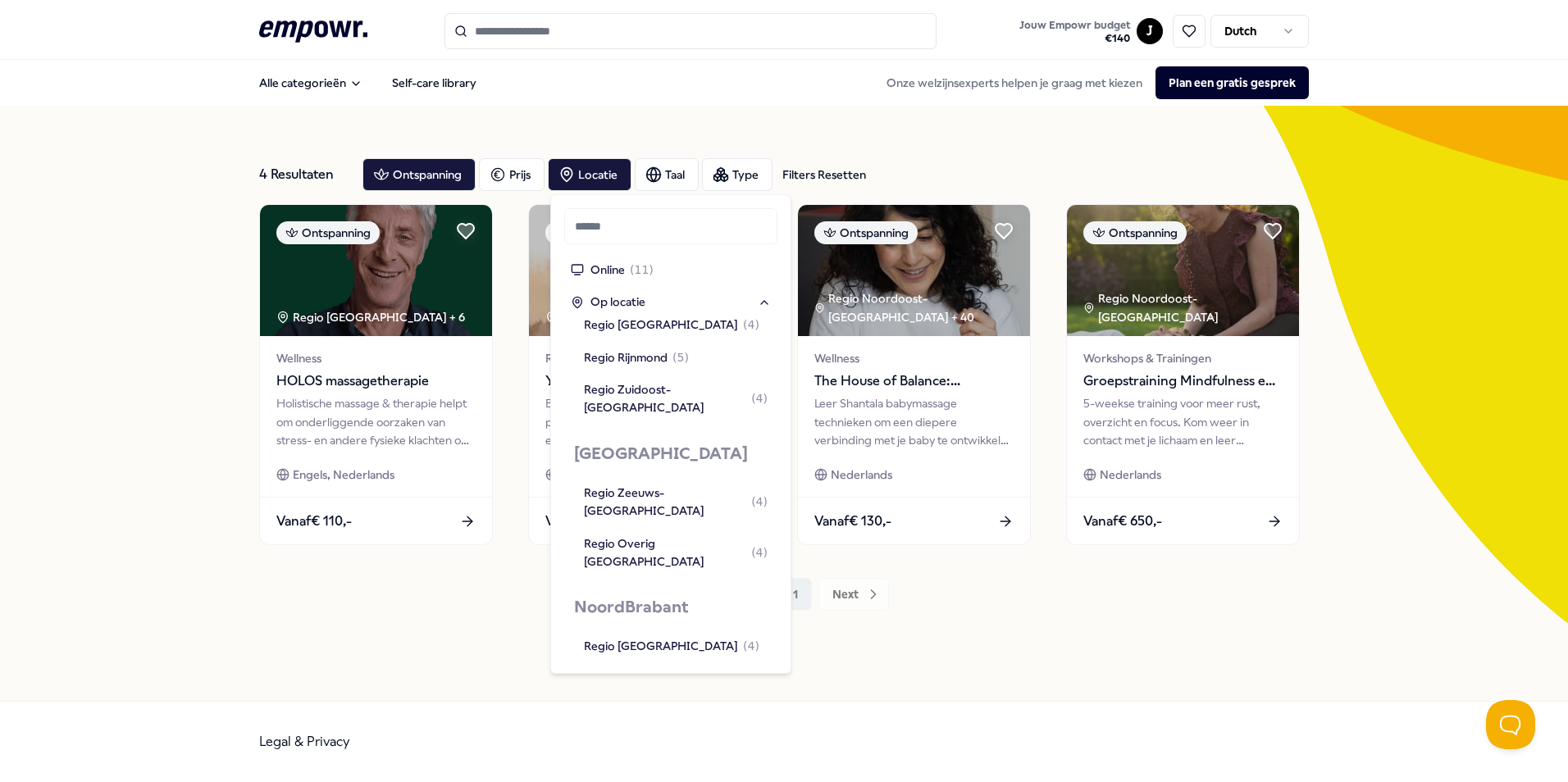
click at [665, 670] on div "Regio [GEOGRAPHIC_DATA] ( 4 )" at bounding box center [671, 679] width 175 height 18
click at [668, 637] on div "Regio [GEOGRAPHIC_DATA] ( 4 )" at bounding box center [671, 646] width 175 height 18
click at [656, 753] on div "Regio Zuidoost-[GEOGRAPHIC_DATA] ( 4 )" at bounding box center [676, 771] width 184 height 37
drag, startPoint x: 985, startPoint y: 720, endPoint x: 979, endPoint y: 710, distance: 11.7
click at [985, 720] on div "Legal & Privacy" at bounding box center [784, 742] width 1050 height 80
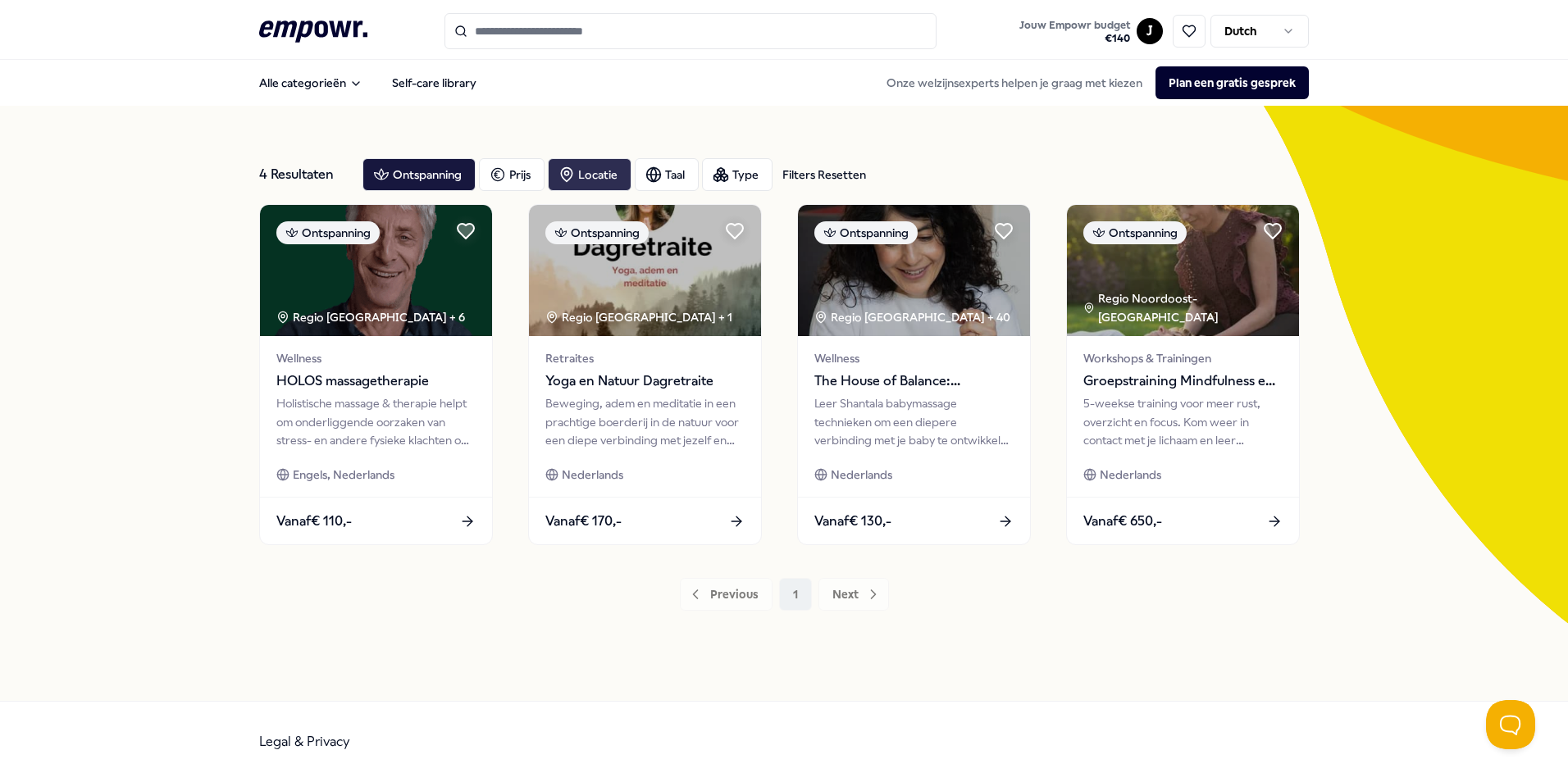
click at [596, 164] on div "Locatie" at bounding box center [590, 174] width 84 height 33
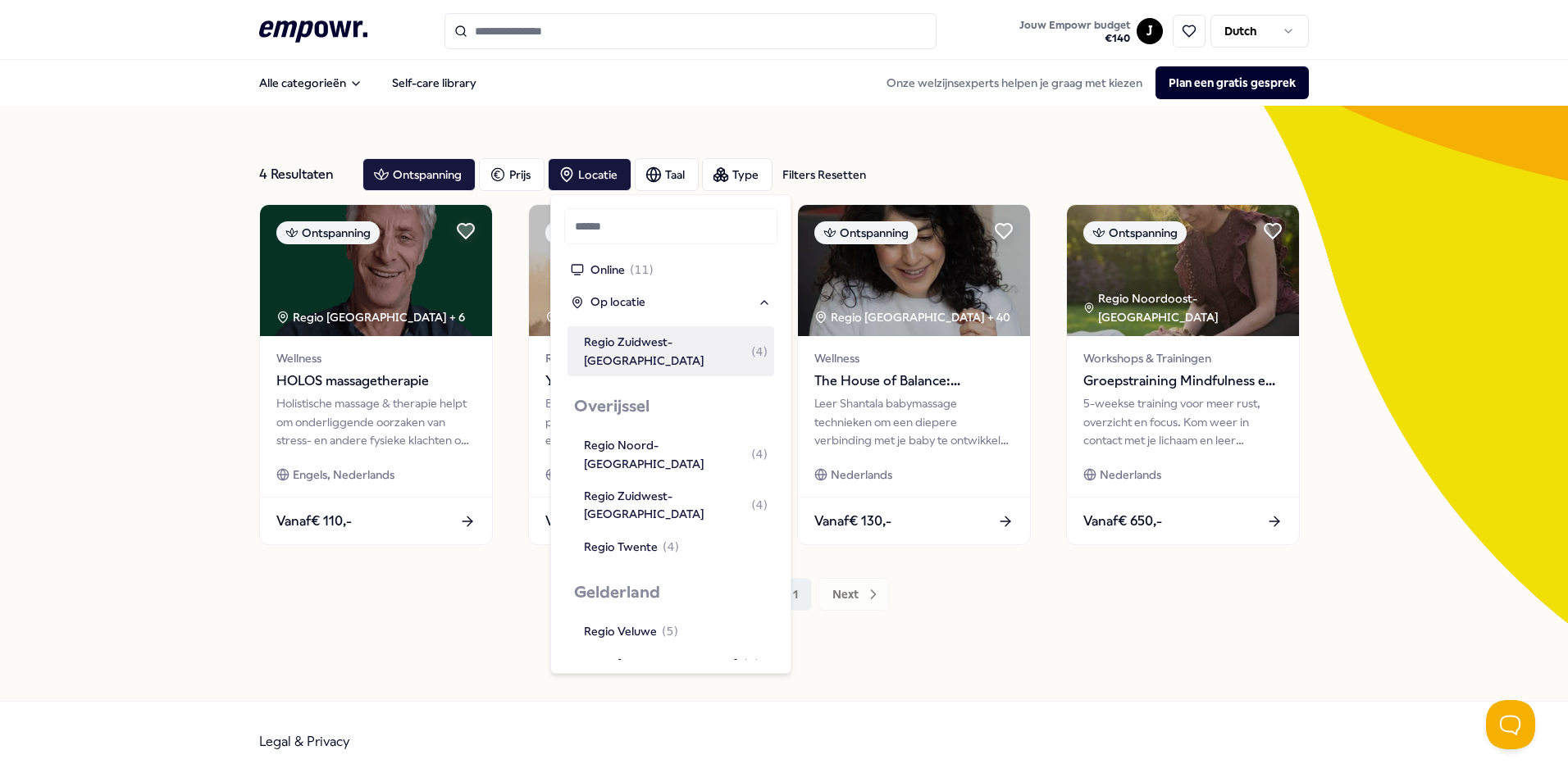
scroll to position [492, 0]
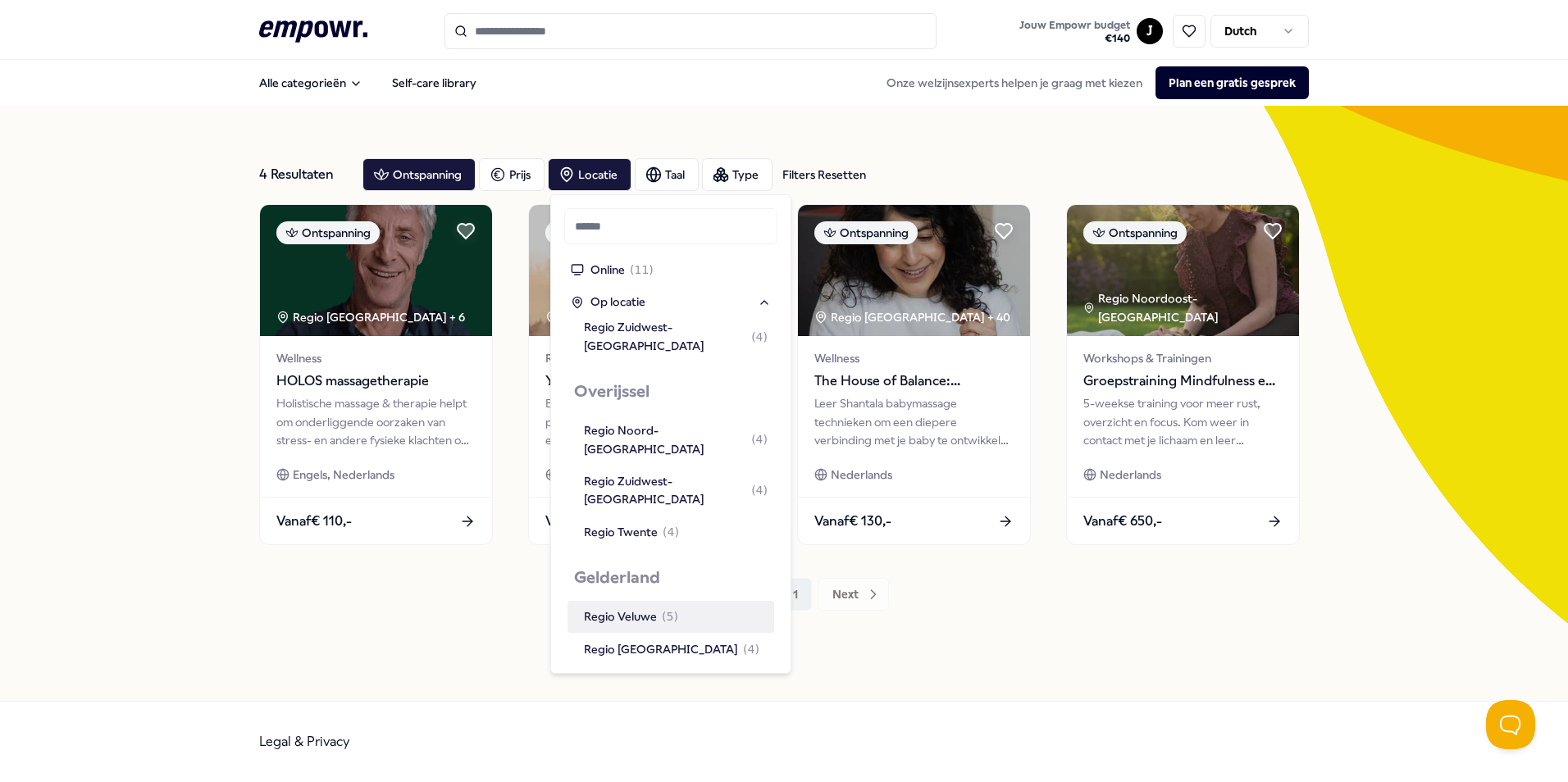
click at [648, 608] on div "Regio Veluwe ( 5 )" at bounding box center [631, 617] width 94 height 18
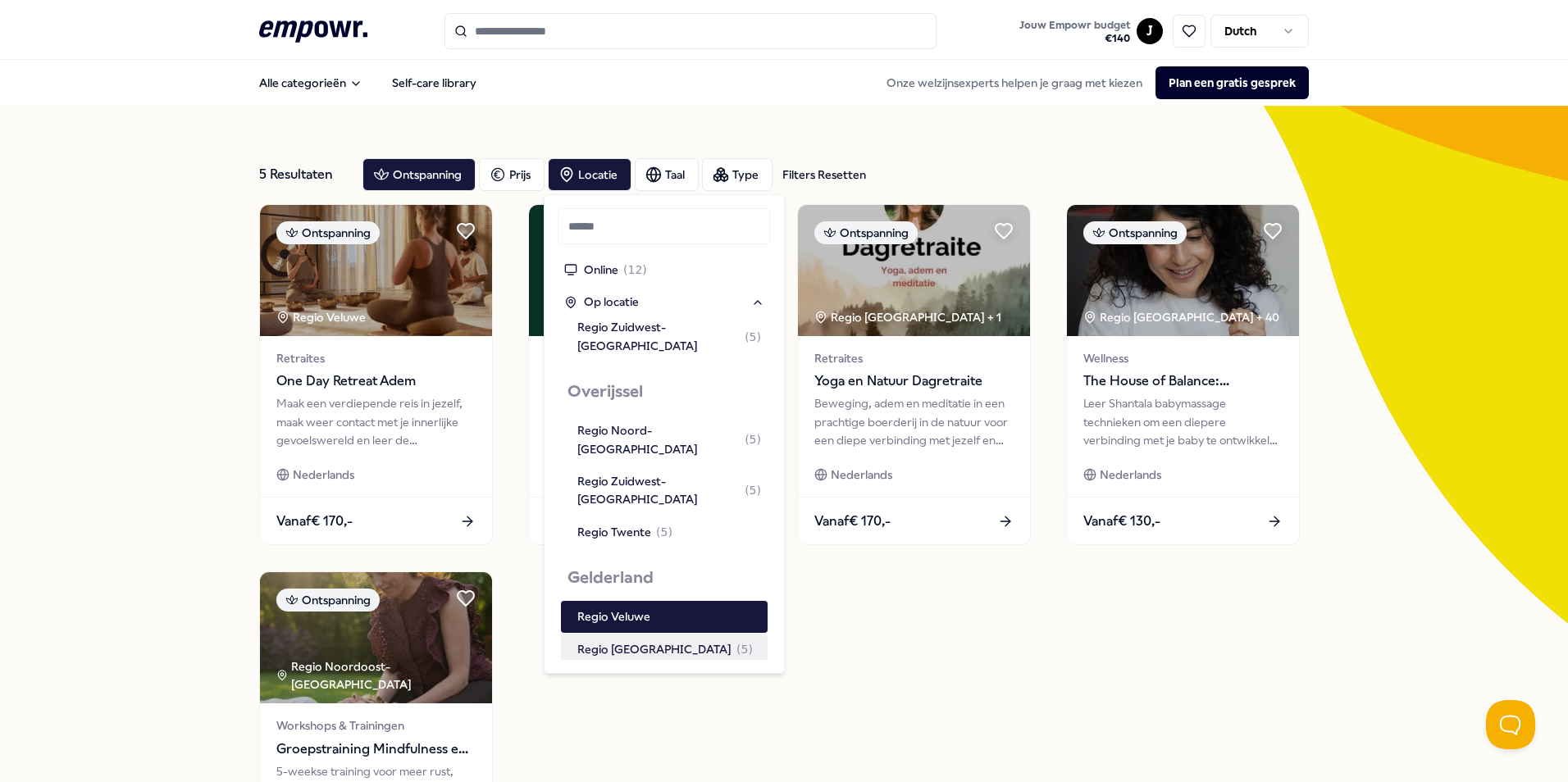
click at [656, 640] on div "Regio Achterhoek ( 5 )" at bounding box center [664, 649] width 175 height 18
click at [659, 672] on div "Regio [GEOGRAPHIC_DATA]/[GEOGRAPHIC_DATA] ( 5 )" at bounding box center [711, 691] width 267 height 37
click at [626, 723] on div "Regio Zuidwest-[GEOGRAPHIC_DATA] ( 5 )" at bounding box center [669, 742] width 184 height 37
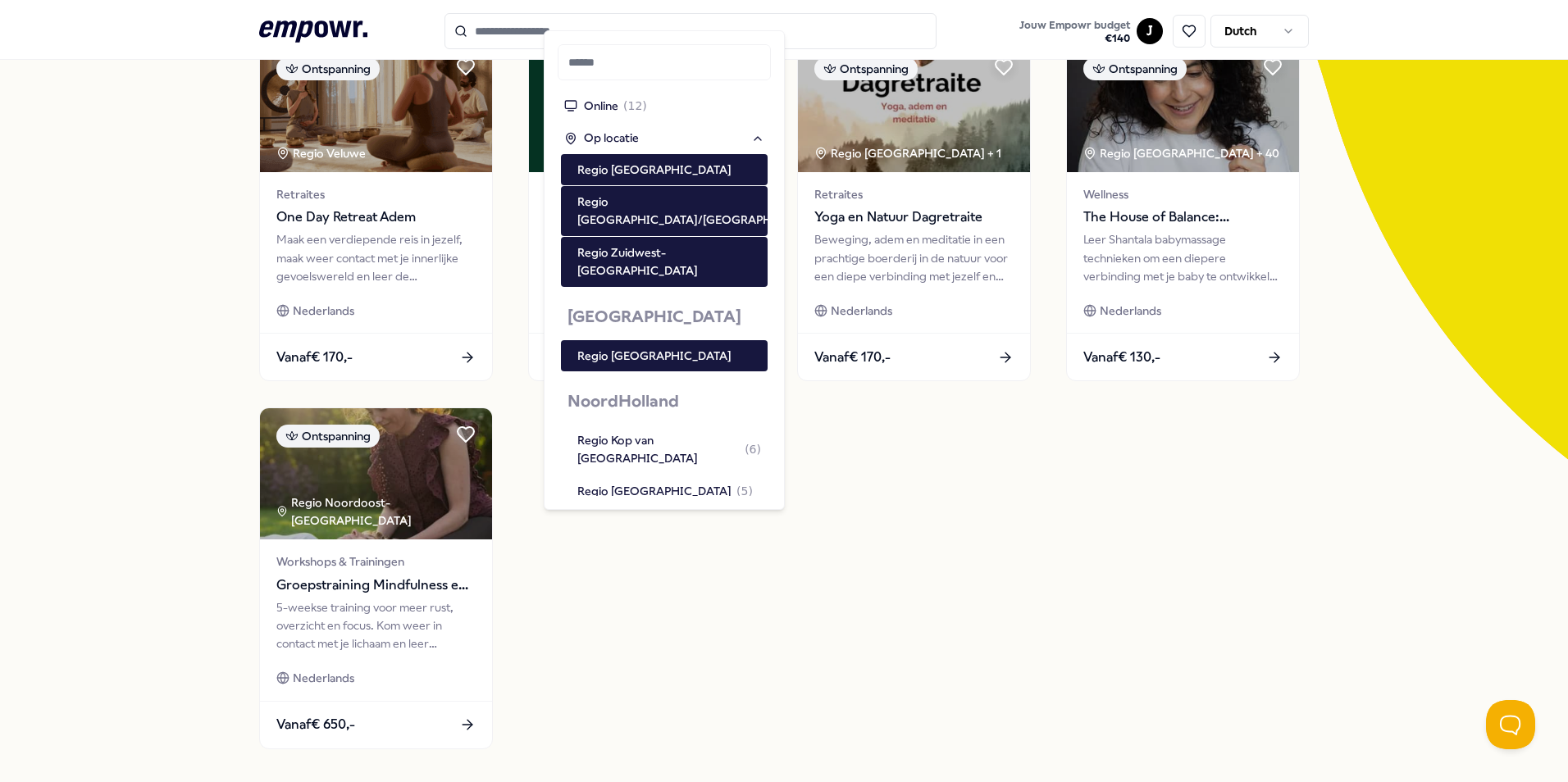
scroll to position [902, 0]
